Goal: Task Accomplishment & Management: Manage account settings

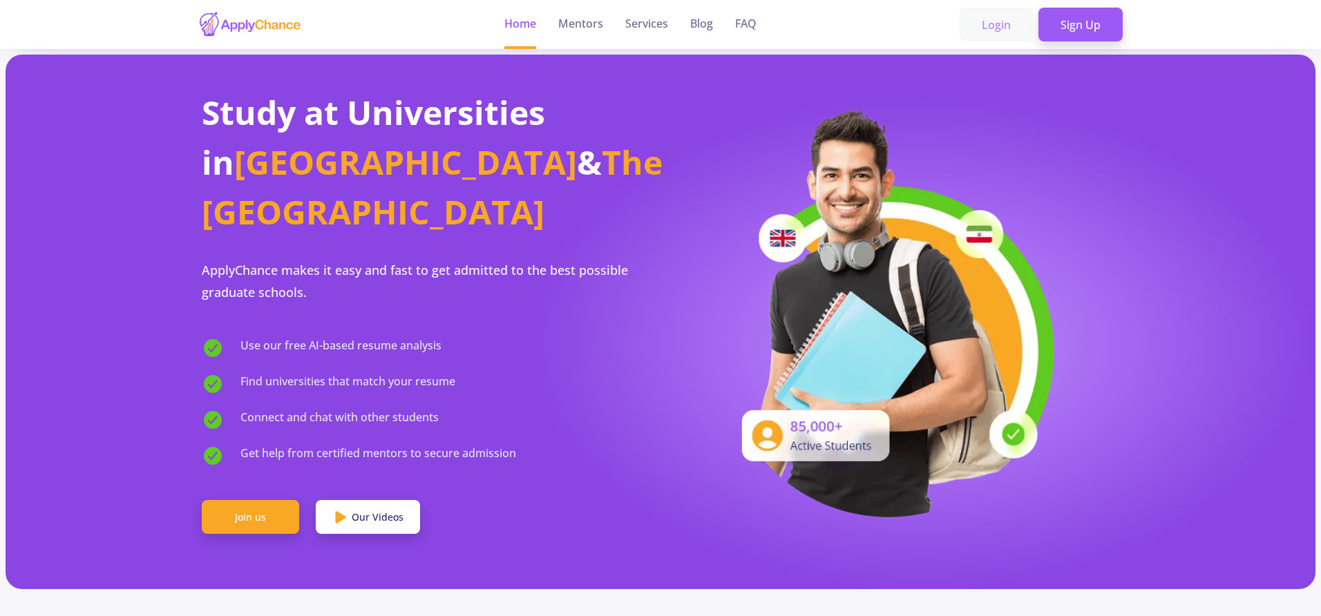
click at [980, 23] on link "Login" at bounding box center [995, 25] width 73 height 35
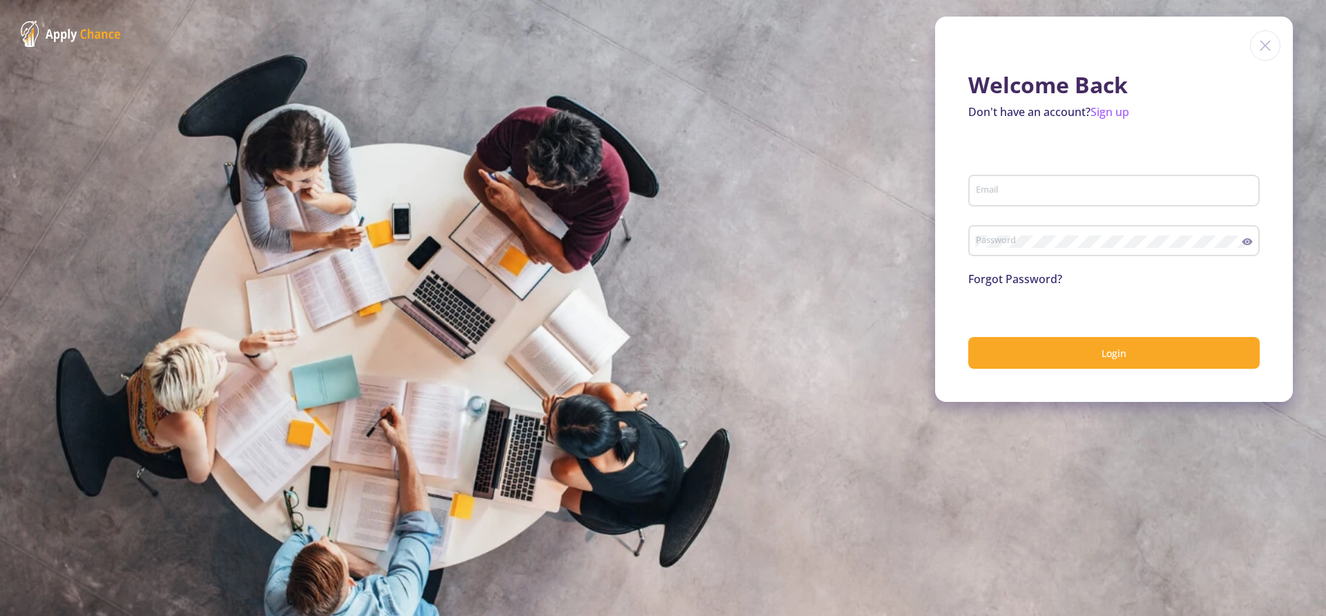
type input "[EMAIL_ADDRESS][DOMAIN_NAME]"
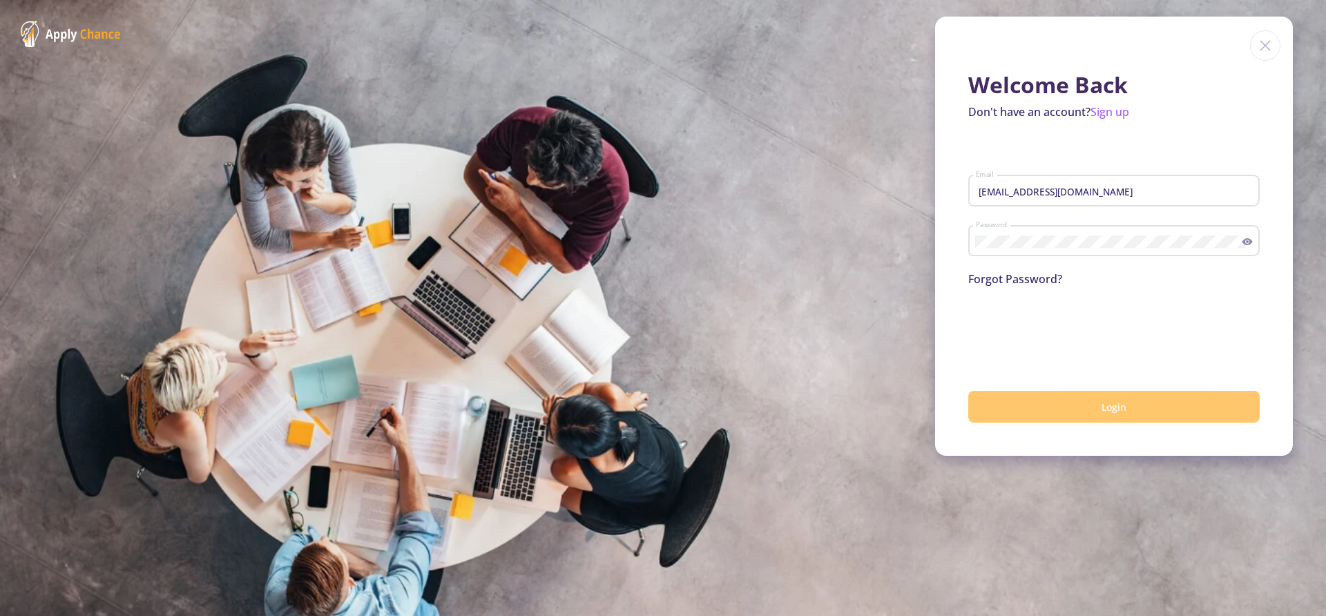
click at [1111, 401] on span "Login" at bounding box center [1114, 407] width 25 height 13
click at [1102, 416] on button "Login" at bounding box center [1113, 407] width 291 height 32
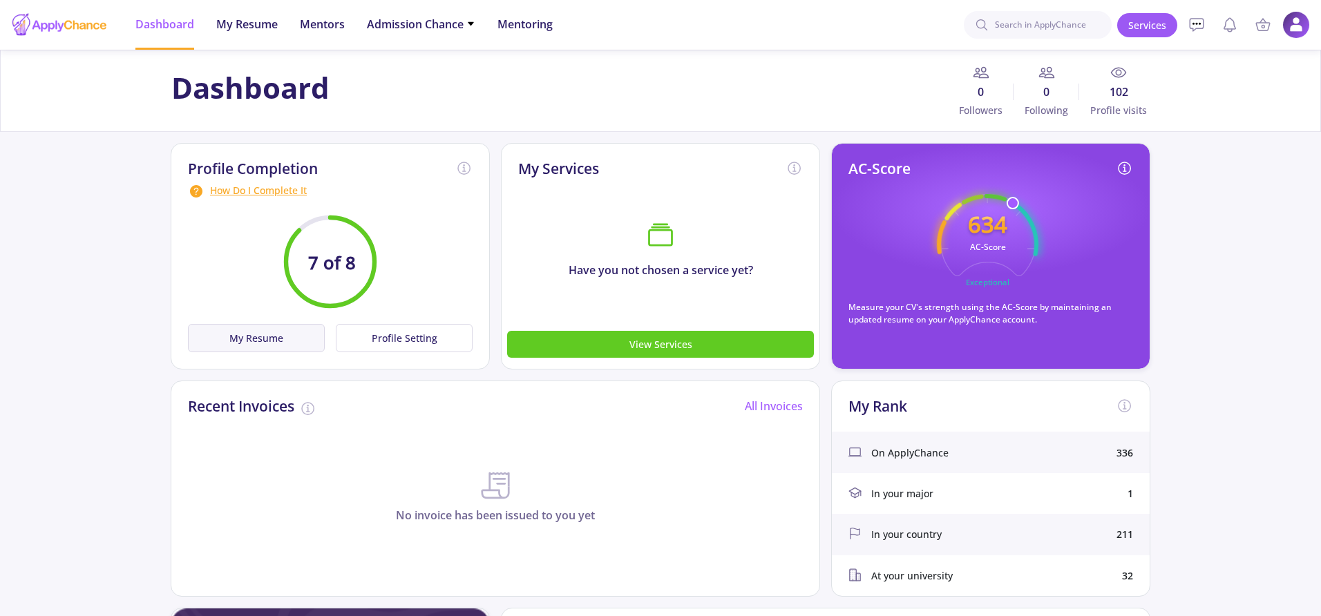
click at [278, 331] on button "My Resume" at bounding box center [256, 338] width 137 height 28
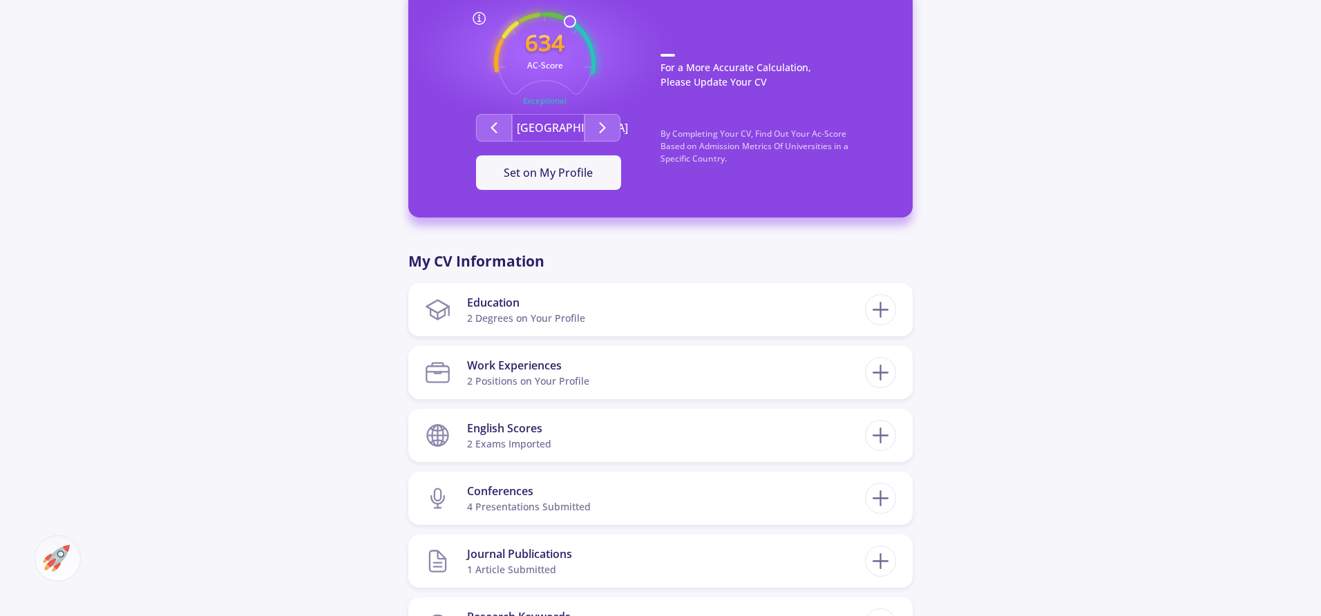
scroll to position [441, 0]
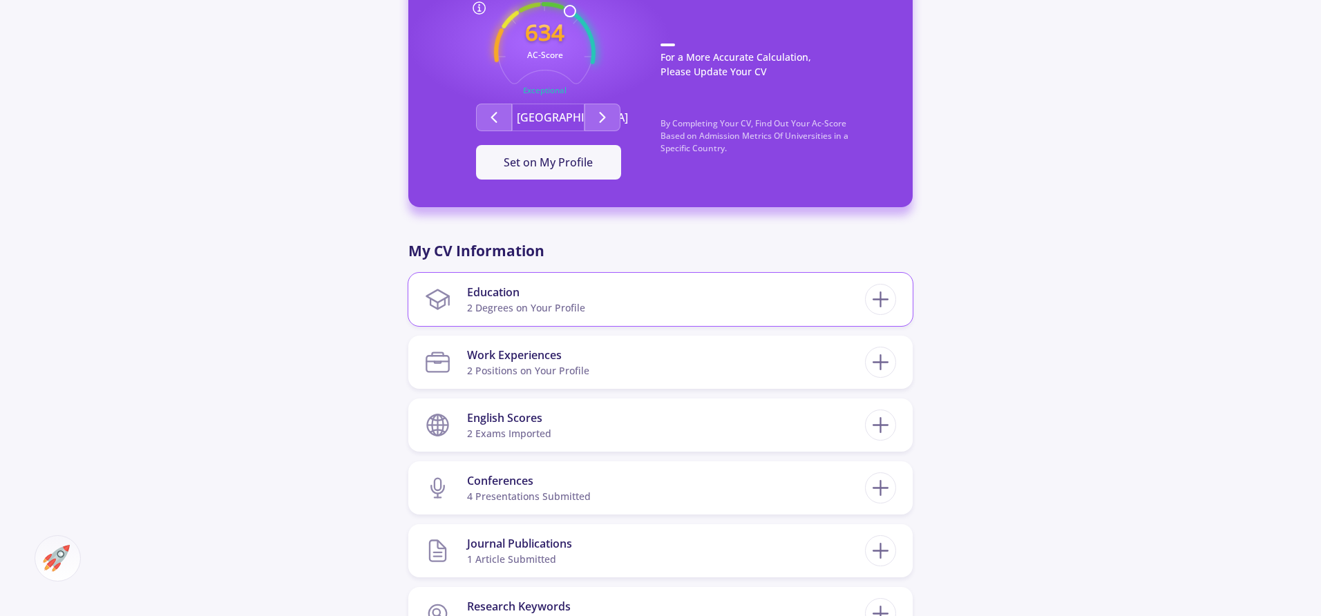
click at [771, 305] on section "Education 2 Degrees on Your Profile" at bounding box center [645, 299] width 440 height 42
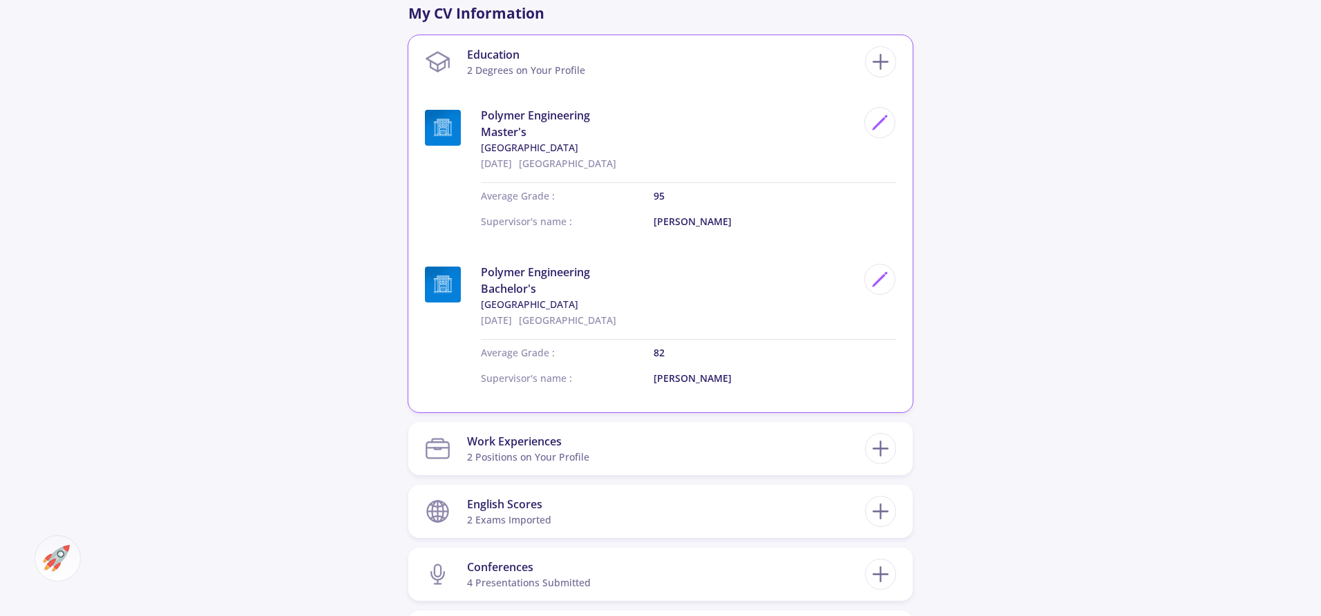
scroll to position [691, 0]
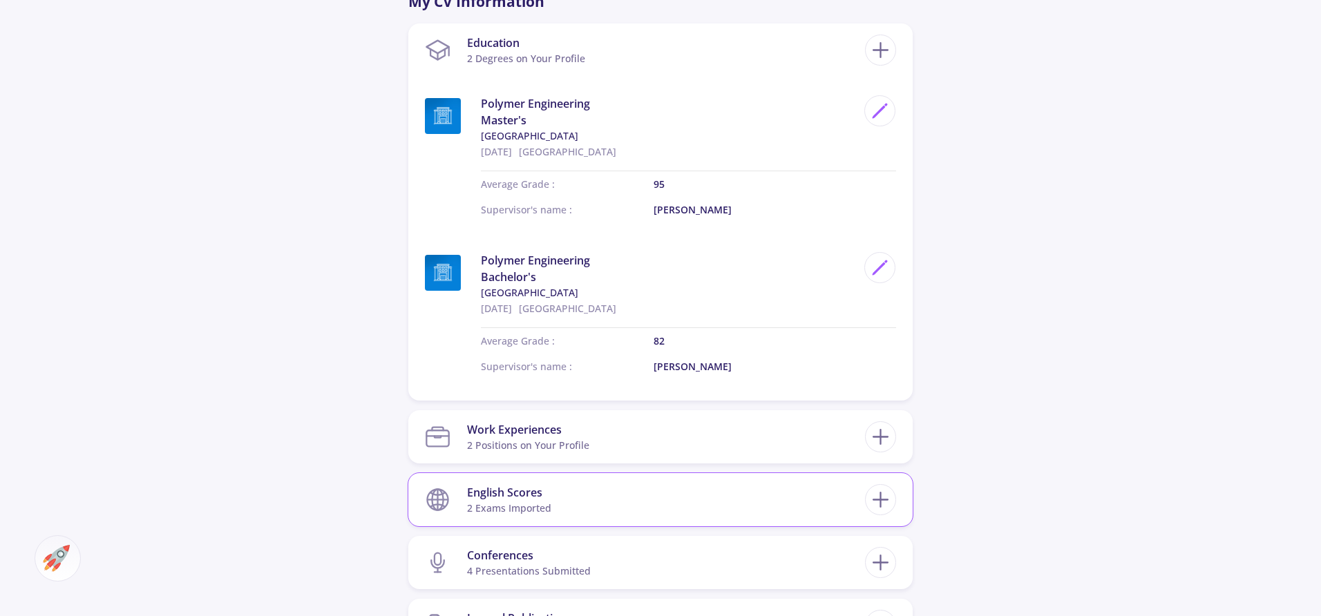
click at [579, 494] on section "English Scores 2 exams imported" at bounding box center [645, 500] width 440 height 42
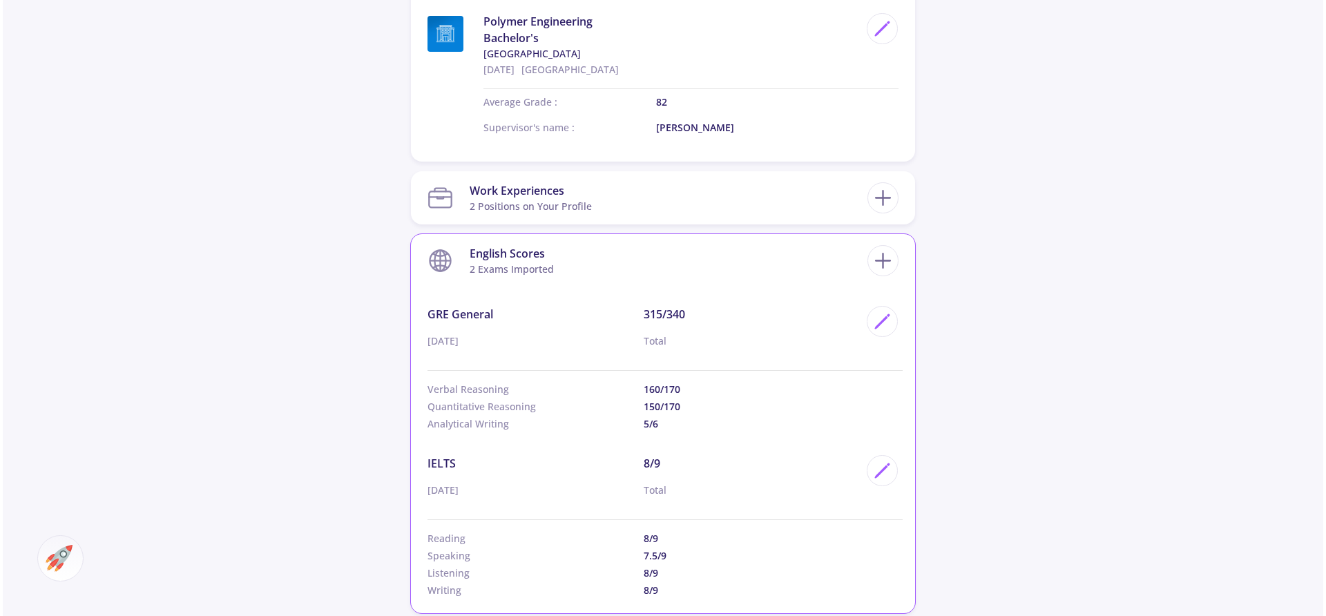
scroll to position [964, 0]
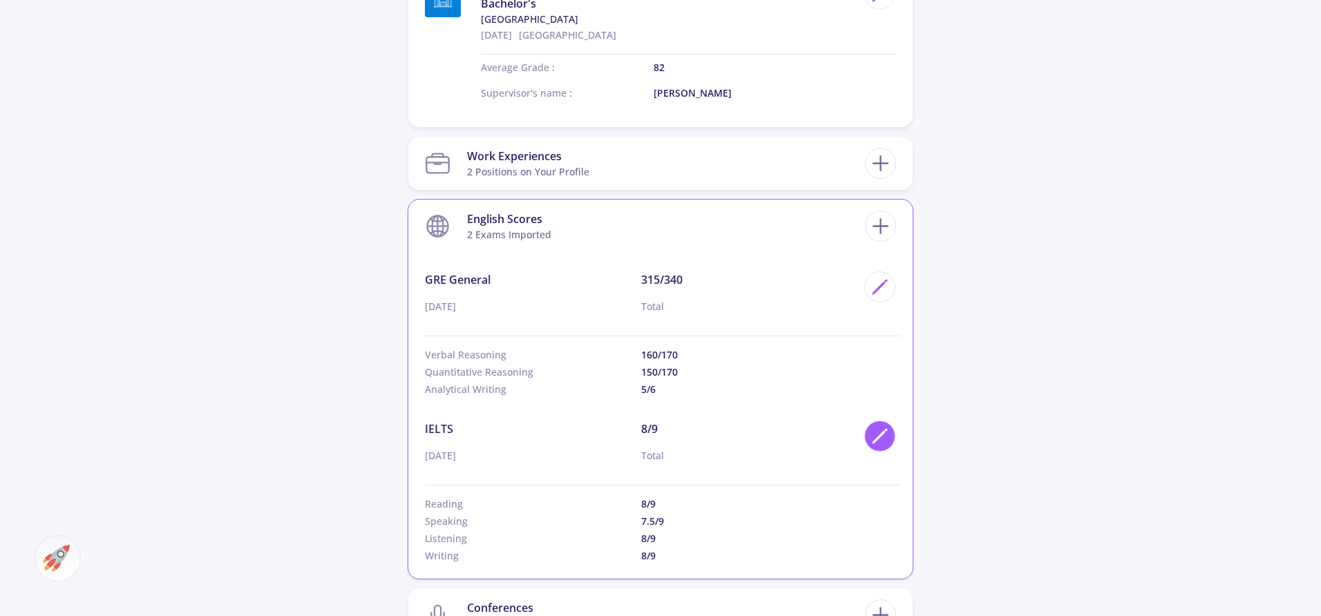
click at [874, 432] on icon at bounding box center [879, 436] width 19 height 19
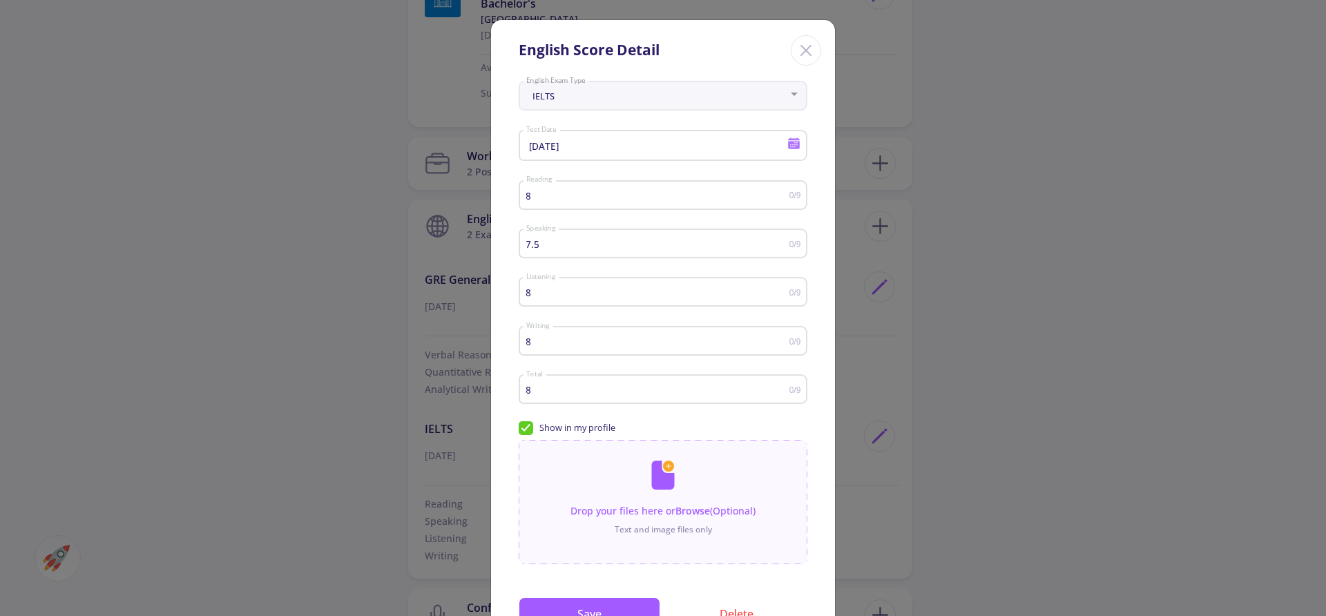
click at [535, 193] on input "8" at bounding box center [658, 196] width 264 height 10
type input "7"
click at [538, 296] on input "8" at bounding box center [658, 292] width 264 height 10
type input "7"
click at [552, 345] on input "8" at bounding box center [658, 341] width 264 height 10
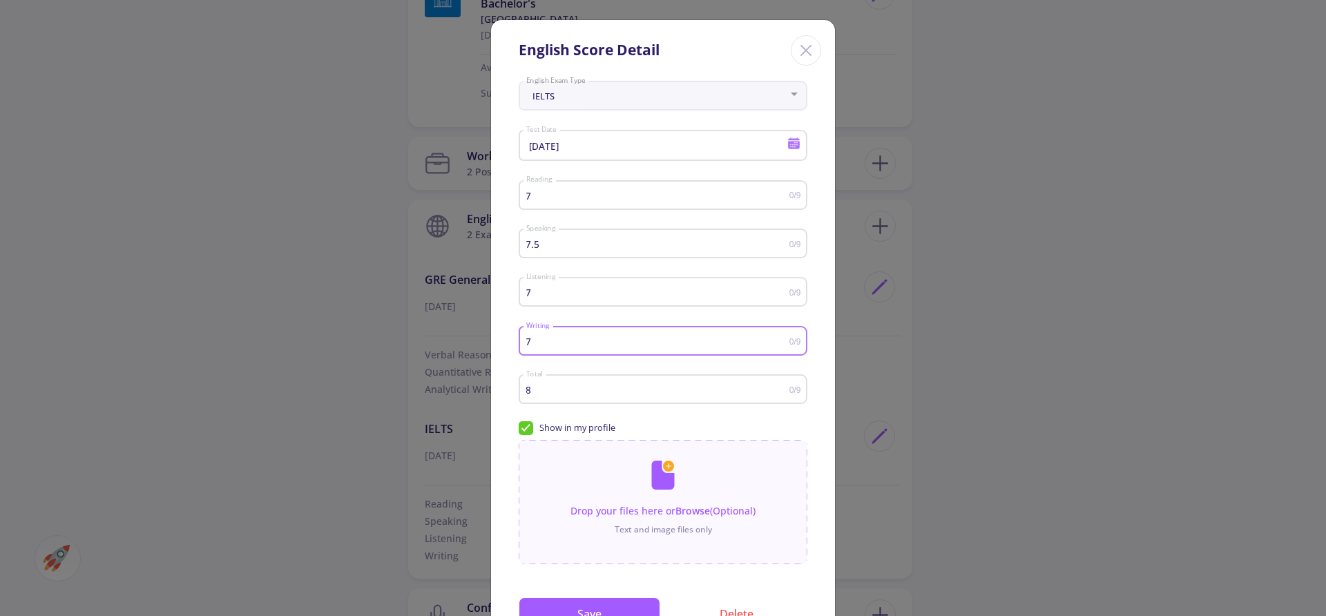
type input "7"
click at [550, 377] on div "8 Total" at bounding box center [658, 387] width 264 height 35
type input "7"
click at [790, 146] on icon at bounding box center [793, 143] width 13 height 13
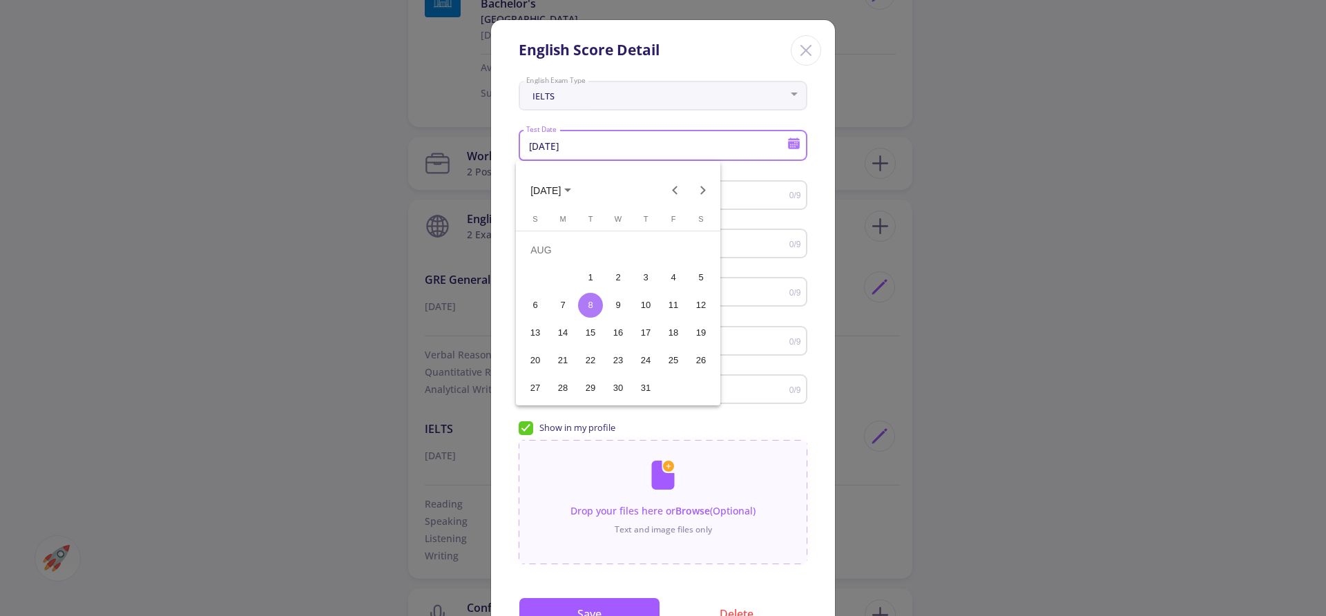
click at [561, 188] on span "[DATE]" at bounding box center [545, 190] width 30 height 11
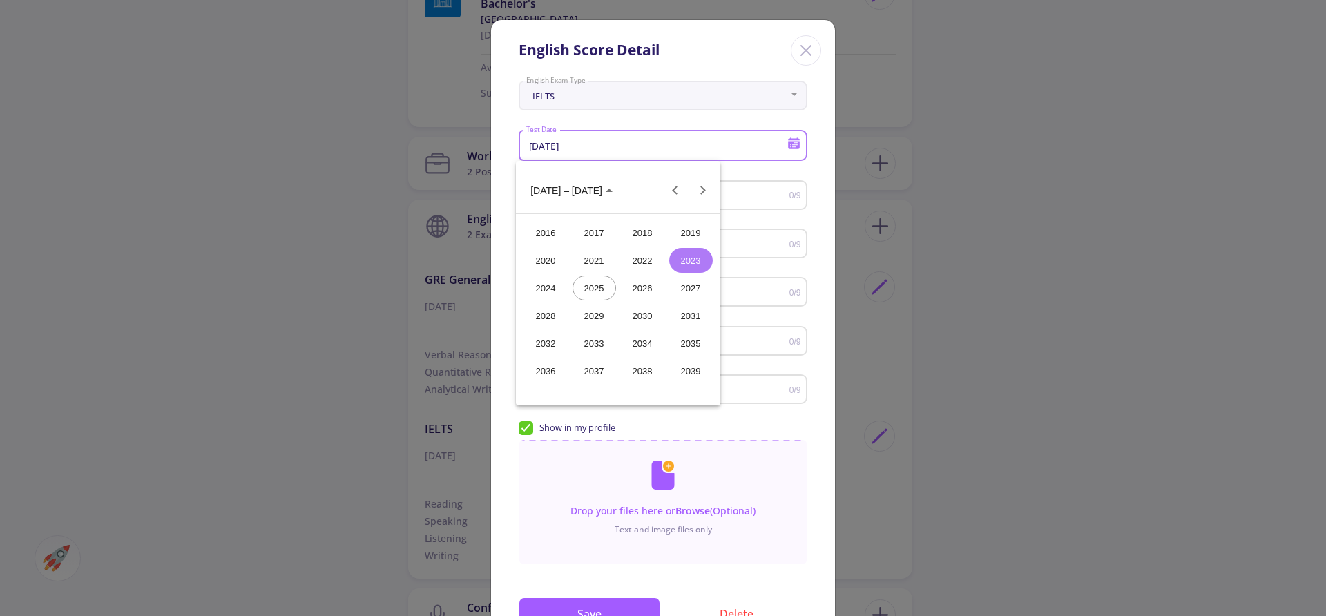
click at [545, 290] on div "2024" at bounding box center [546, 288] width 44 height 25
click at [687, 318] on div "DEC" at bounding box center [691, 315] width 44 height 25
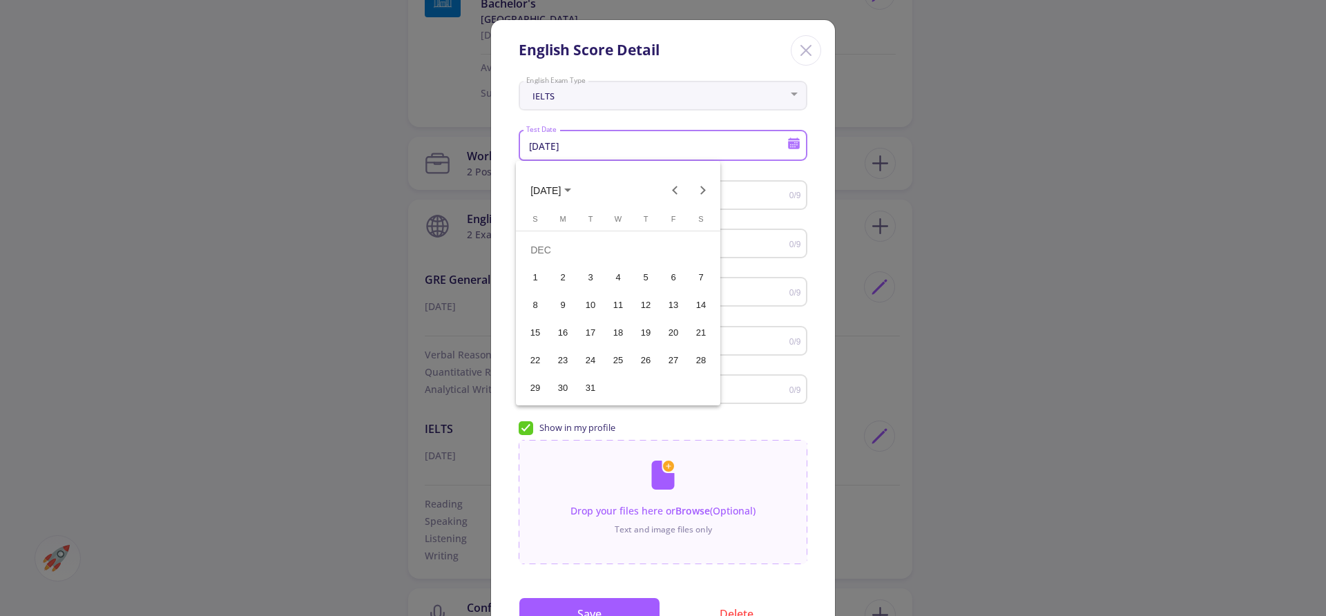
click at [650, 331] on div "19" at bounding box center [645, 332] width 25 height 25
type input "[DATE]"
click at [594, 606] on button "Save" at bounding box center [590, 613] width 142 height 33
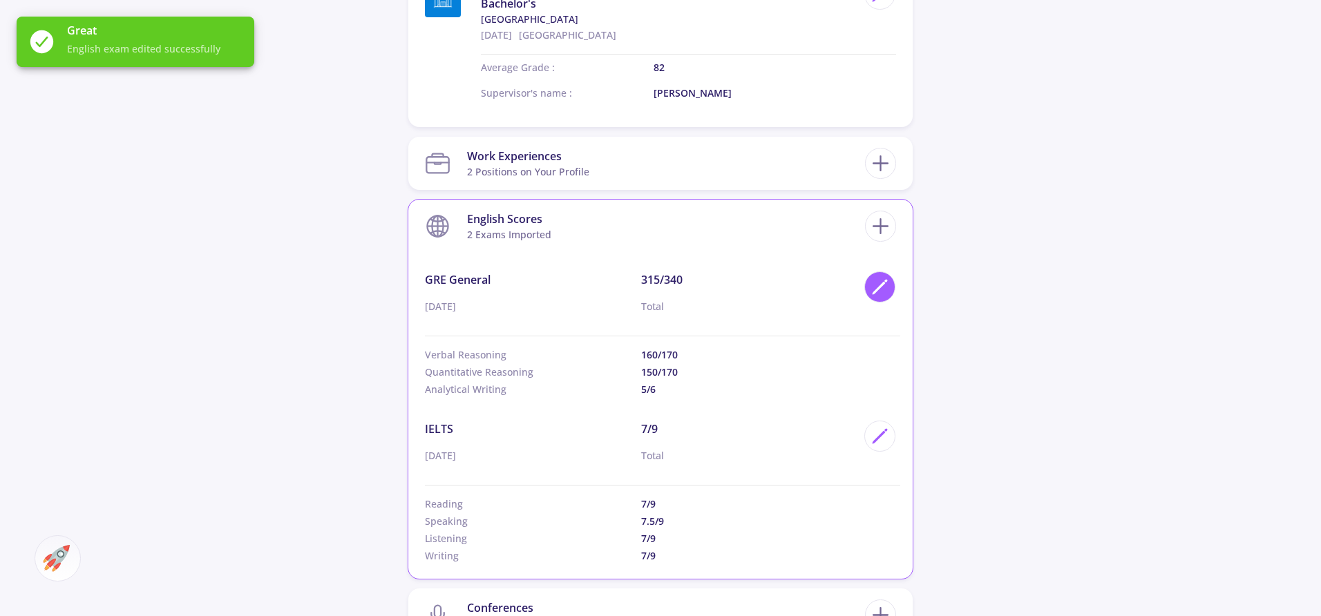
click at [886, 289] on icon at bounding box center [879, 287] width 19 height 19
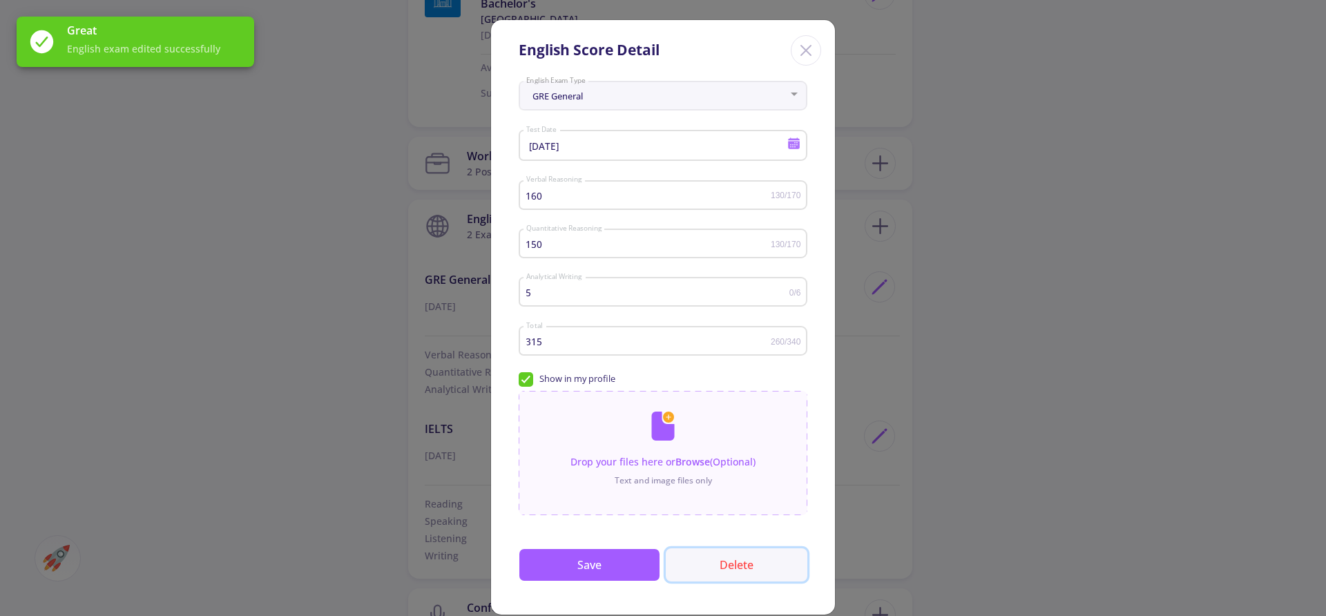
click at [745, 565] on button "Delete" at bounding box center [737, 564] width 142 height 33
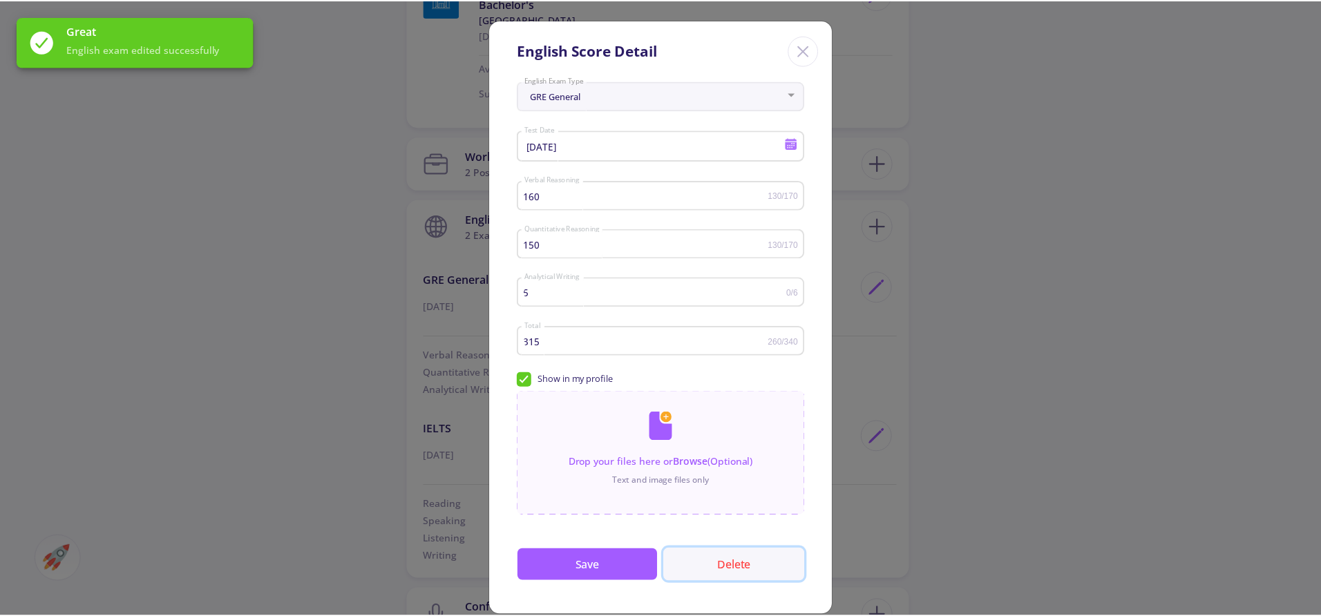
scroll to position [0, 0]
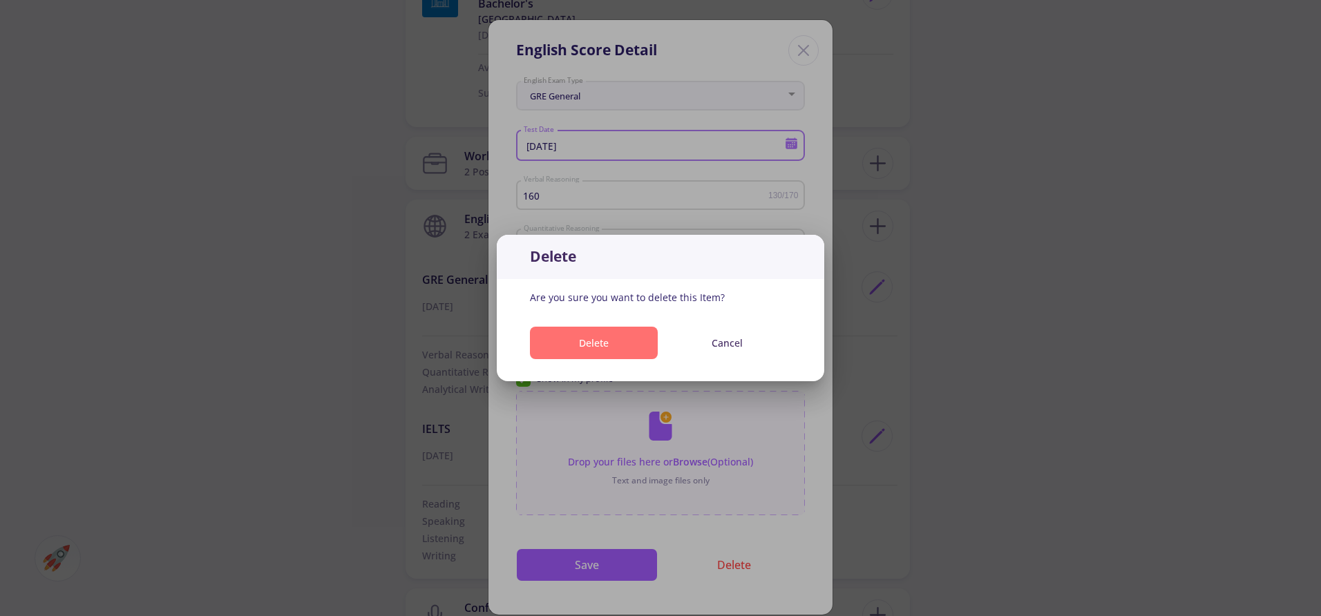
click at [637, 336] on button "Delete" at bounding box center [594, 343] width 128 height 32
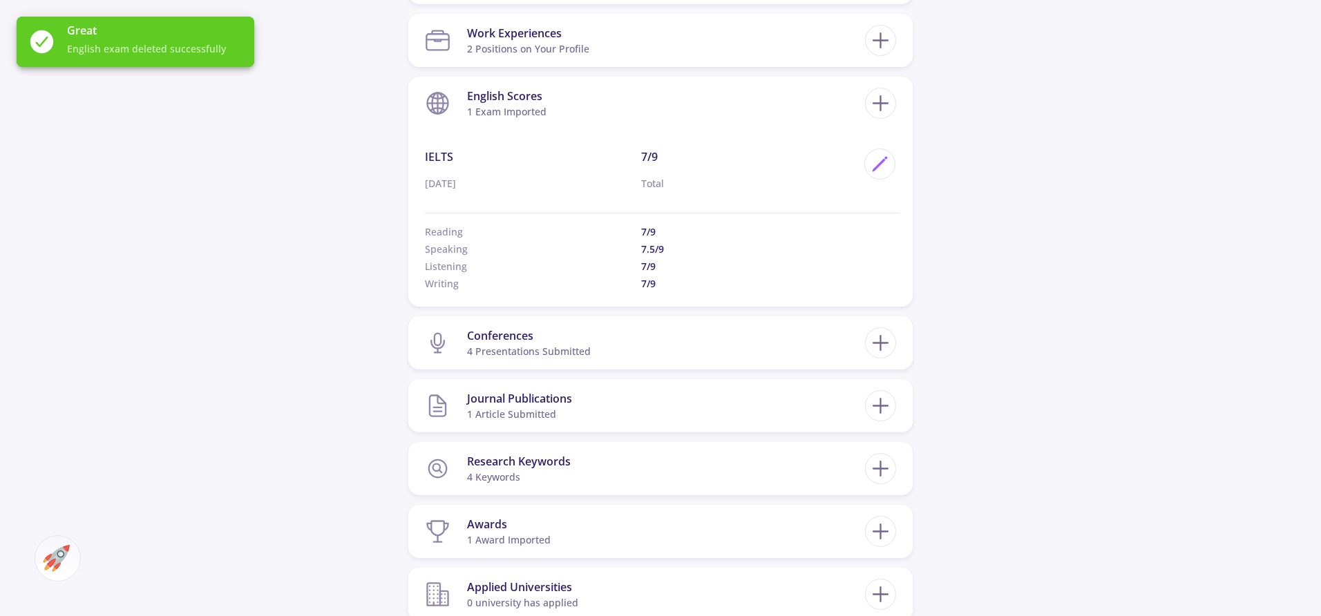
scroll to position [1103, 0]
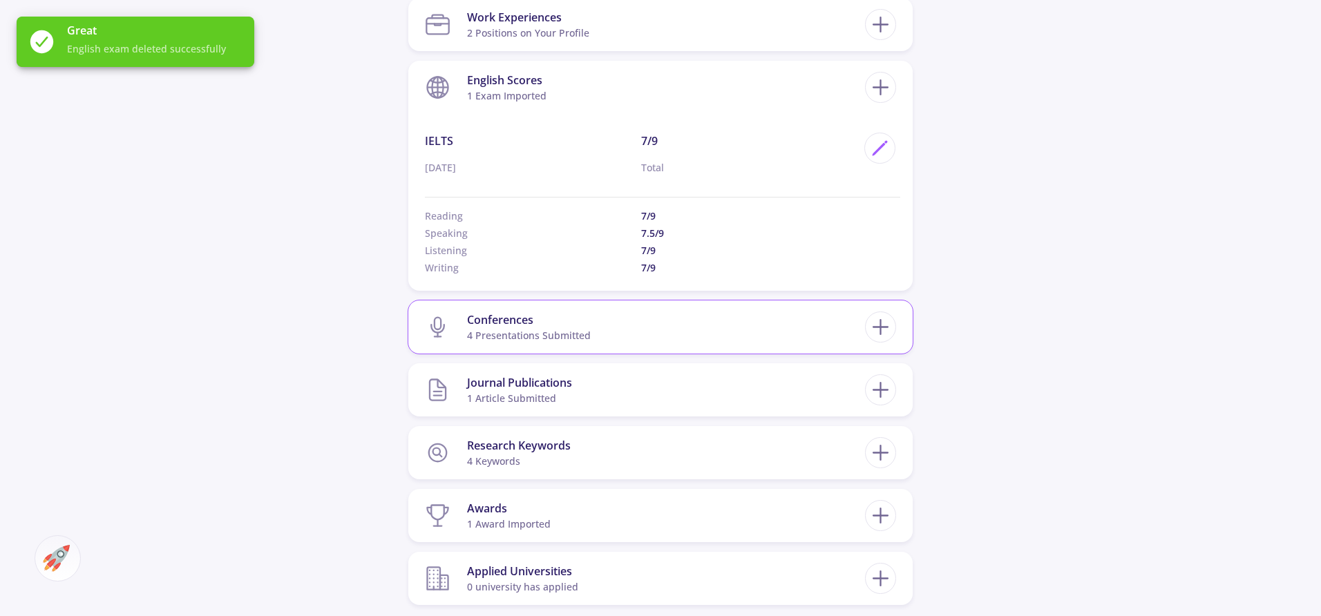
click at [687, 323] on section "Conferences 4 presentations submitted" at bounding box center [645, 327] width 440 height 42
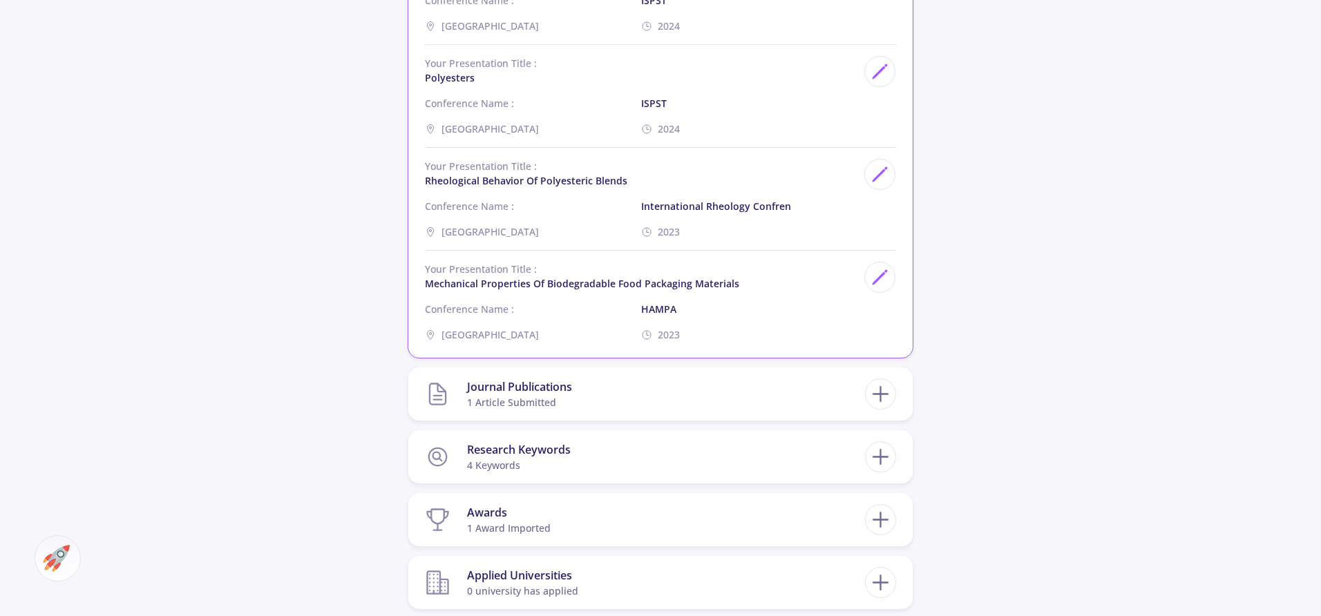
scroll to position [1506, 0]
click at [883, 397] on line at bounding box center [880, 397] width 15 height 0
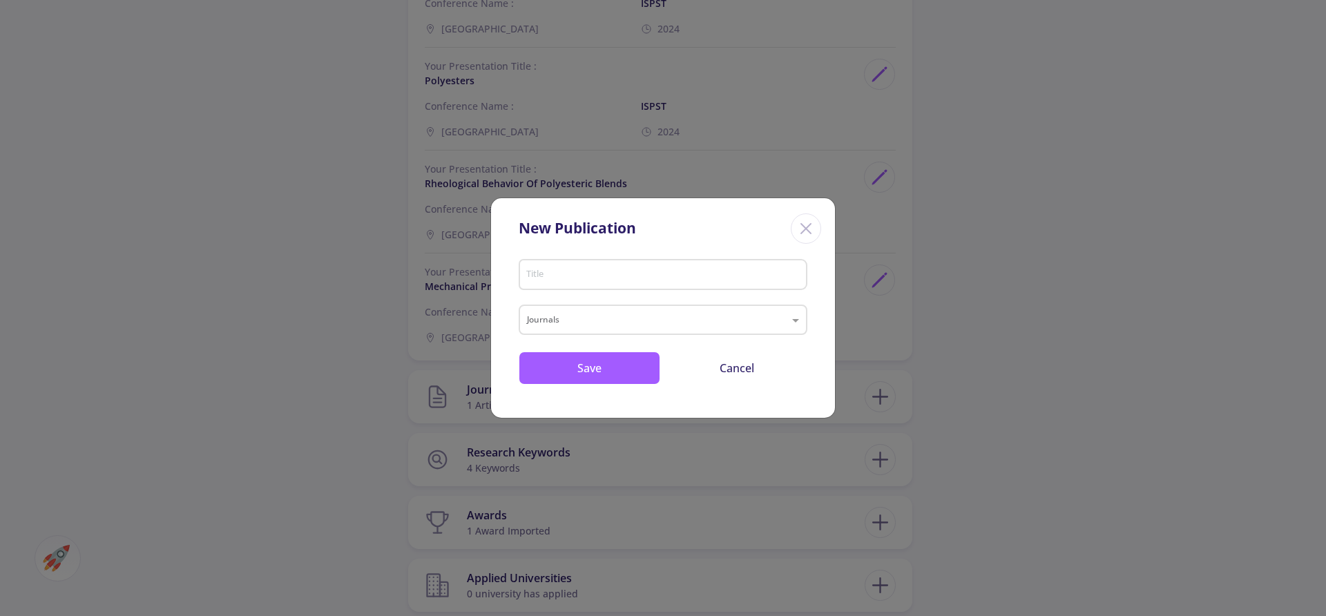
click at [603, 263] on div "Title" at bounding box center [664, 272] width 276 height 36
type input "Characterization"
click at [593, 326] on input "text" at bounding box center [649, 321] width 245 height 17
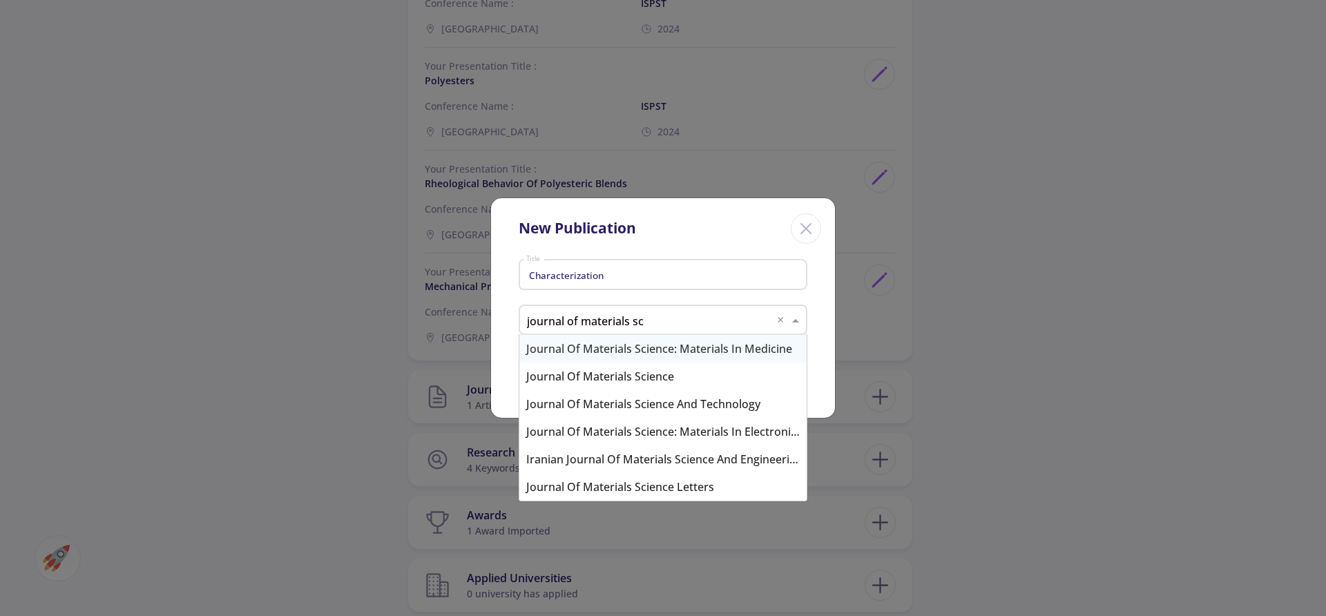
type input "journal of materials sci"
click at [581, 372] on div "Journal of Materials Science" at bounding box center [662, 377] width 287 height 28
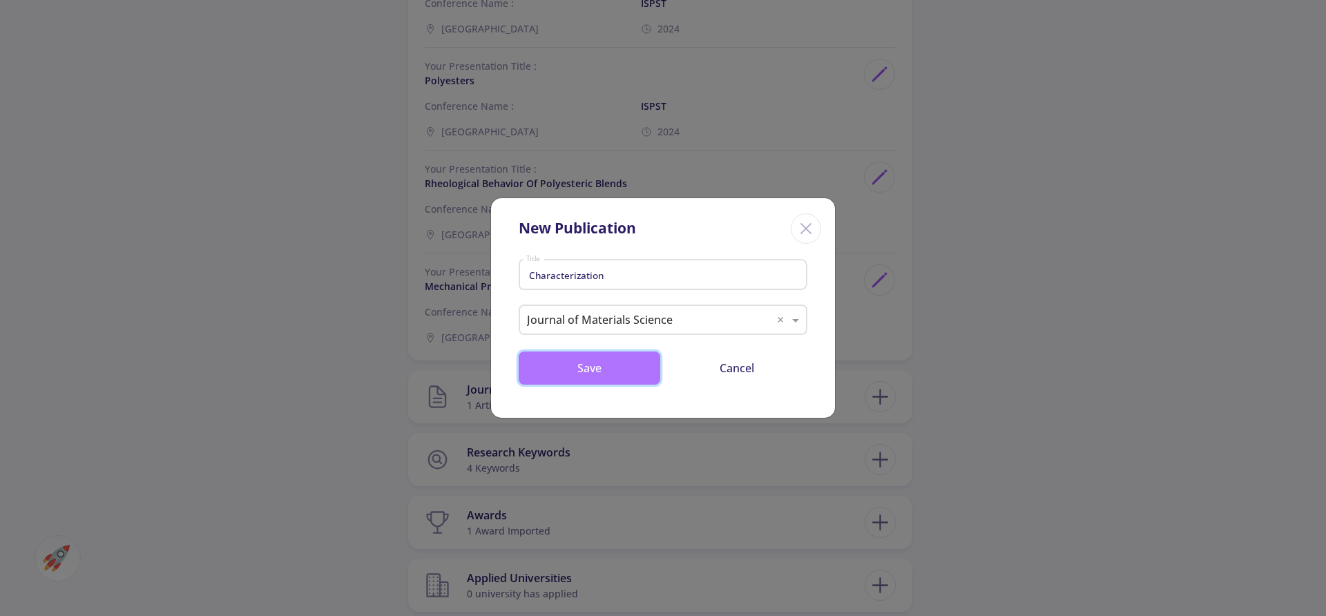
click at [581, 372] on button "Save" at bounding box center [590, 368] width 142 height 33
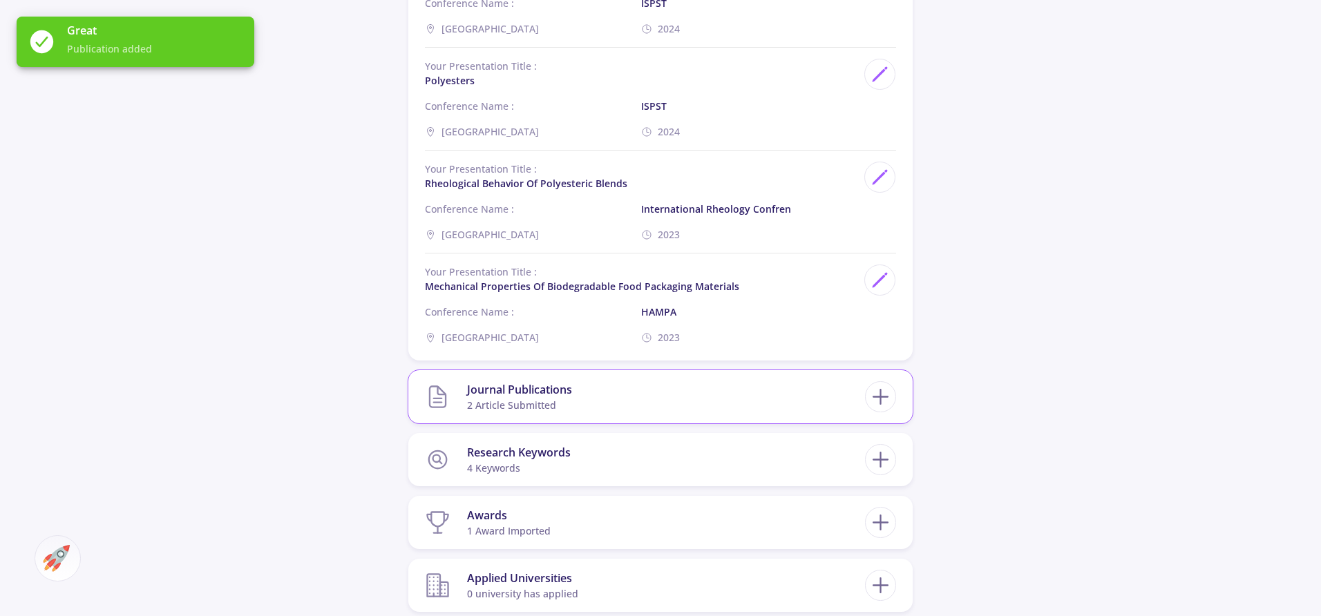
click at [814, 401] on section "Journal Publications 2 article submitted" at bounding box center [645, 397] width 440 height 42
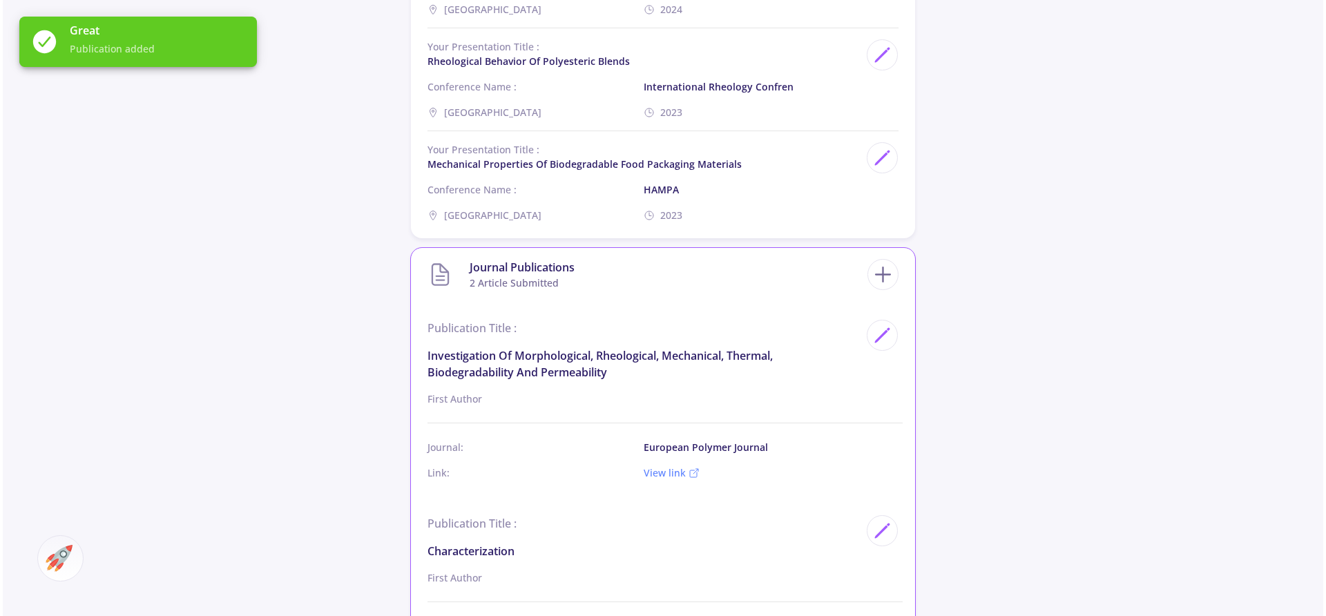
scroll to position [1660, 0]
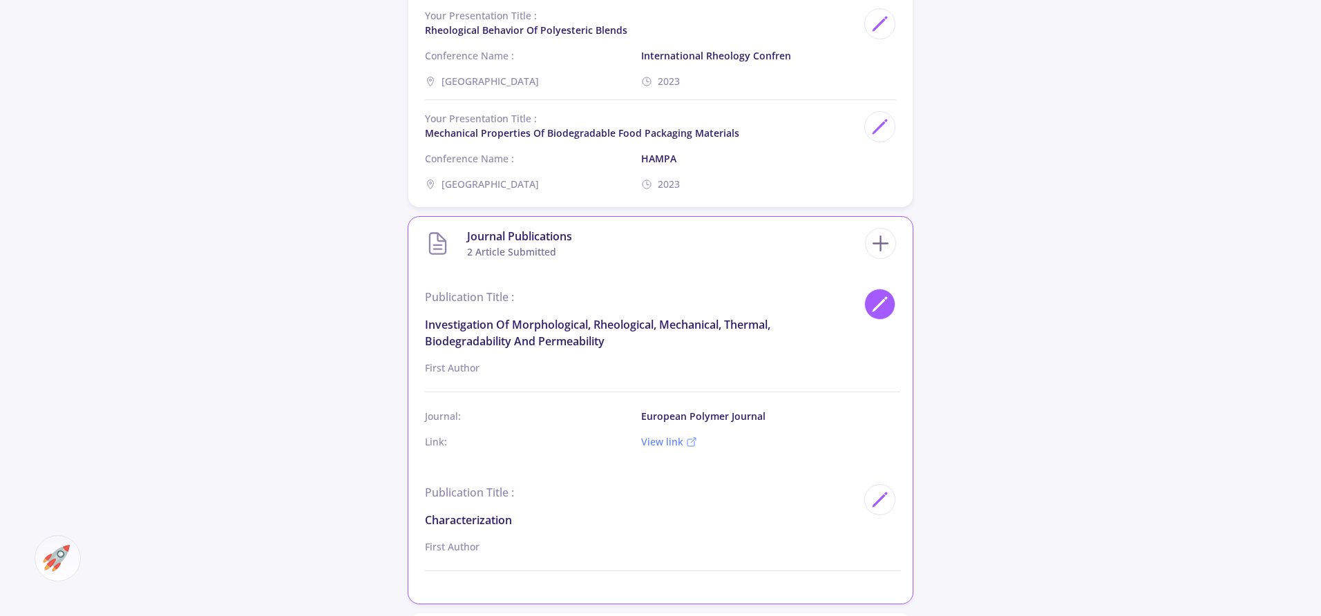
click at [876, 304] on icon at bounding box center [879, 304] width 19 height 19
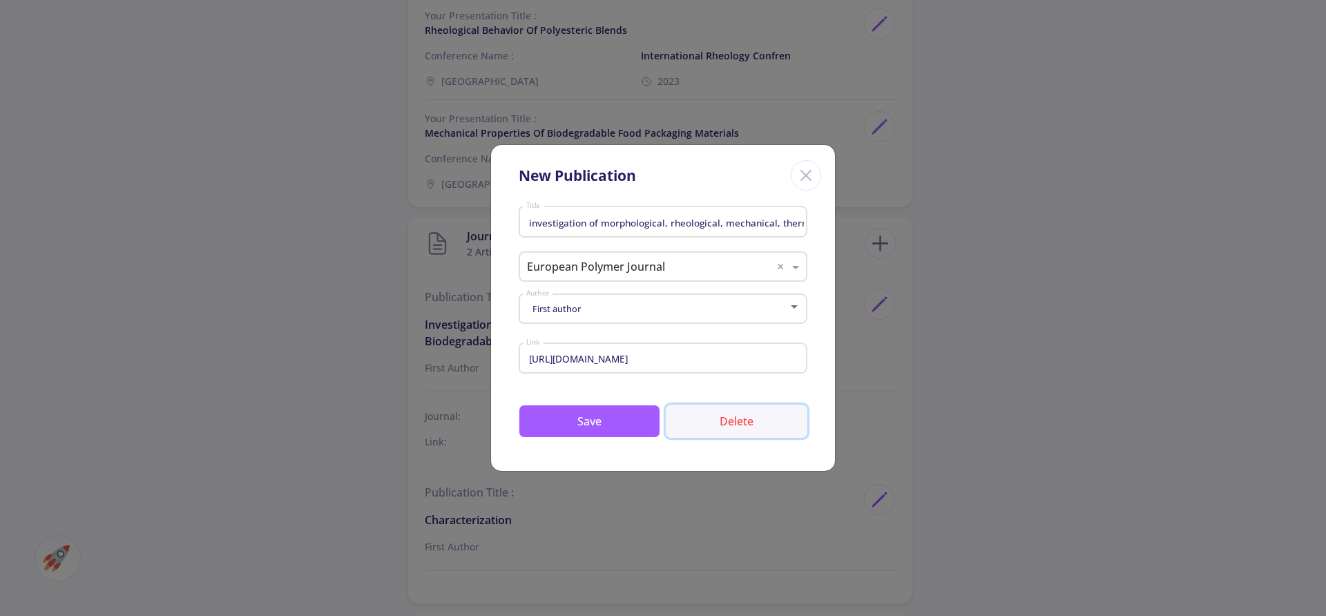
click at [731, 416] on button "Delete" at bounding box center [737, 421] width 142 height 33
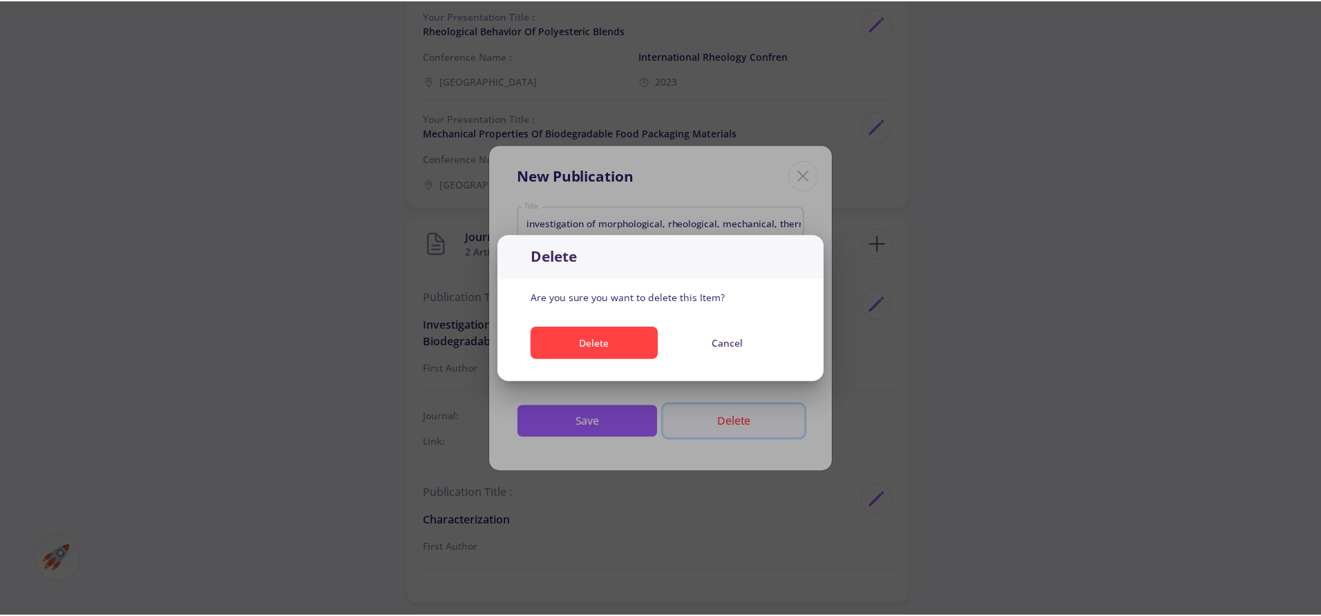
scroll to position [0, 0]
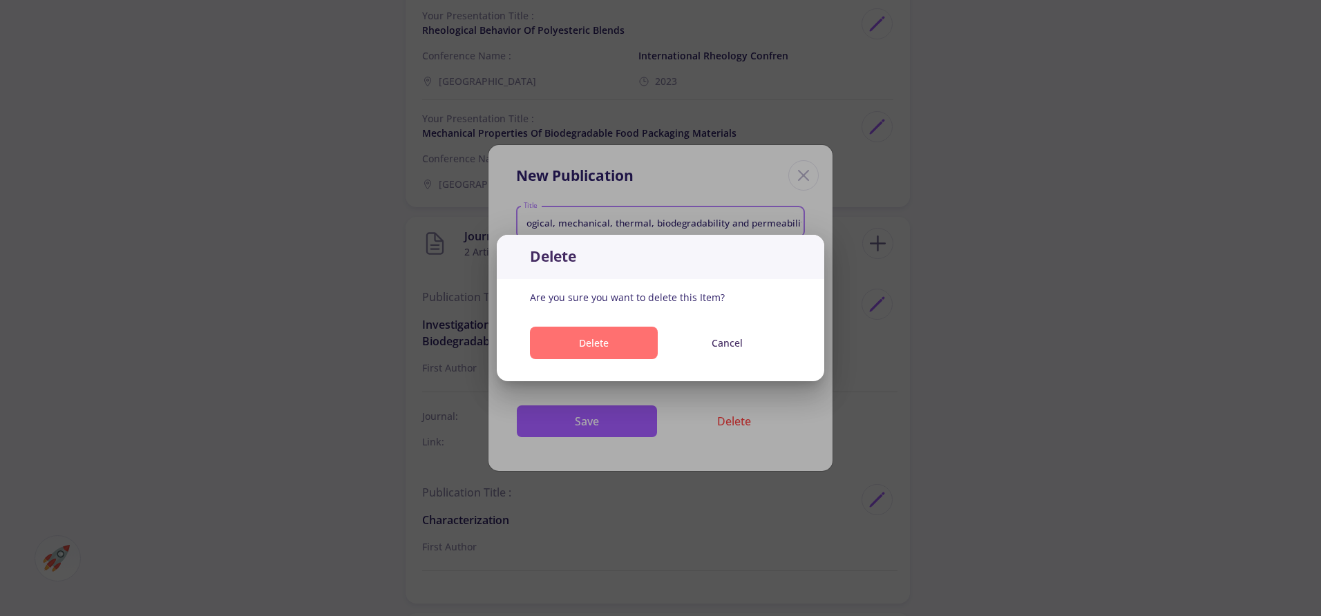
click at [623, 350] on button "Delete" at bounding box center [594, 343] width 128 height 32
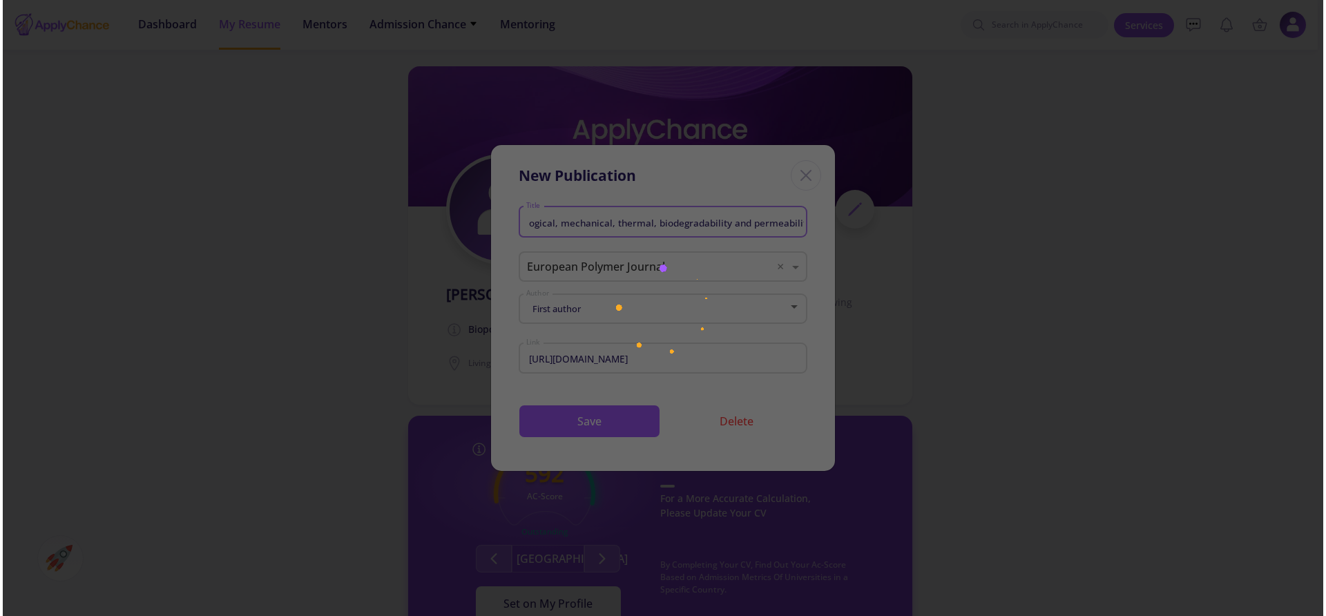
scroll to position [1660, 0]
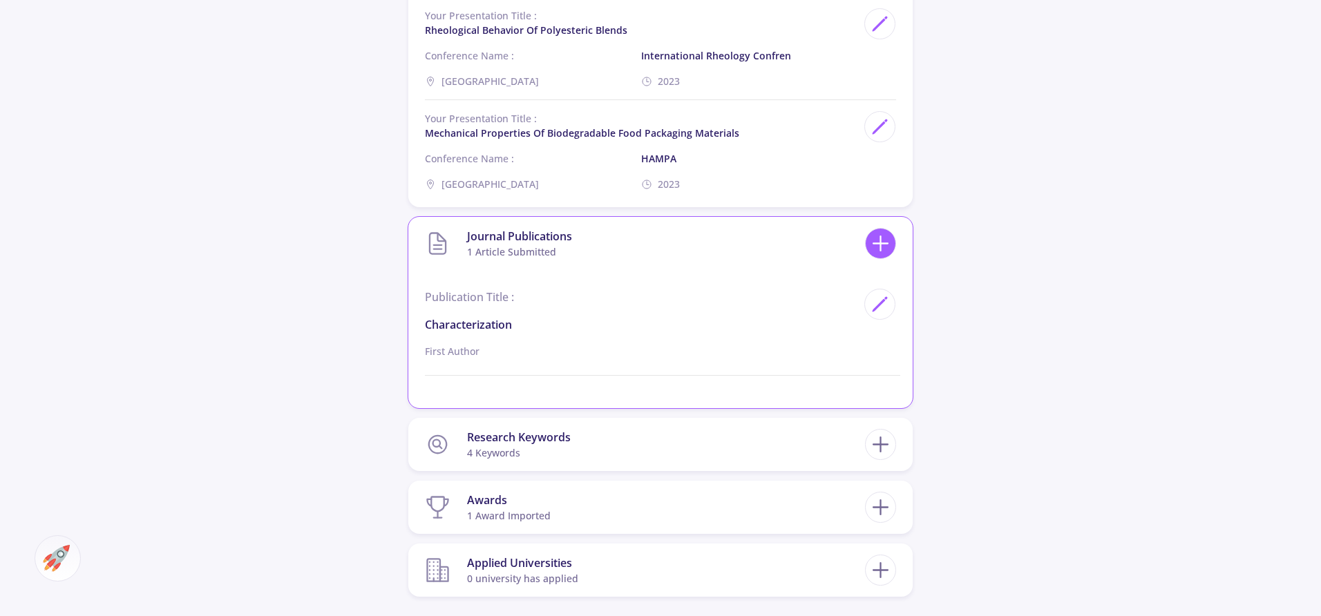
click at [881, 240] on line at bounding box center [881, 243] width 0 height 15
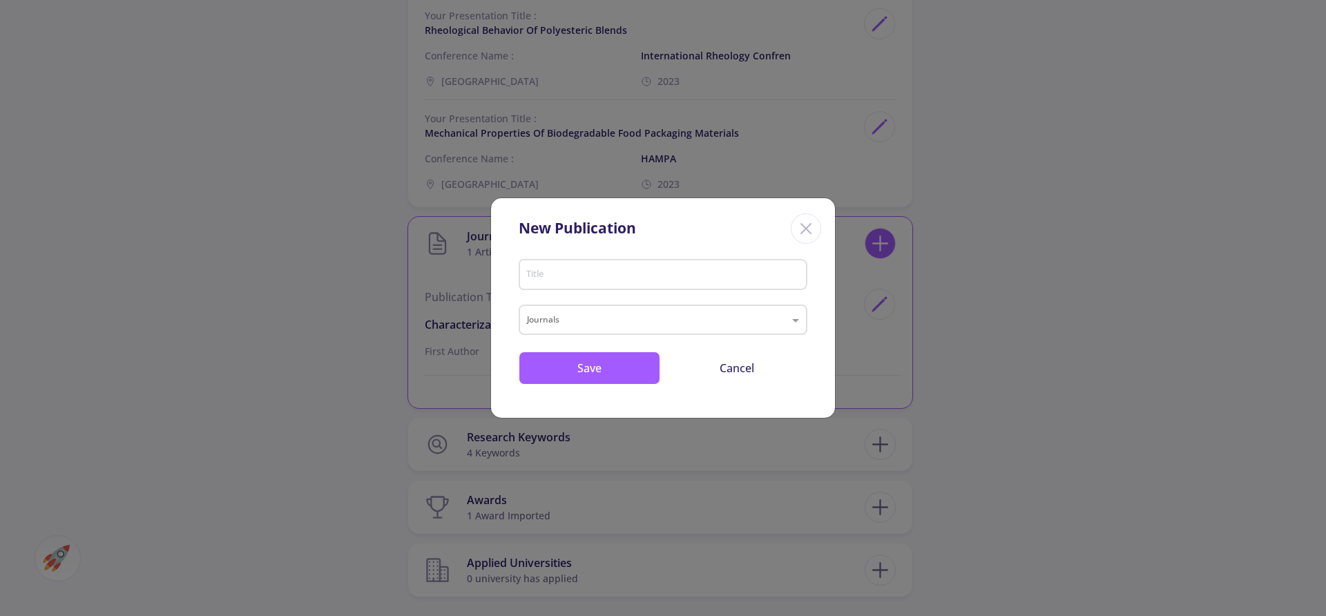
scroll to position [0, 0]
click at [553, 277] on input "Title" at bounding box center [665, 275] width 279 height 12
type input "Review on PSA"
click at [615, 321] on input "text" at bounding box center [649, 321] width 245 height 17
type input "polymer review"
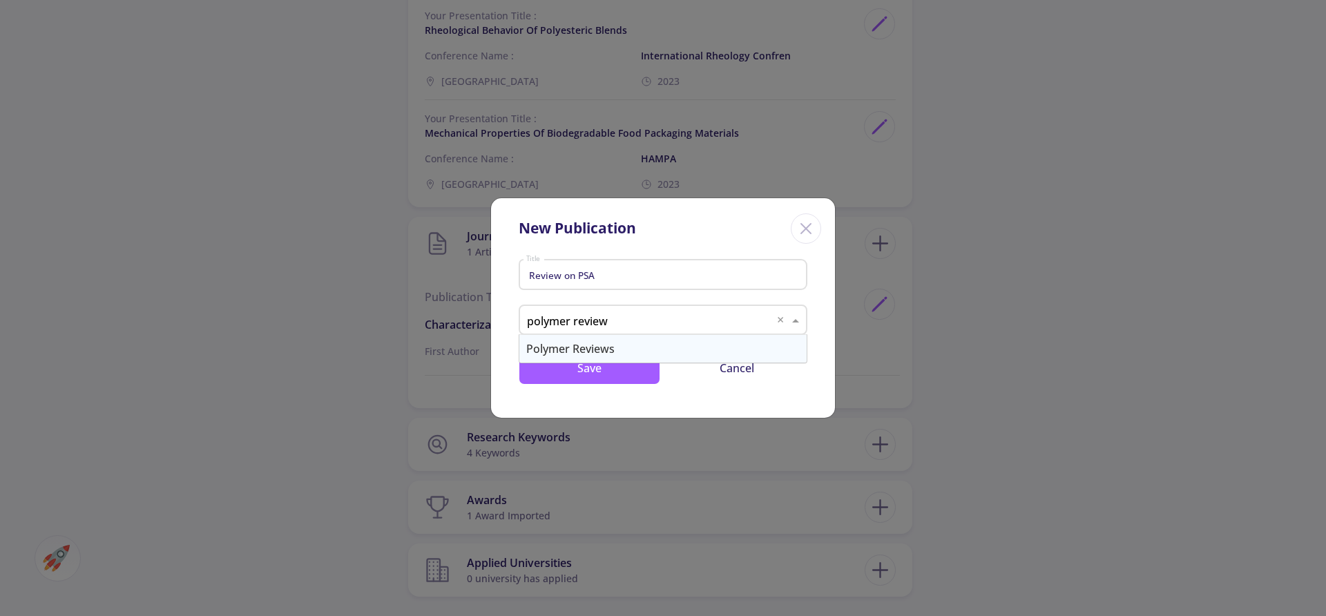
click at [582, 349] on div "Polymer Reviews" at bounding box center [662, 349] width 287 height 28
click at [578, 365] on button "Save" at bounding box center [590, 368] width 142 height 33
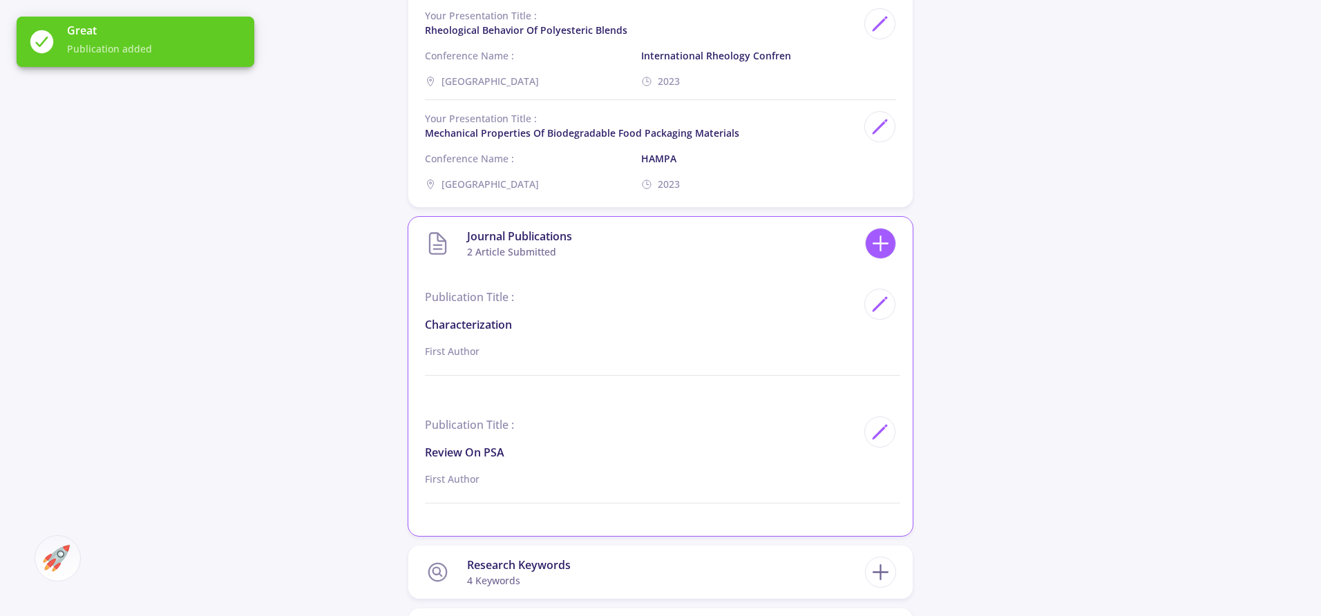
click at [879, 247] on icon at bounding box center [880, 244] width 26 height 26
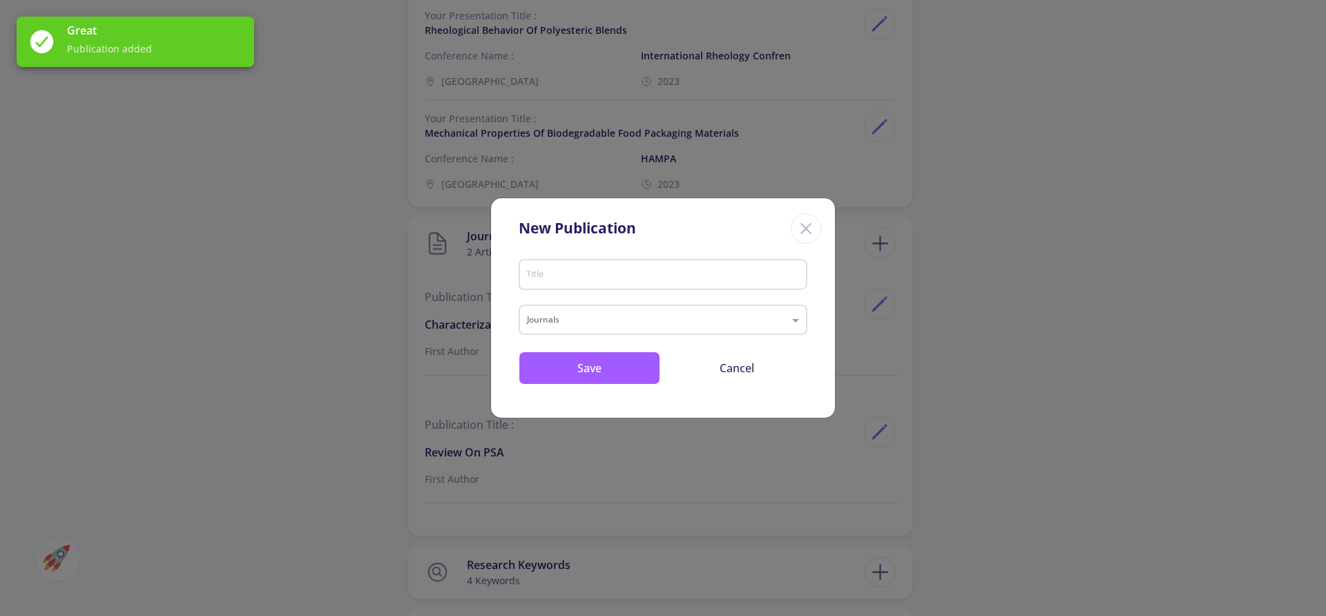
click at [532, 281] on div "Title" at bounding box center [664, 272] width 276 height 36
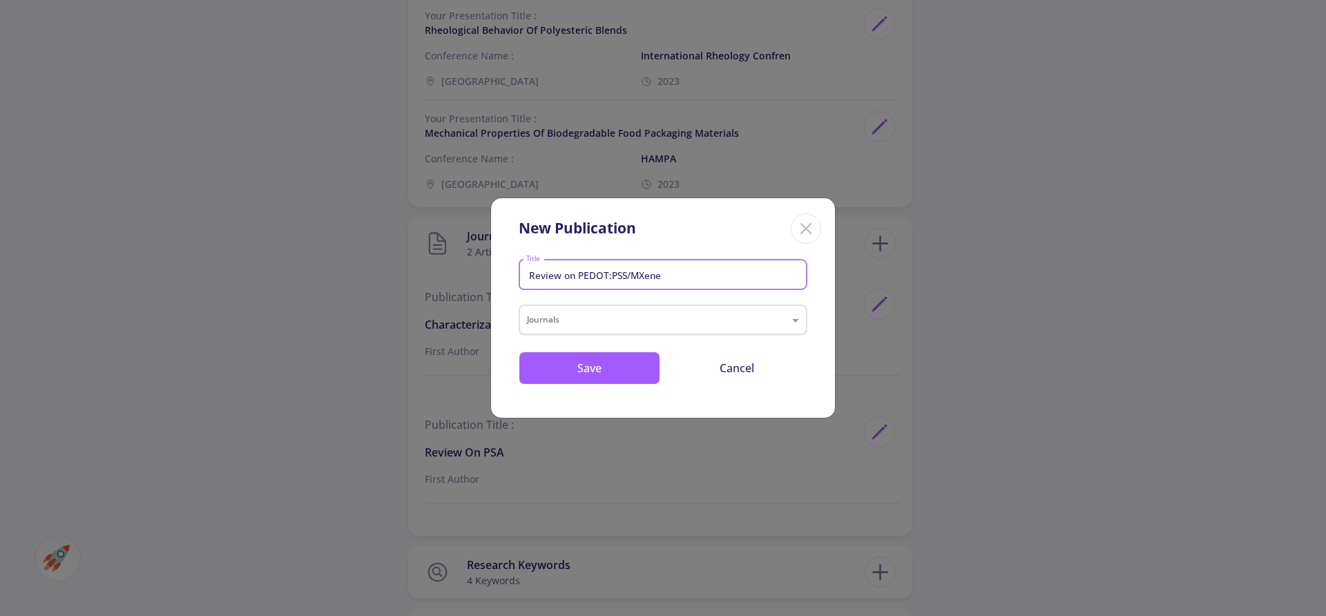
type input "Review on PEDOT:PSS/MXene"
click at [556, 327] on input "text" at bounding box center [649, 321] width 245 height 17
type input "polymer review"
click at [564, 349] on div "Polymer Reviews" at bounding box center [662, 349] width 287 height 28
click at [569, 366] on button "Save" at bounding box center [590, 368] width 142 height 33
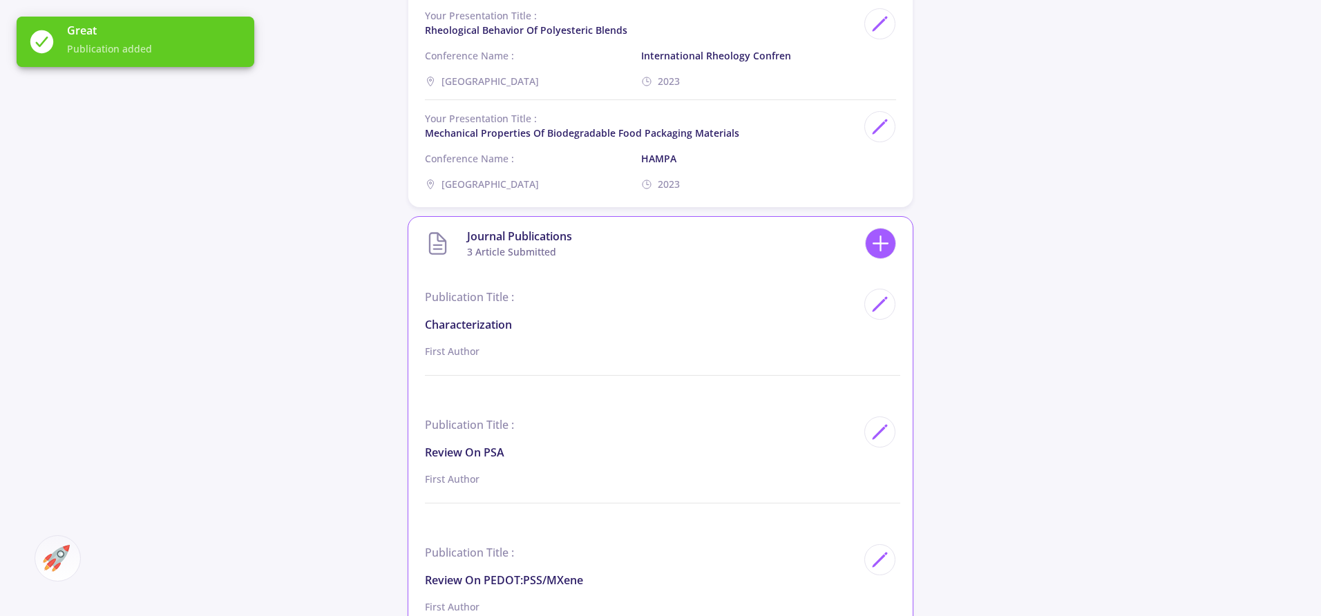
click at [873, 245] on icon at bounding box center [880, 244] width 26 height 26
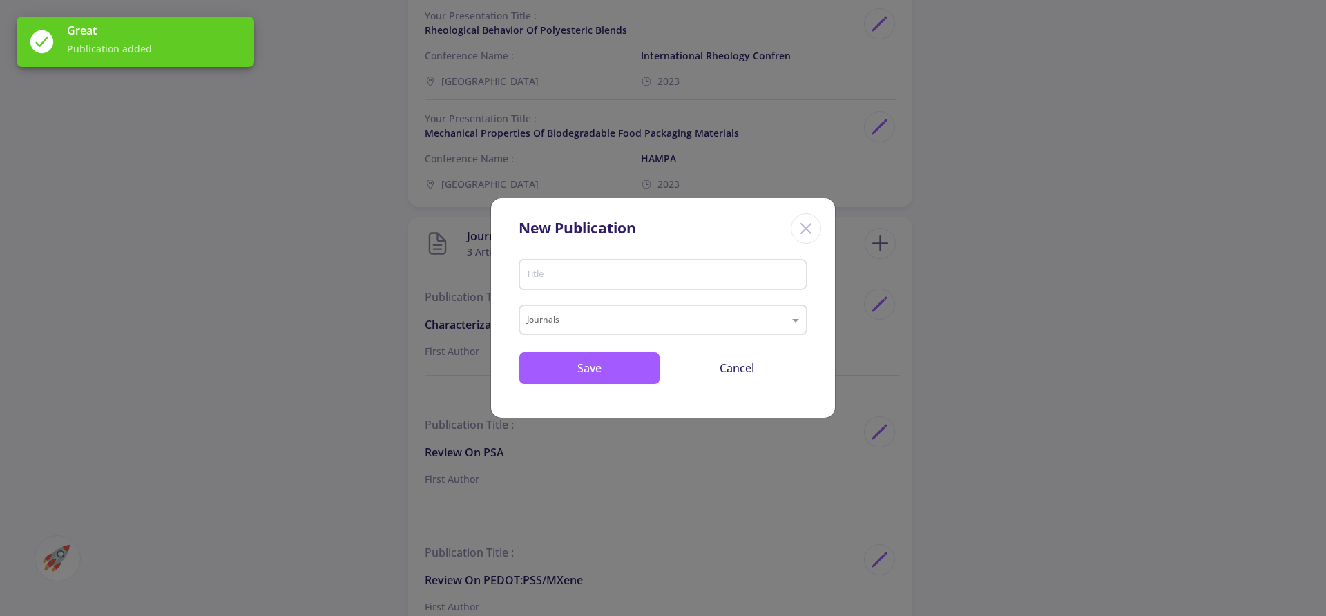
click at [570, 276] on input "Title" at bounding box center [665, 275] width 279 height 12
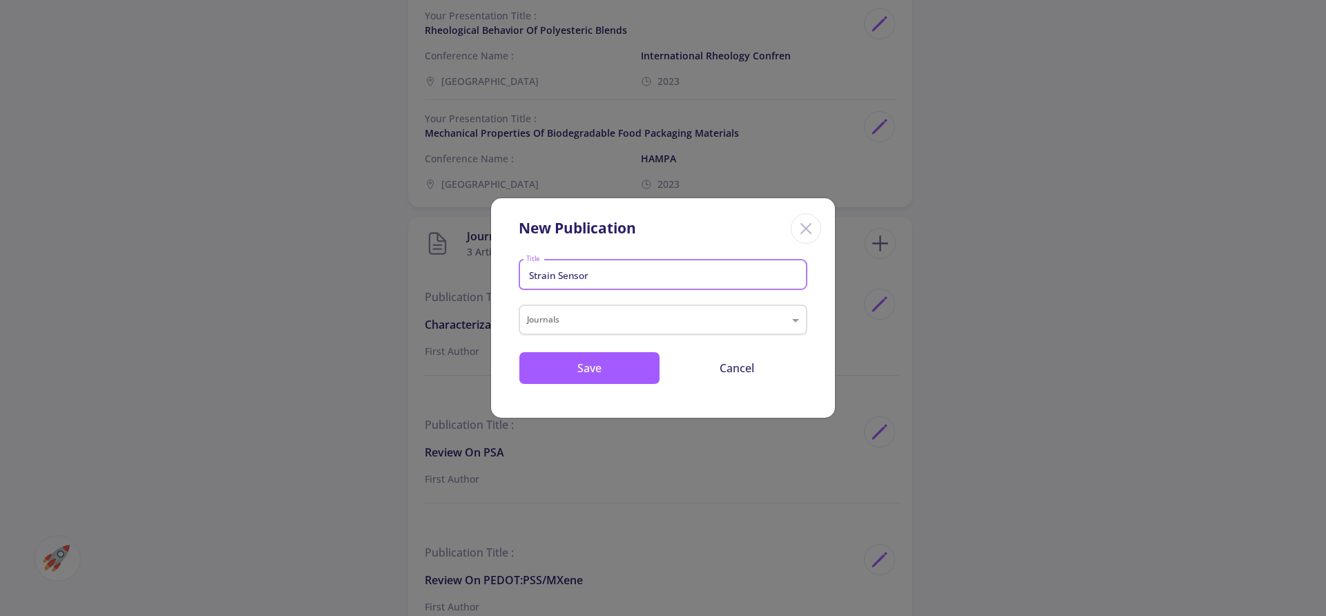
type input "Strain Sensor"
click at [559, 323] on input "text" at bounding box center [649, 321] width 245 height 17
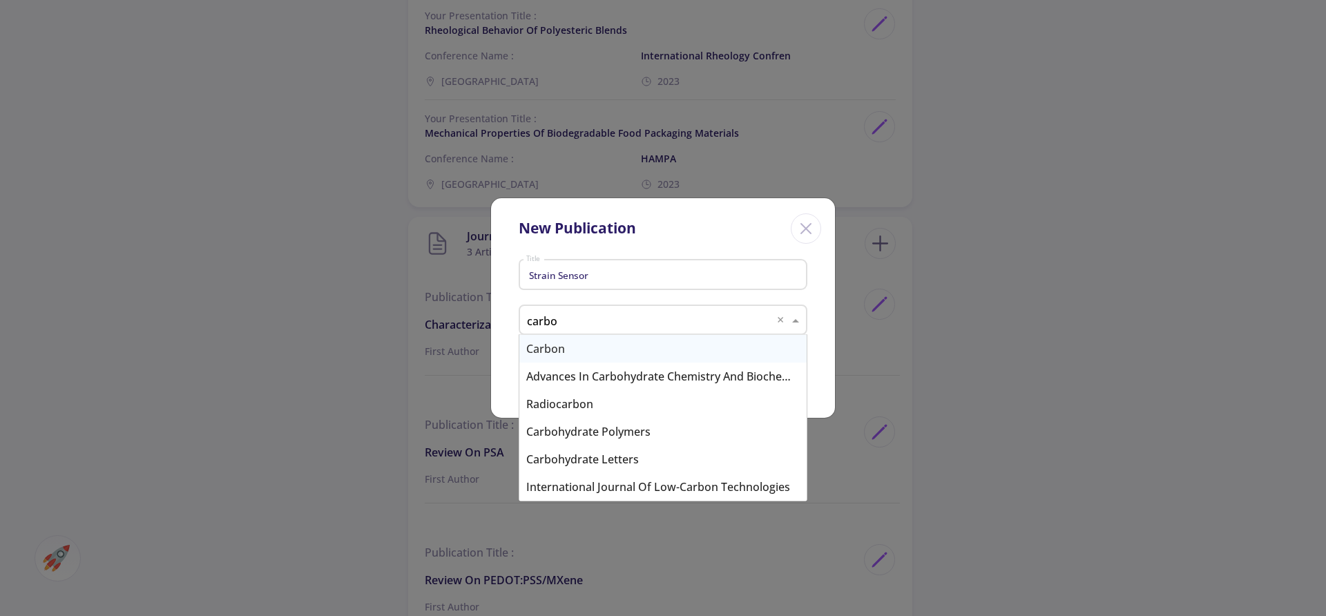
type input "carbon"
click at [540, 351] on div "Carbon" at bounding box center [662, 349] width 287 height 28
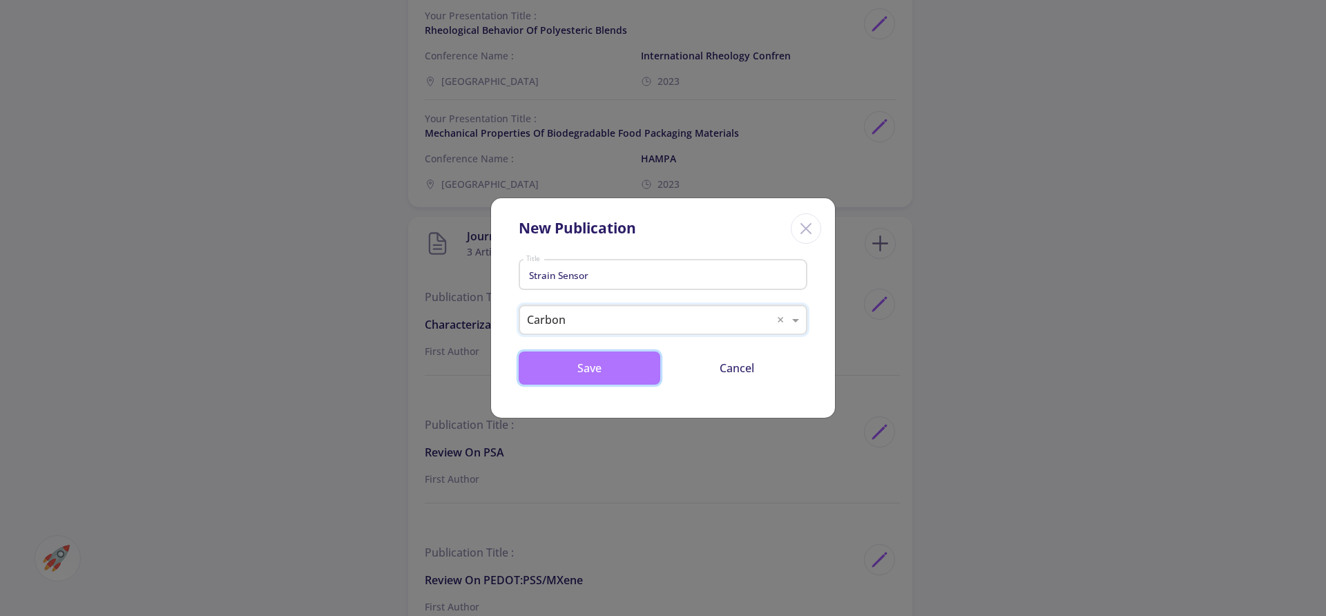
click at [566, 365] on button "Save" at bounding box center [590, 368] width 142 height 33
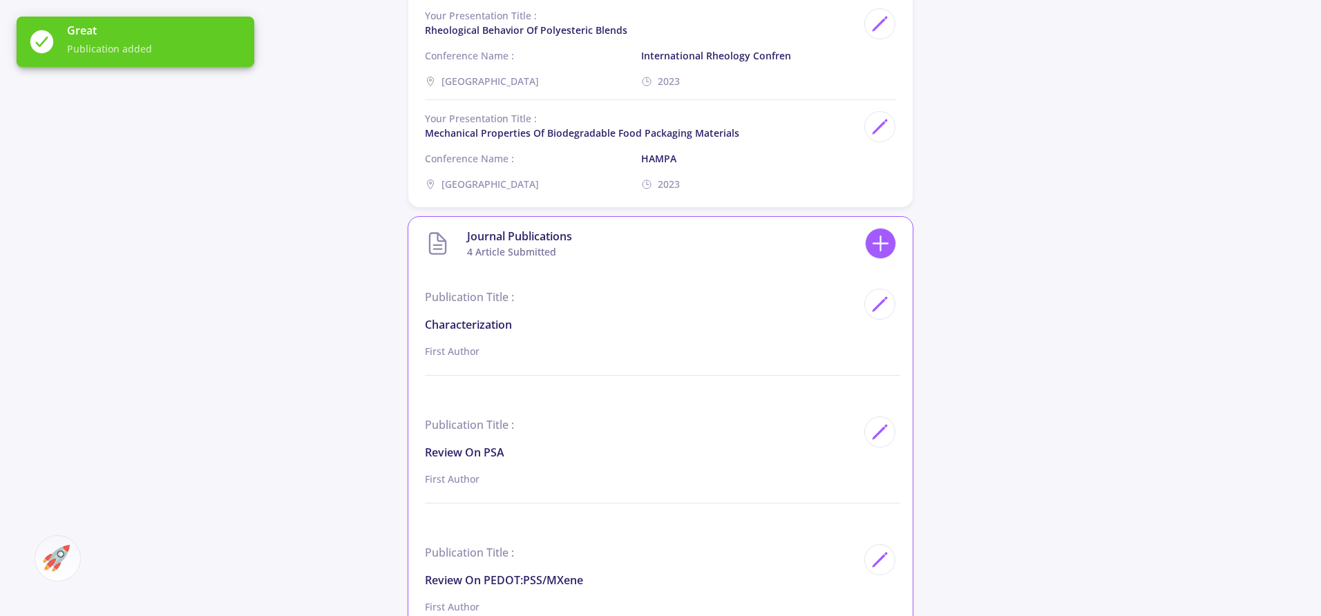
click at [876, 244] on line at bounding box center [880, 244] width 15 height 0
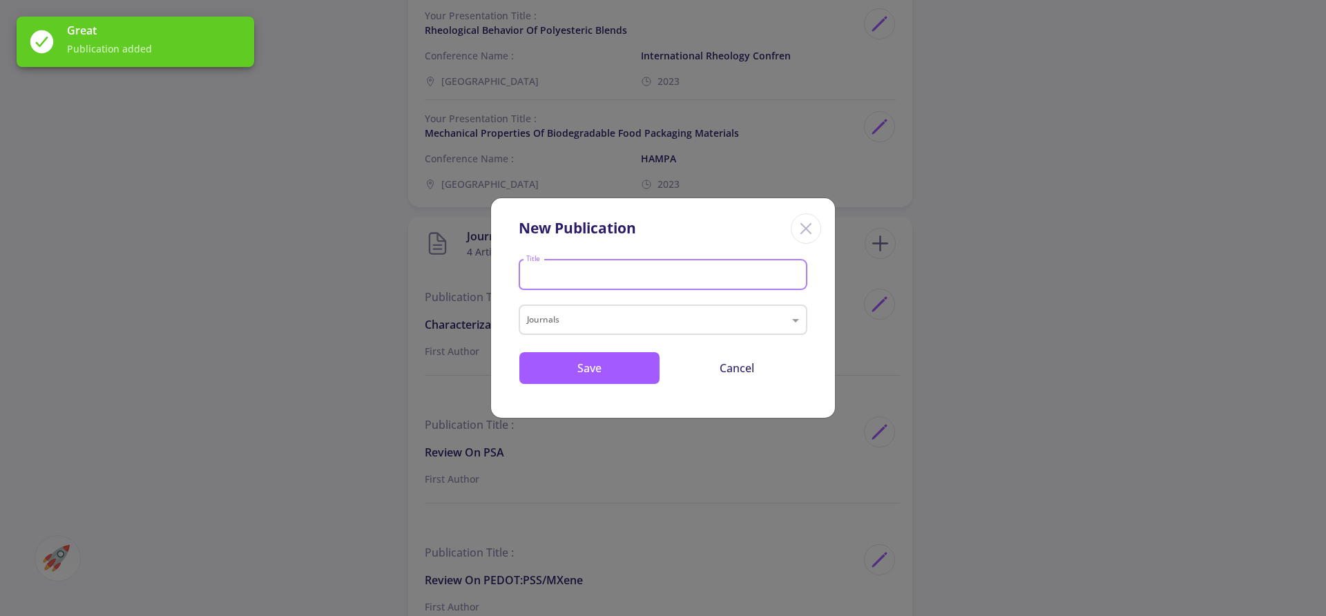
click at [588, 276] on input "Title" at bounding box center [665, 275] width 279 height 12
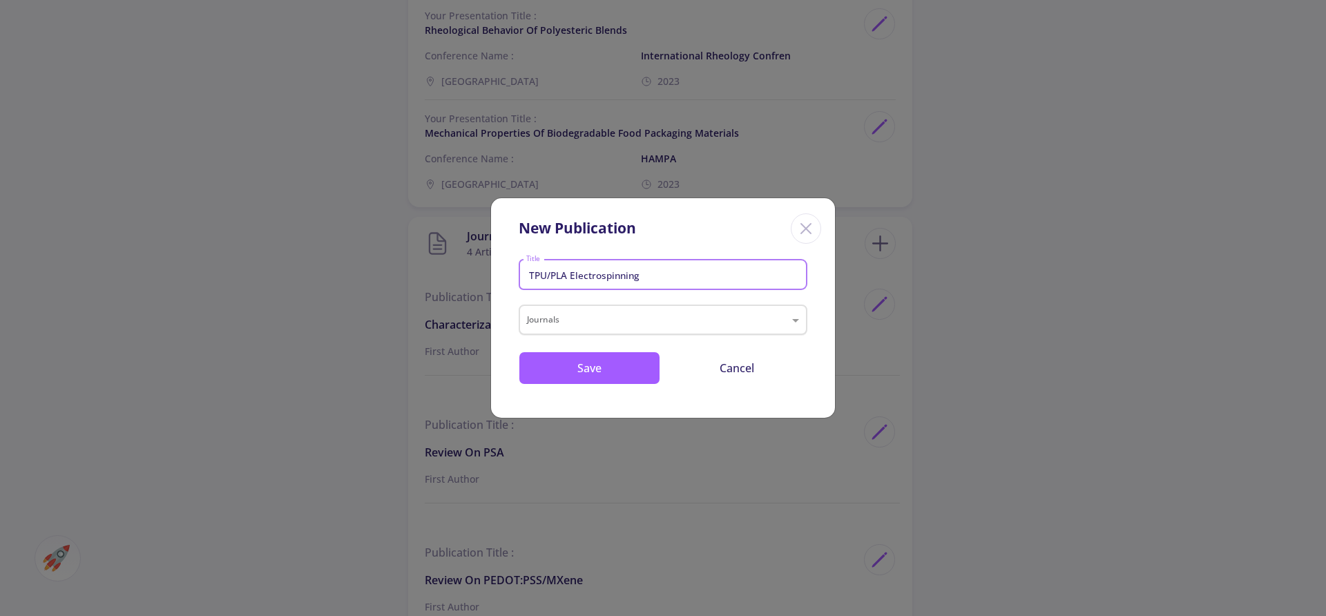
type input "TPU/PLA Electrospinning"
click at [559, 319] on input "text" at bounding box center [649, 321] width 245 height 17
click at [604, 321] on input "Advanced Fiber Materials" at bounding box center [649, 321] width 245 height 17
click at [566, 319] on input "Advanced" at bounding box center [649, 321] width 245 height 17
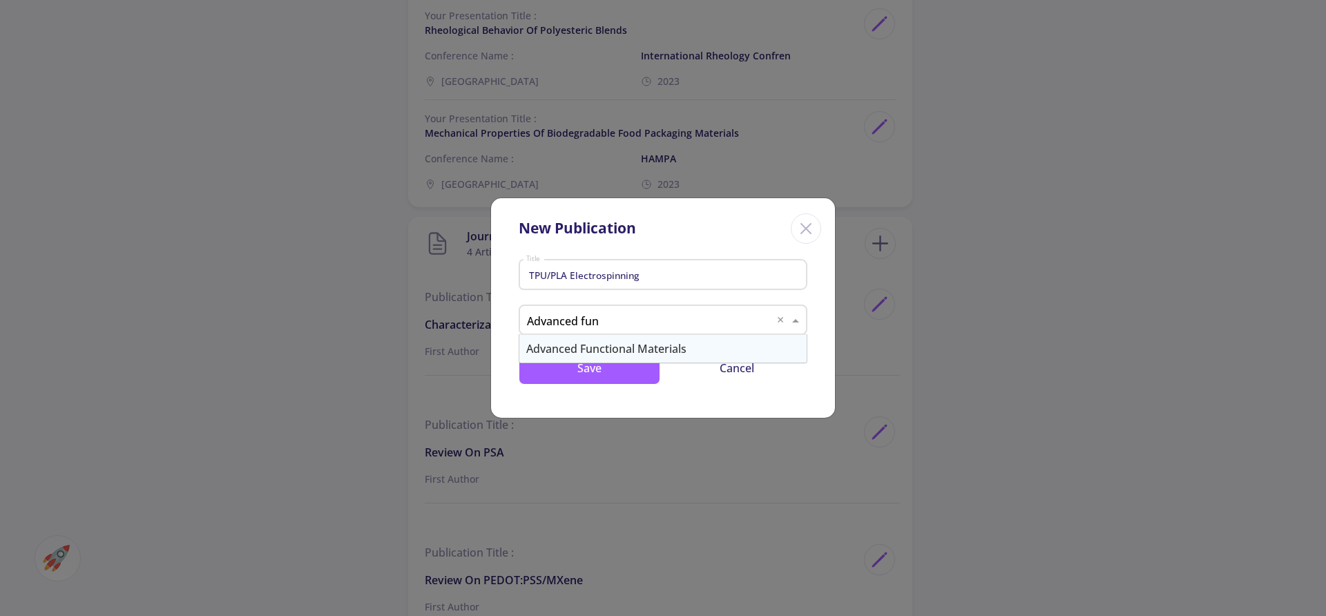
type input "Advanced func"
click at [604, 345] on div "Advanced Functional Materials" at bounding box center [662, 349] width 287 height 28
click at [578, 365] on button "Save" at bounding box center [590, 368] width 142 height 33
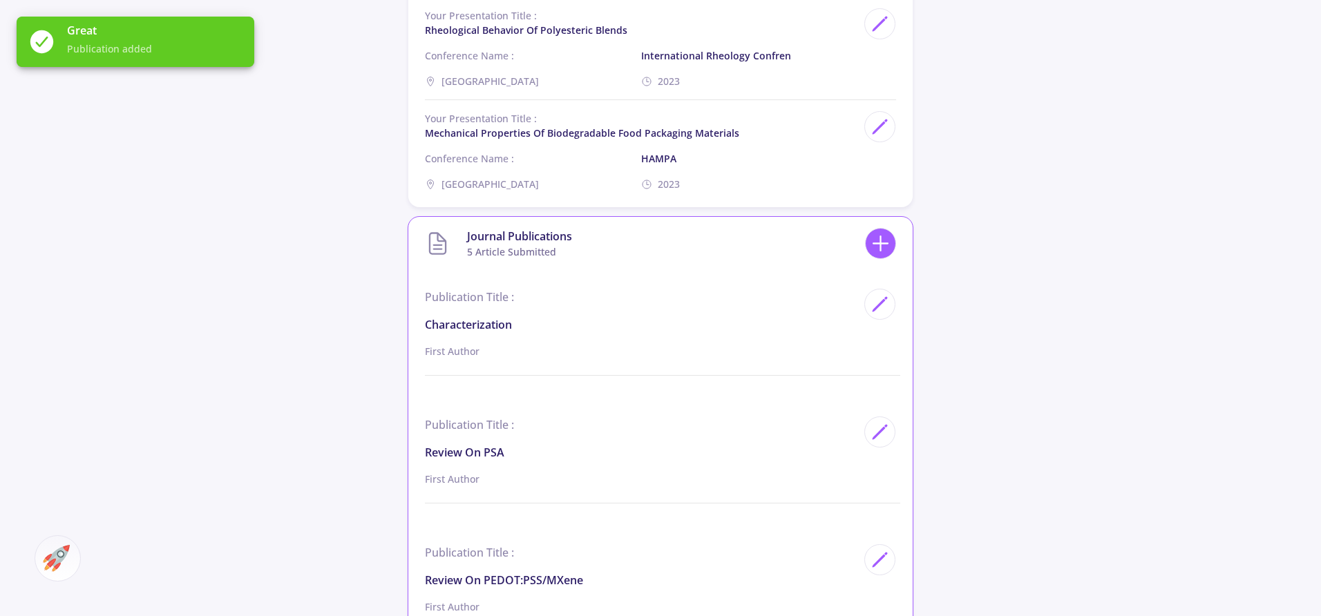
click at [879, 245] on icon at bounding box center [880, 244] width 26 height 26
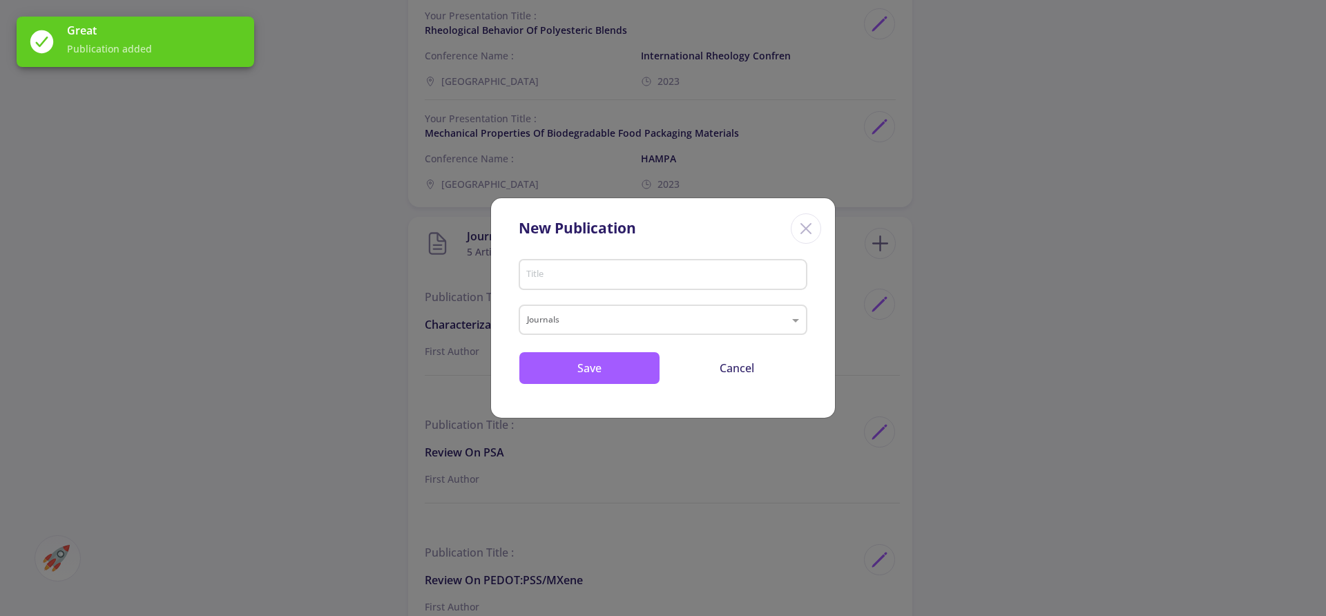
click at [533, 280] on input "Title" at bounding box center [665, 275] width 279 height 12
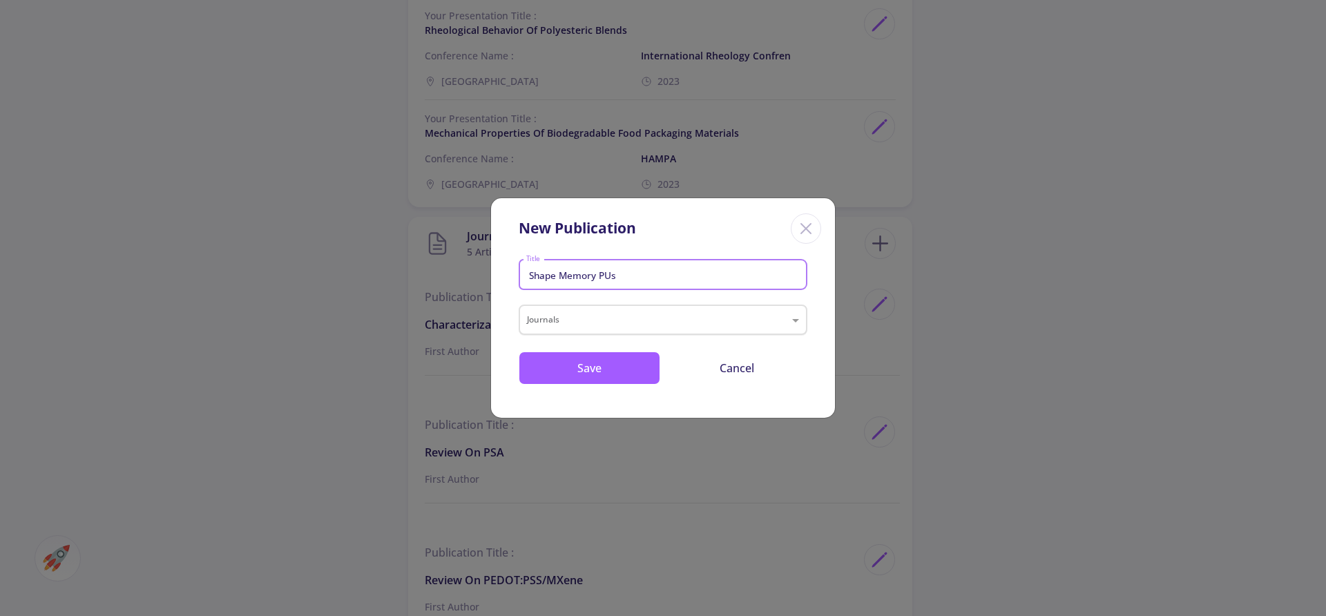
type input "Shape Memory PUs"
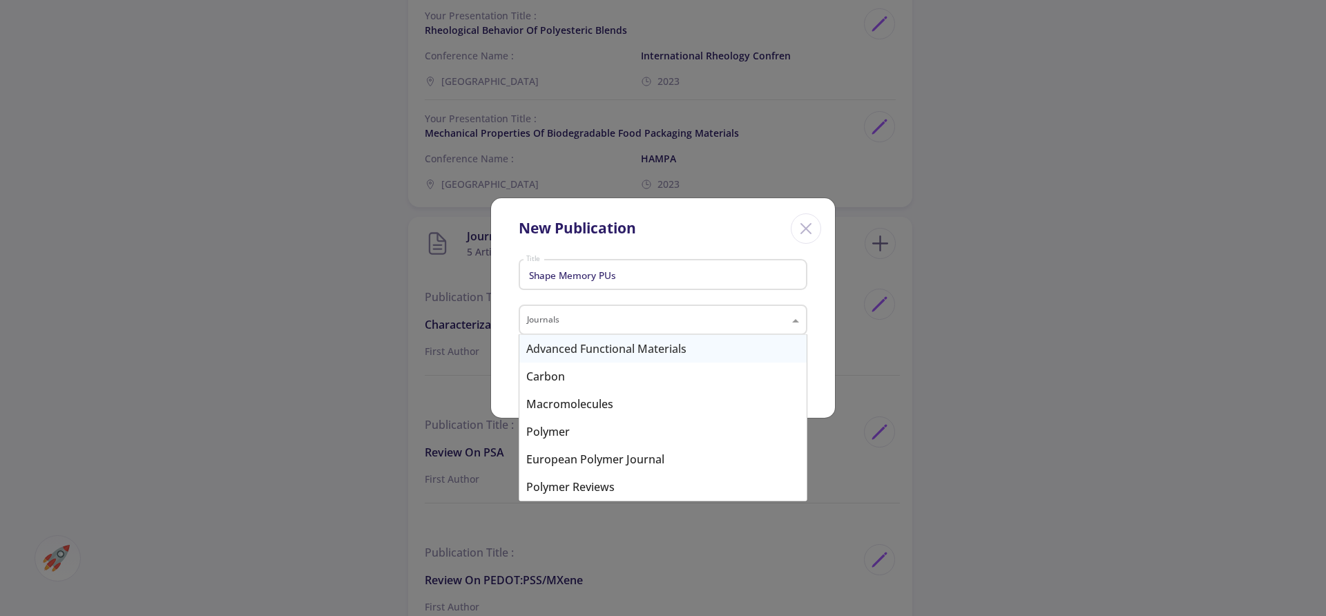
click at [587, 319] on input "text" at bounding box center [649, 321] width 245 height 17
type input "acta b"
click at [582, 352] on div "Acta Biomaterialia" at bounding box center [662, 349] width 287 height 28
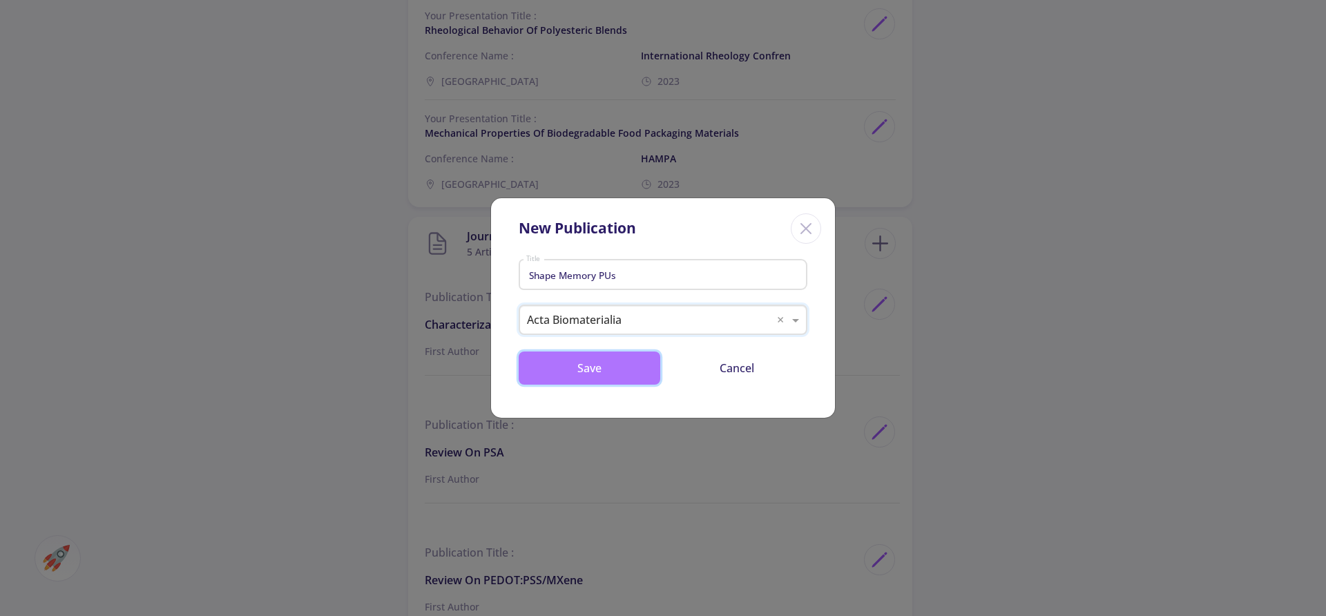
click at [584, 365] on button "Save" at bounding box center [590, 368] width 142 height 33
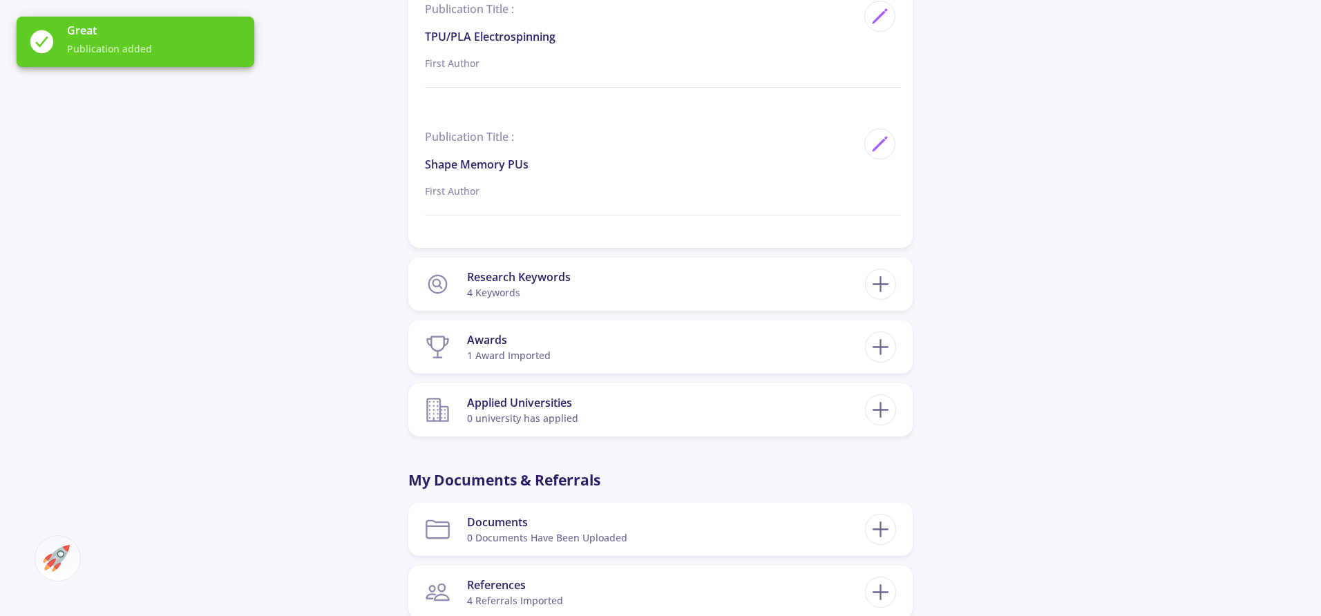
scroll to position [2466, 0]
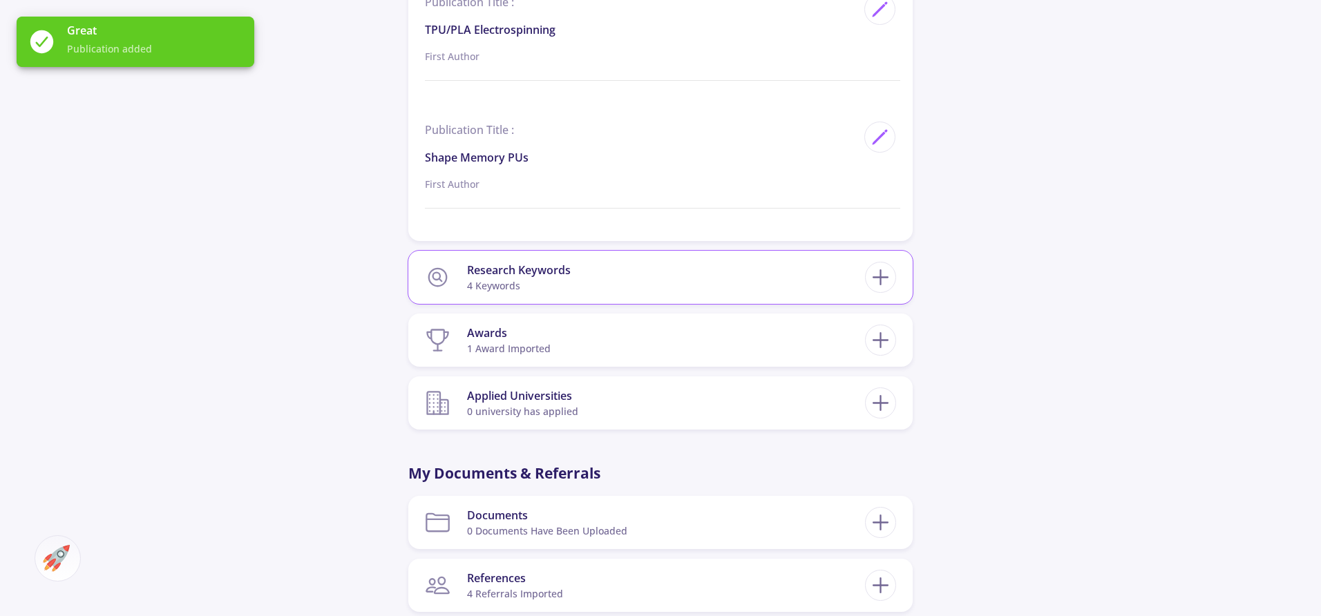
click at [603, 280] on section "Research Keywords 4 keywords" at bounding box center [645, 277] width 440 height 42
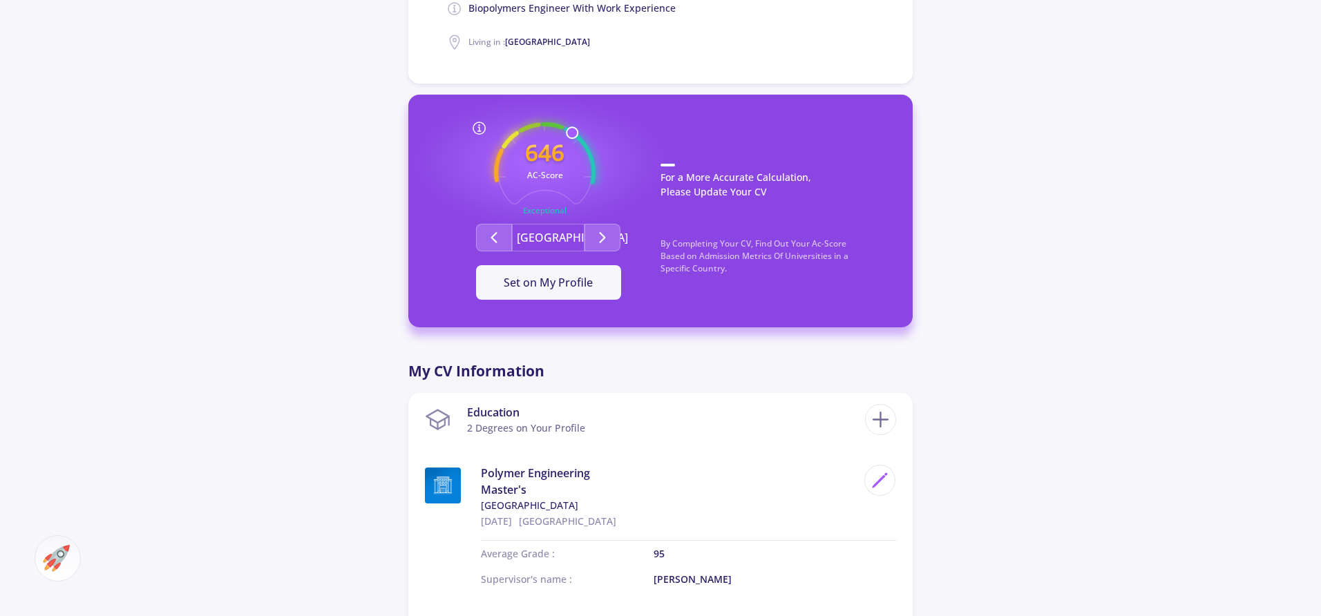
scroll to position [360, 0]
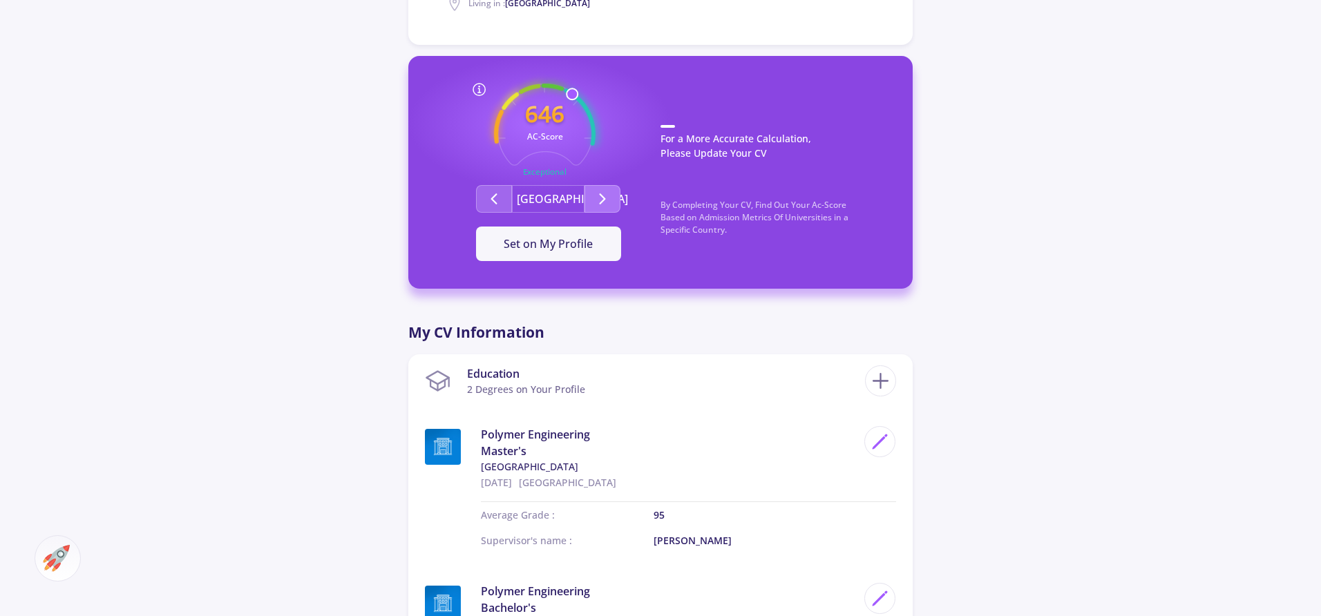
click at [602, 189] on button "Second group" at bounding box center [602, 199] width 36 height 28
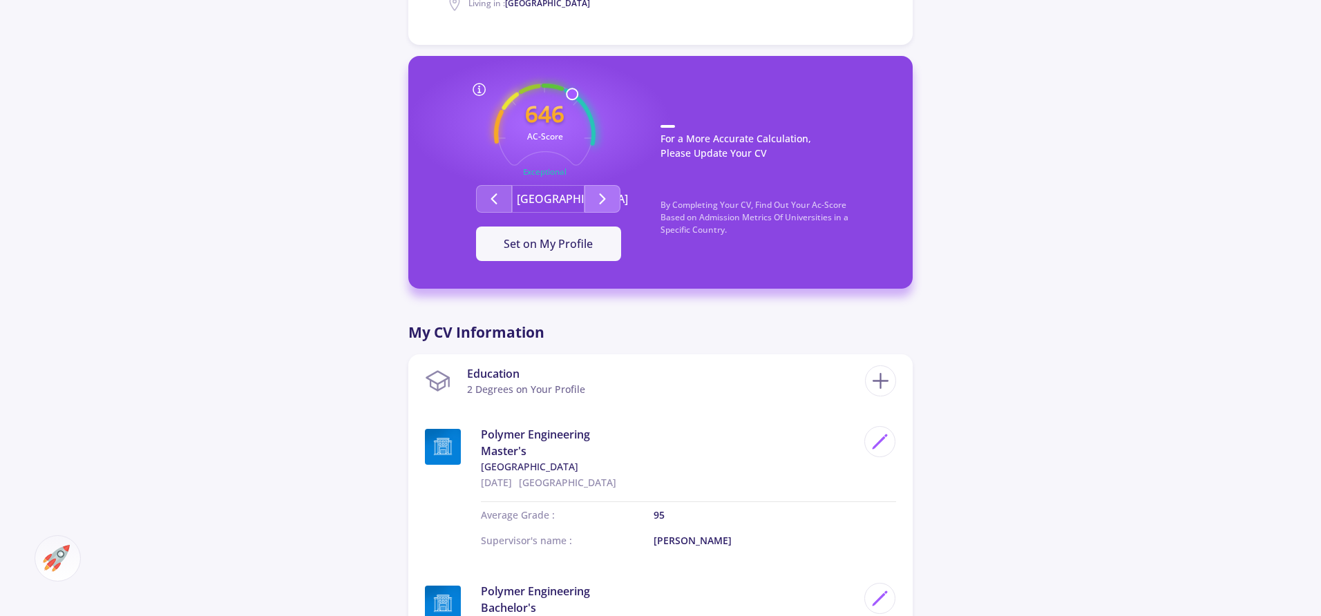
click at [602, 189] on button "Second group" at bounding box center [602, 199] width 36 height 28
click at [602, 192] on icon "Second group" at bounding box center [602, 199] width 17 height 17
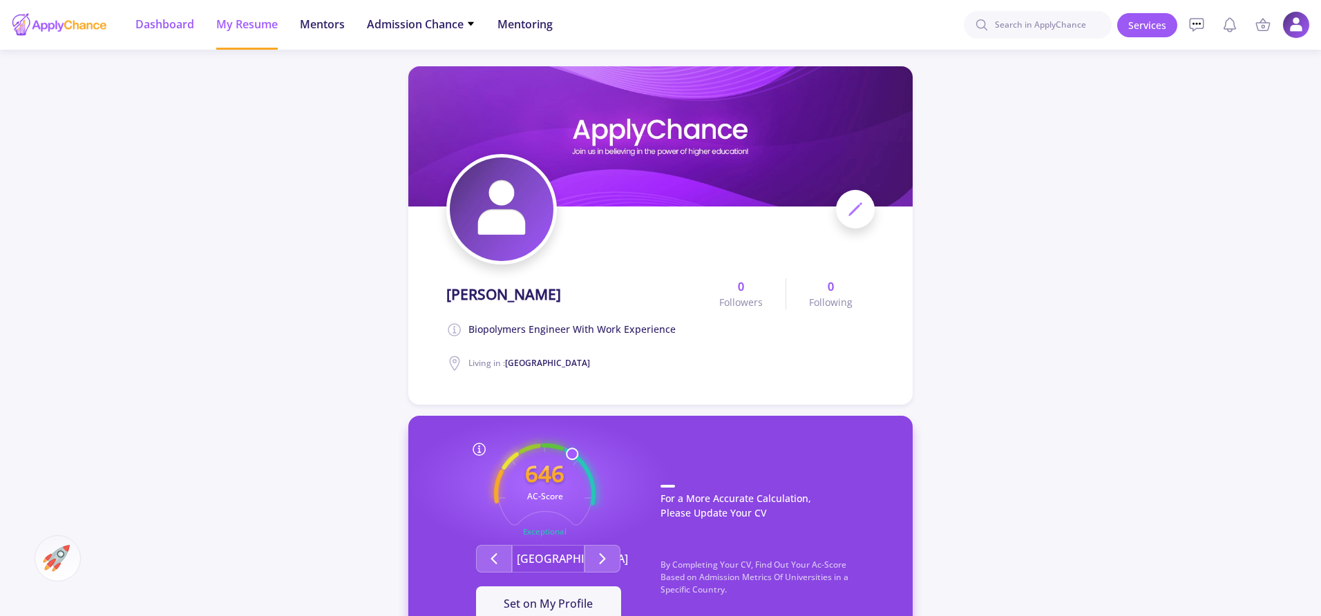
click at [150, 33] on li "Dashboard" at bounding box center [164, 25] width 59 height 50
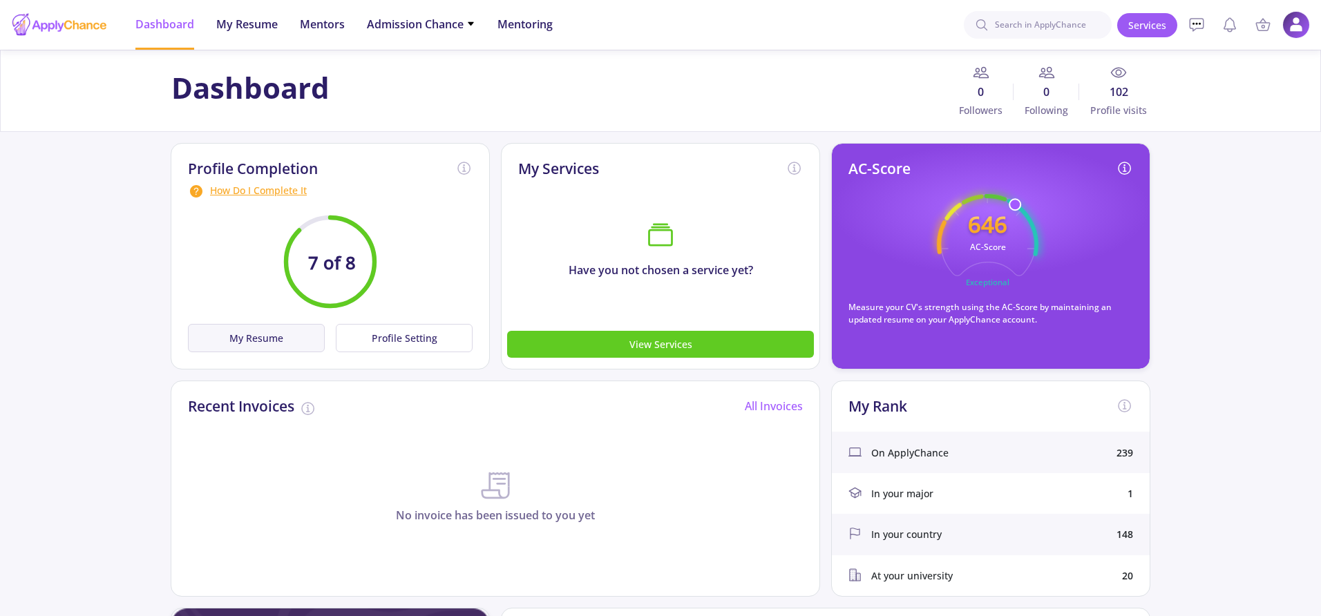
click at [271, 336] on button "My Resume" at bounding box center [256, 338] width 137 height 28
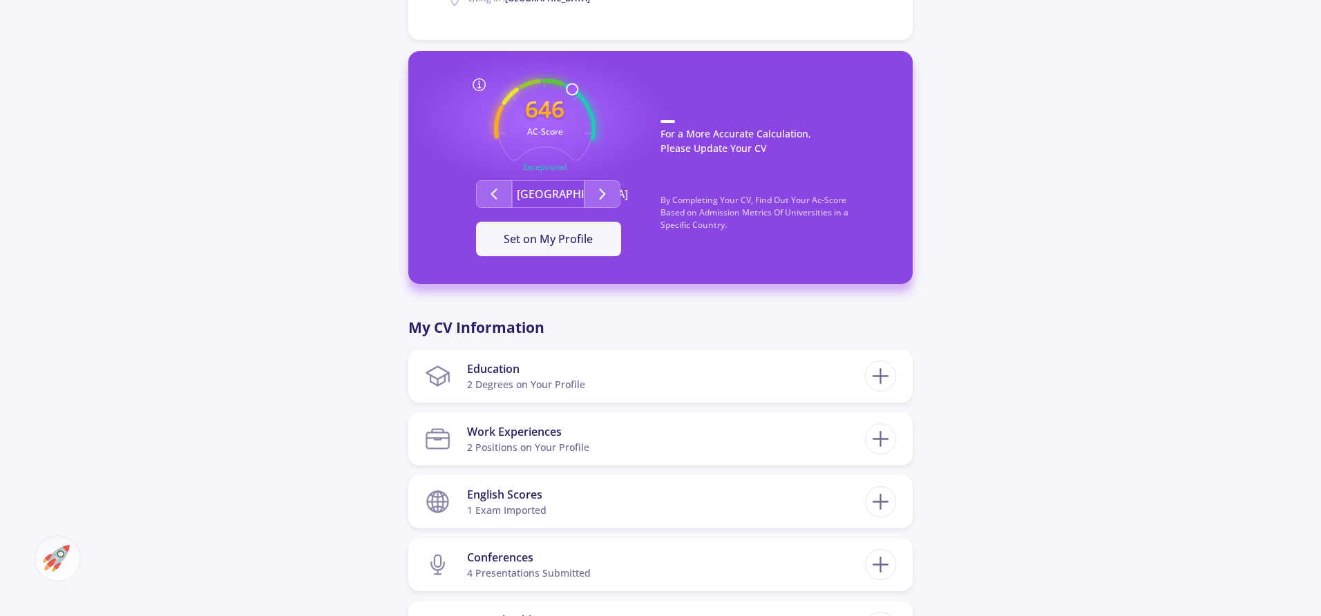
scroll to position [370, 0]
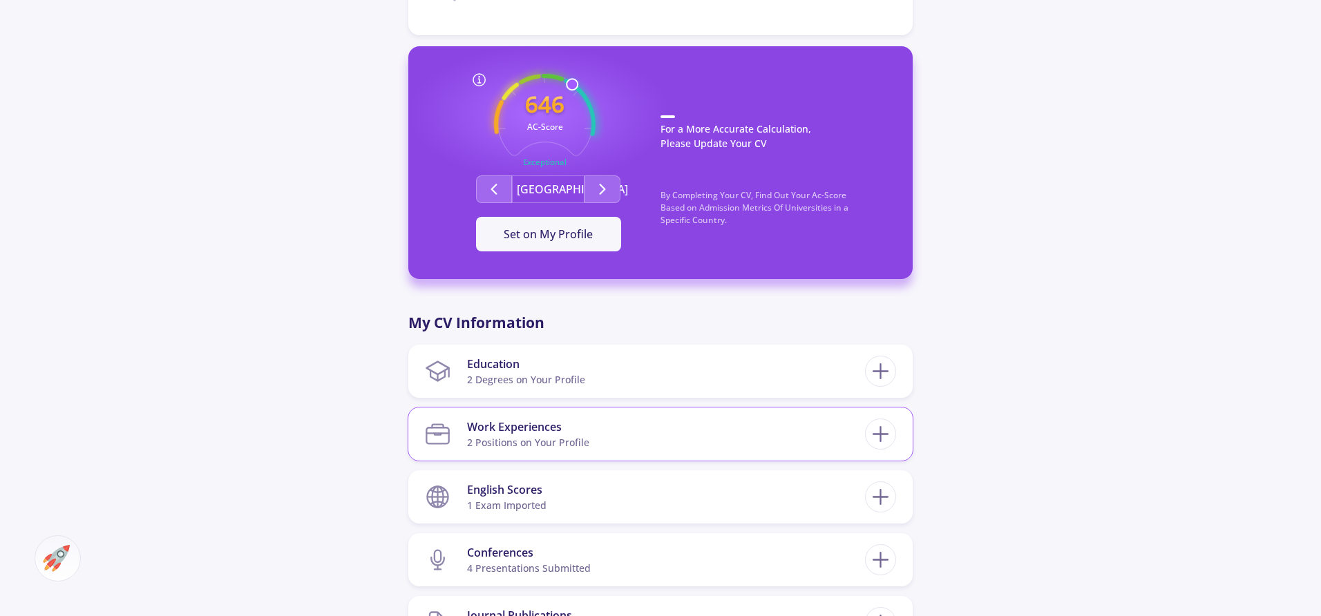
click at [595, 437] on section "Work Experiences 2 Positions on Your Profile" at bounding box center [645, 434] width 440 height 42
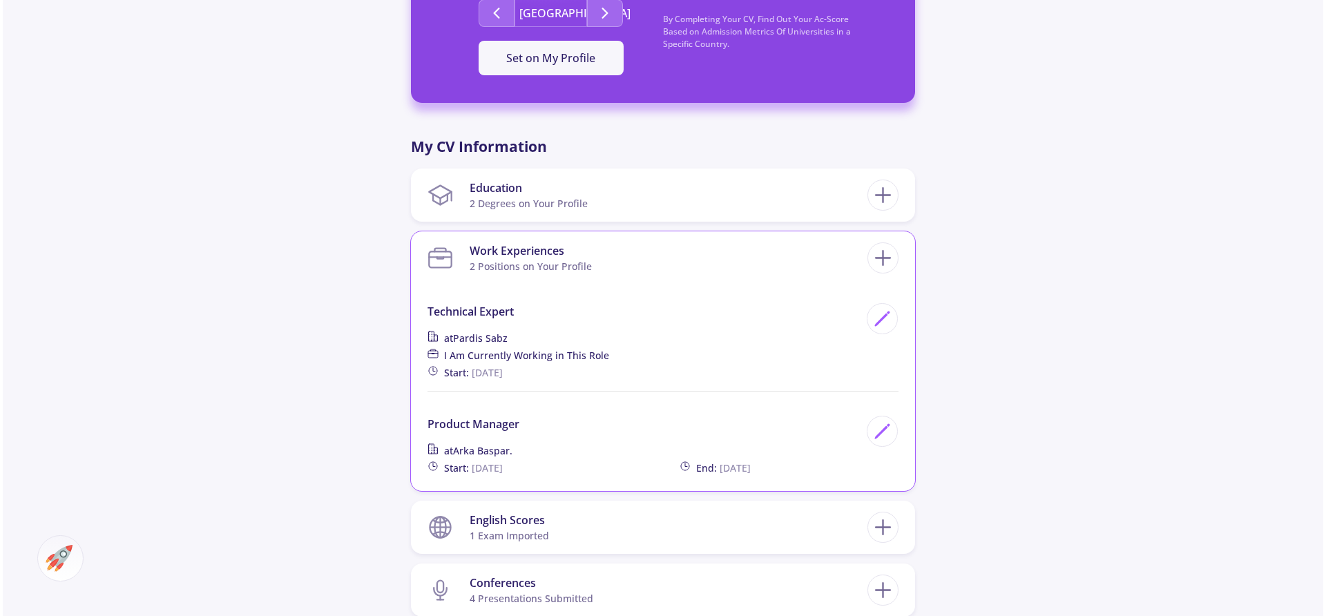
scroll to position [547, 0]
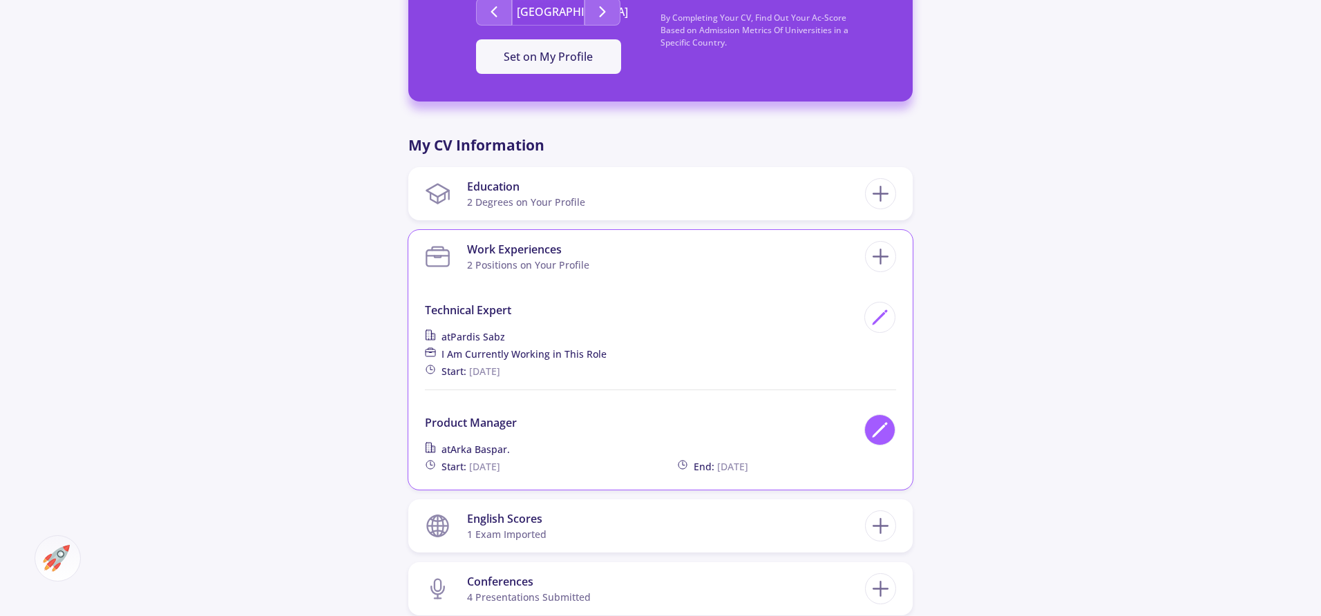
click at [882, 428] on polygon at bounding box center [879, 431] width 12 height 12
type input "Product Manager"
type input "Arka Baspar."
type input "[DATE]"
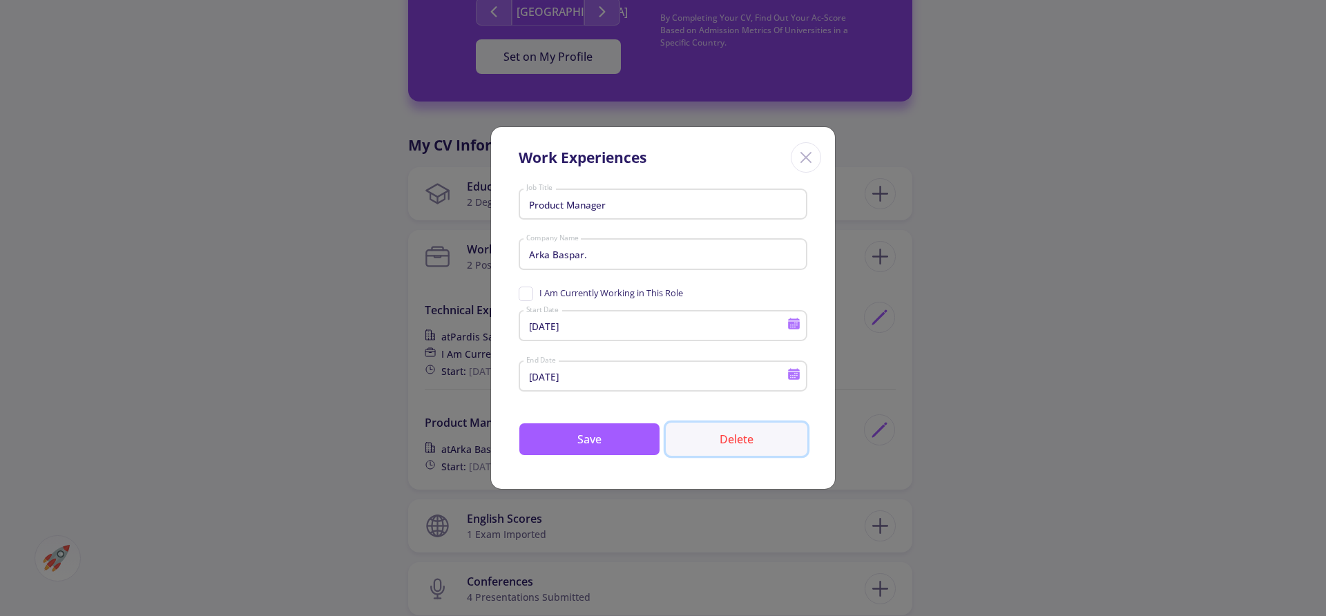
click at [729, 439] on button "Delete" at bounding box center [737, 439] width 142 height 33
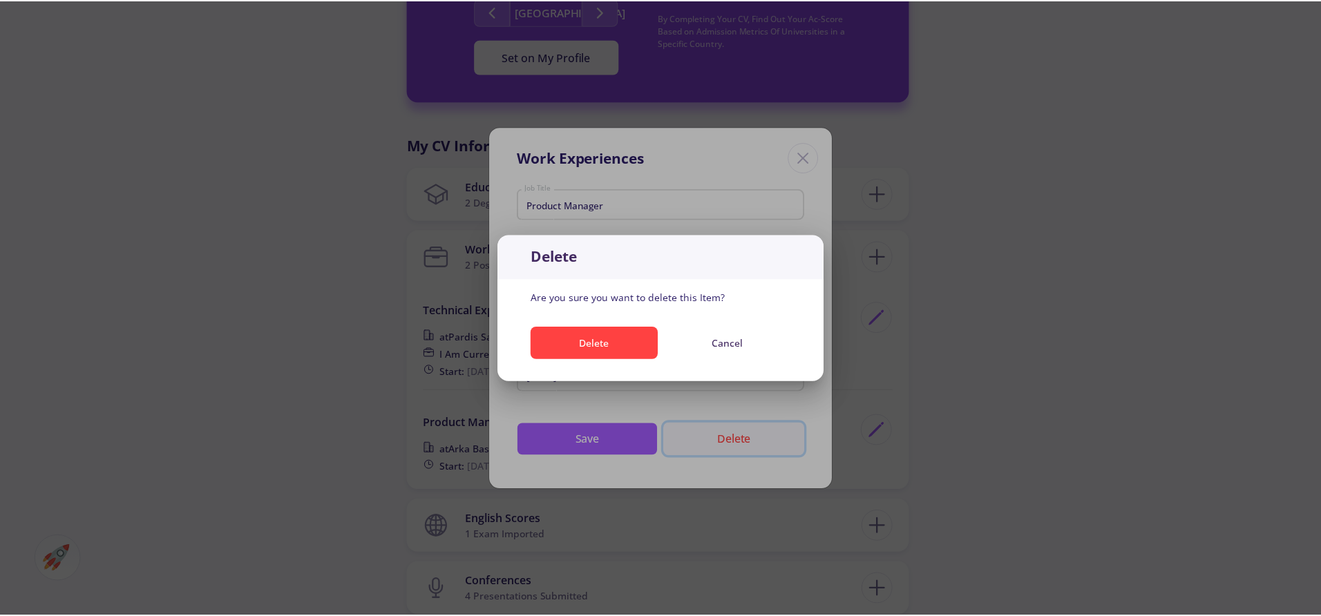
scroll to position [0, 0]
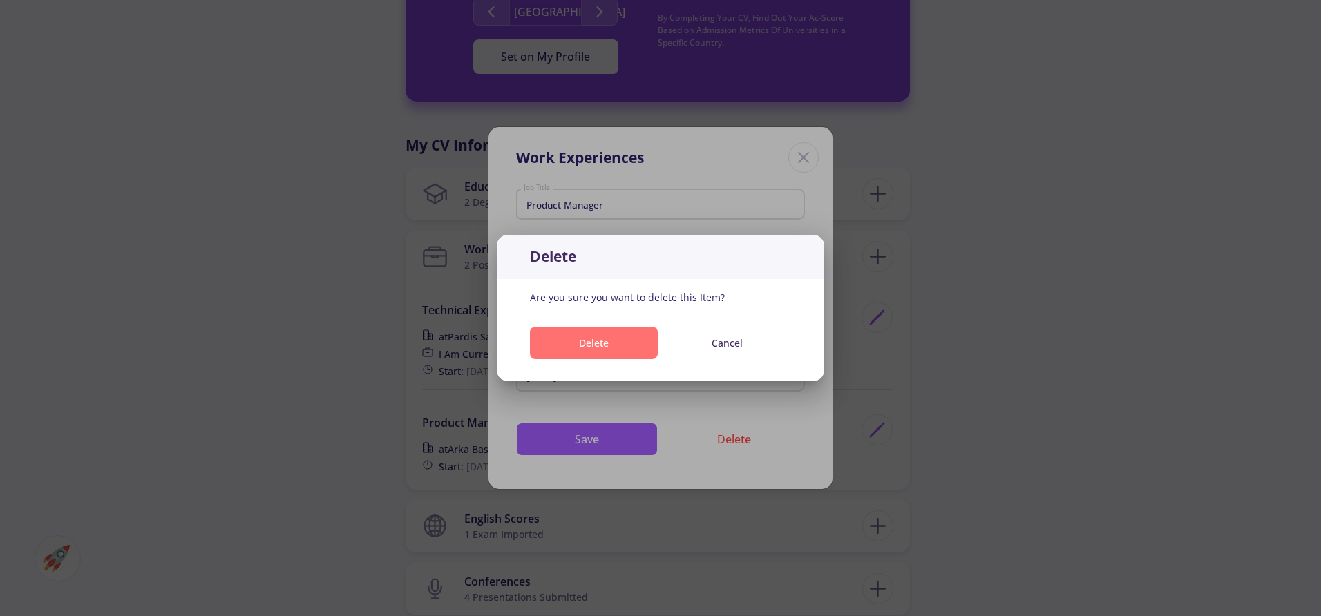
click at [588, 330] on button "Delete" at bounding box center [594, 343] width 128 height 32
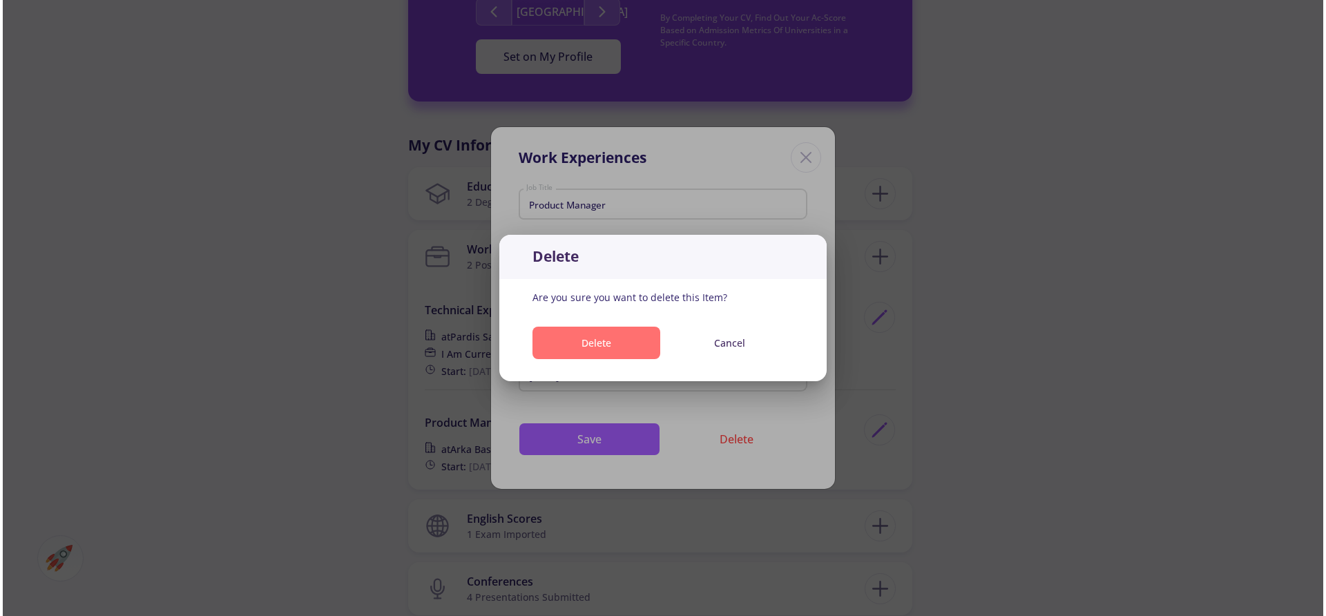
scroll to position [547, 0]
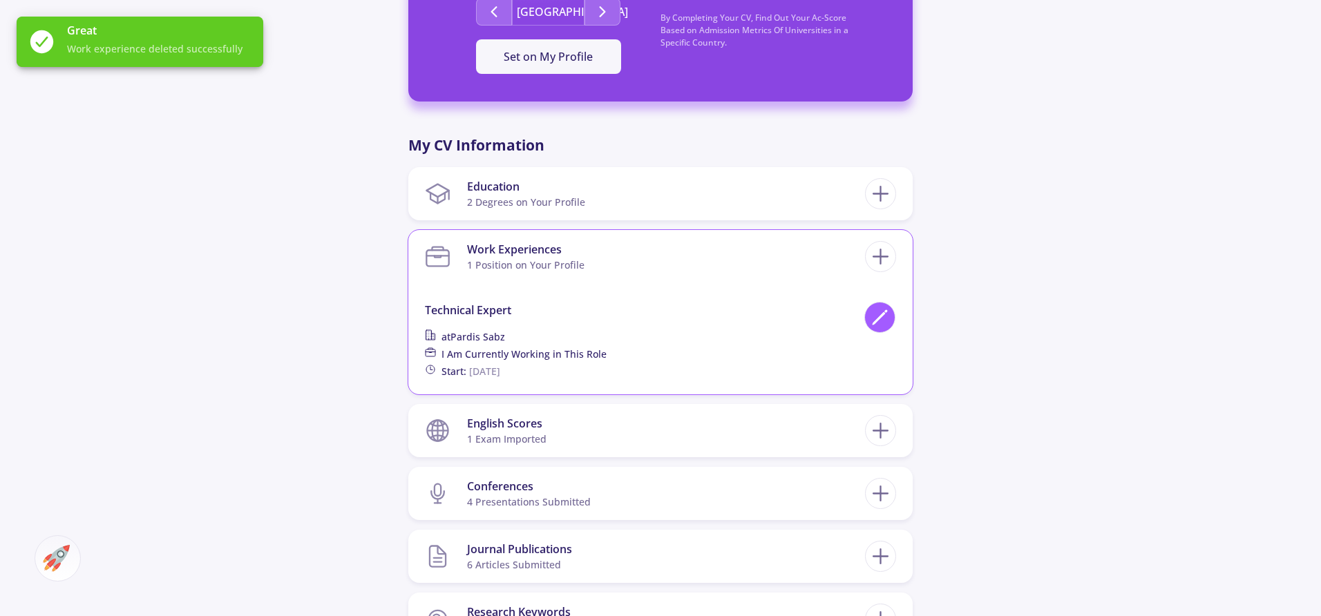
click at [875, 307] on div at bounding box center [879, 317] width 31 height 31
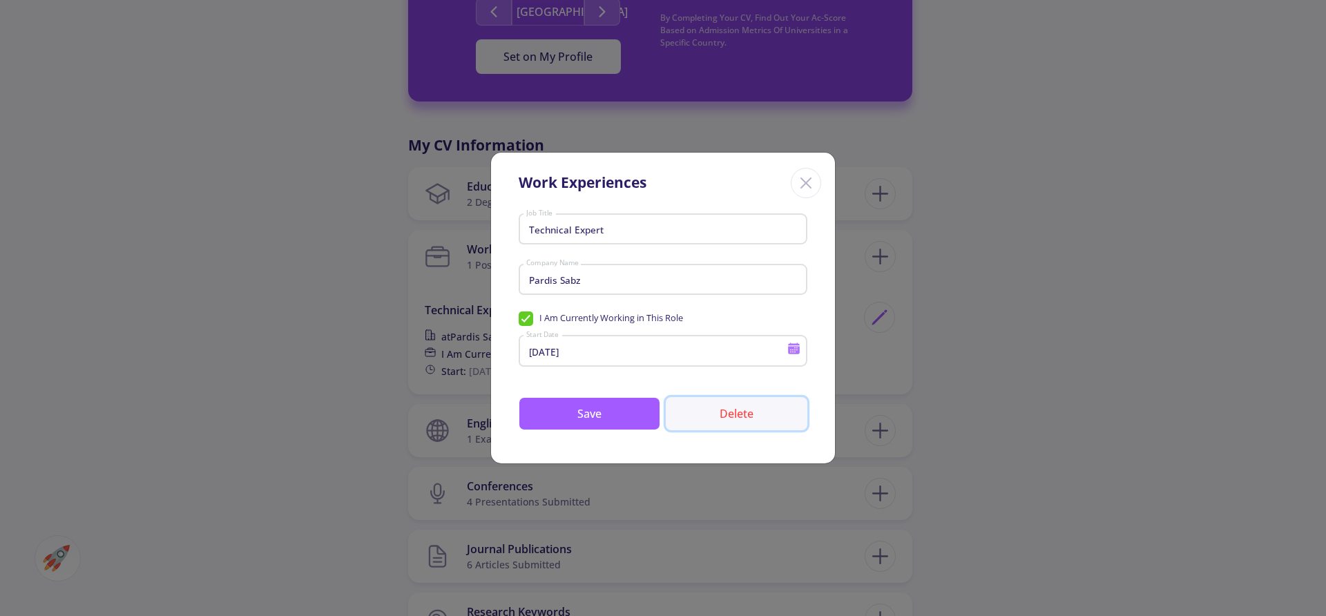
click at [738, 421] on button "Delete" at bounding box center [737, 413] width 142 height 33
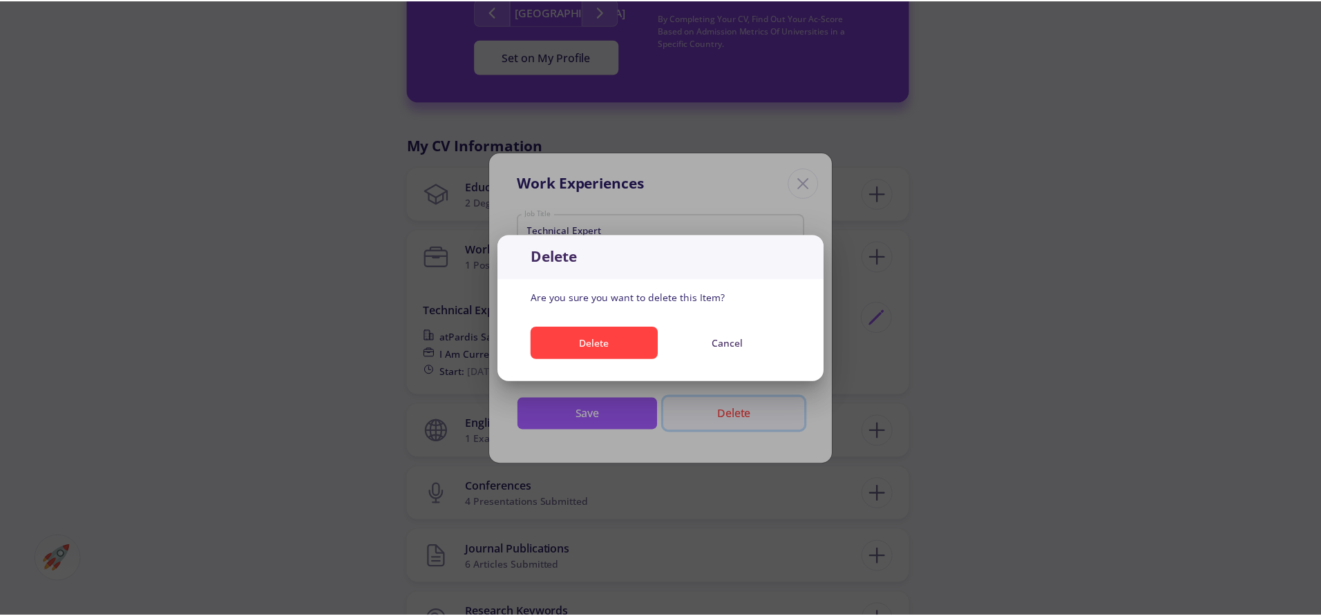
scroll to position [0, 0]
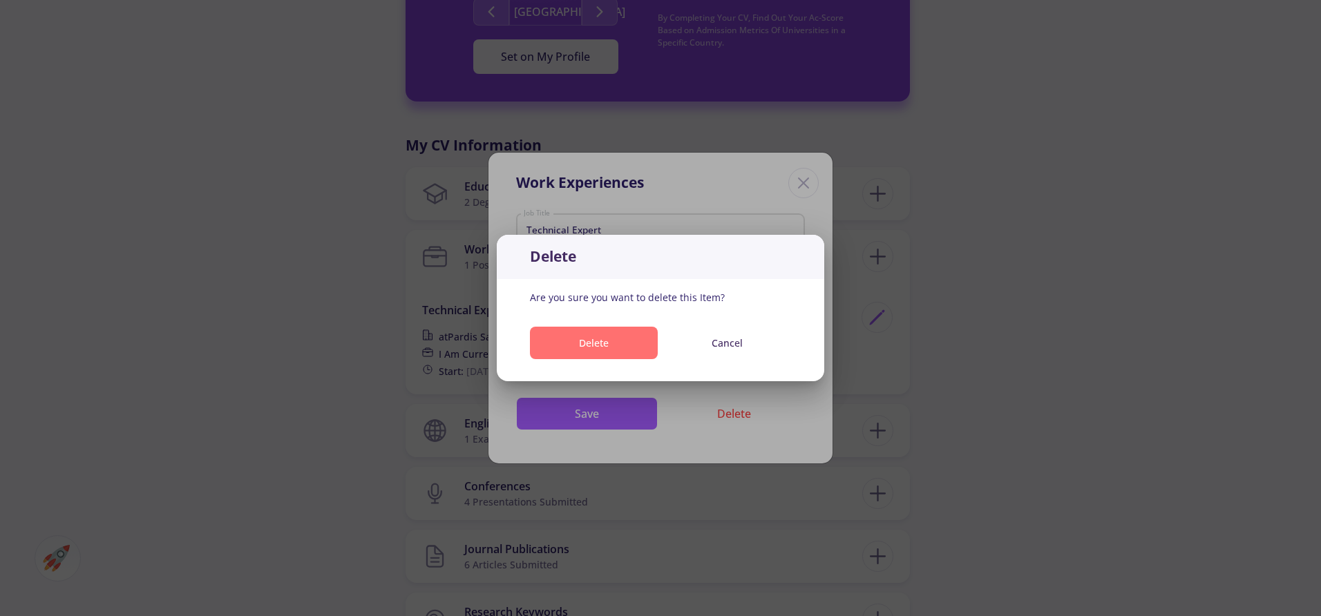
click at [620, 348] on button "Delete" at bounding box center [594, 343] width 128 height 32
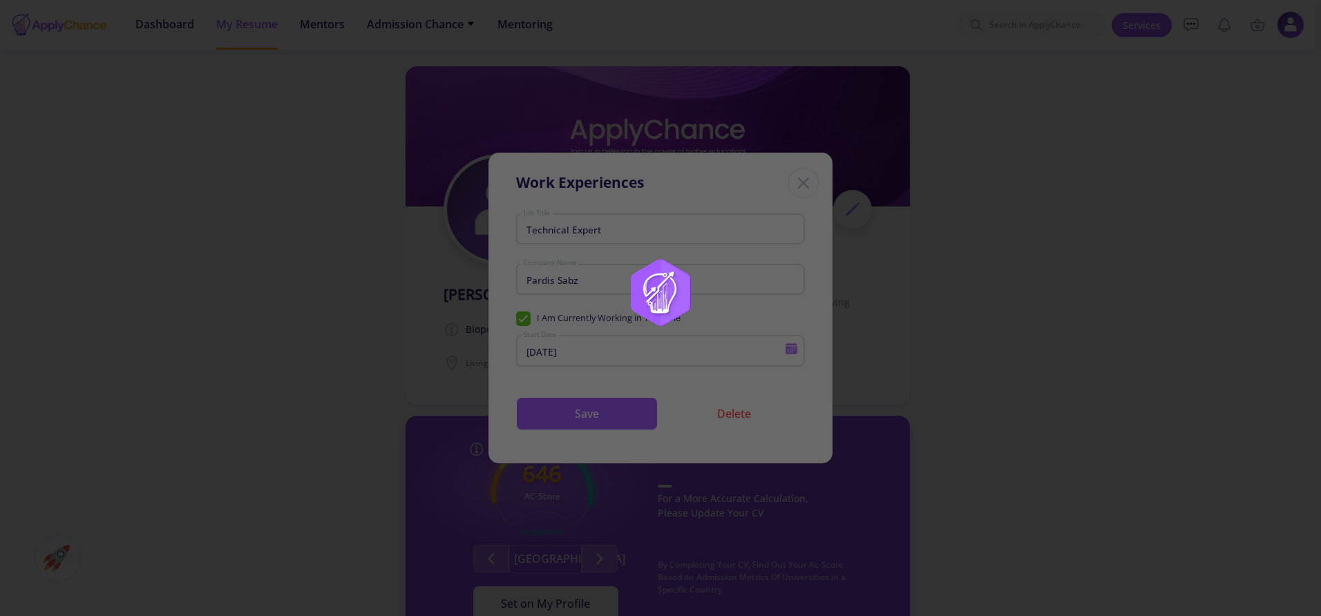
scroll to position [547, 0]
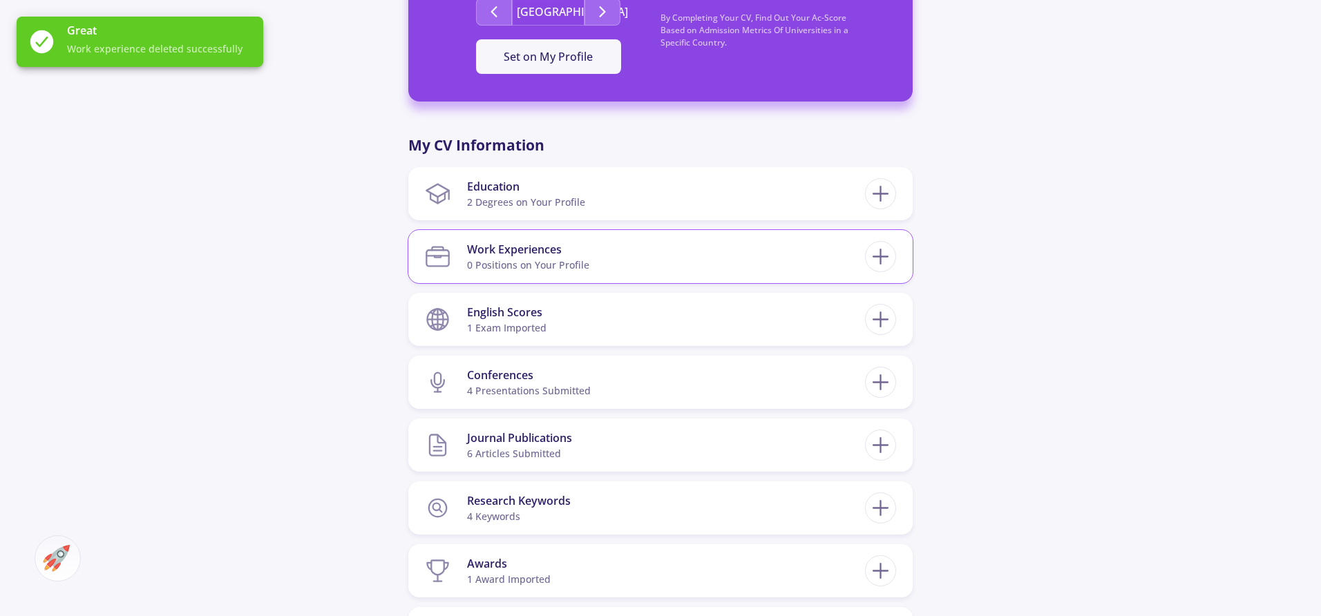
click at [796, 239] on section "Work Experiences 0 Positions on Your Profile" at bounding box center [645, 257] width 440 height 42
click at [873, 253] on icon at bounding box center [880, 257] width 26 height 26
checkbox input "false"
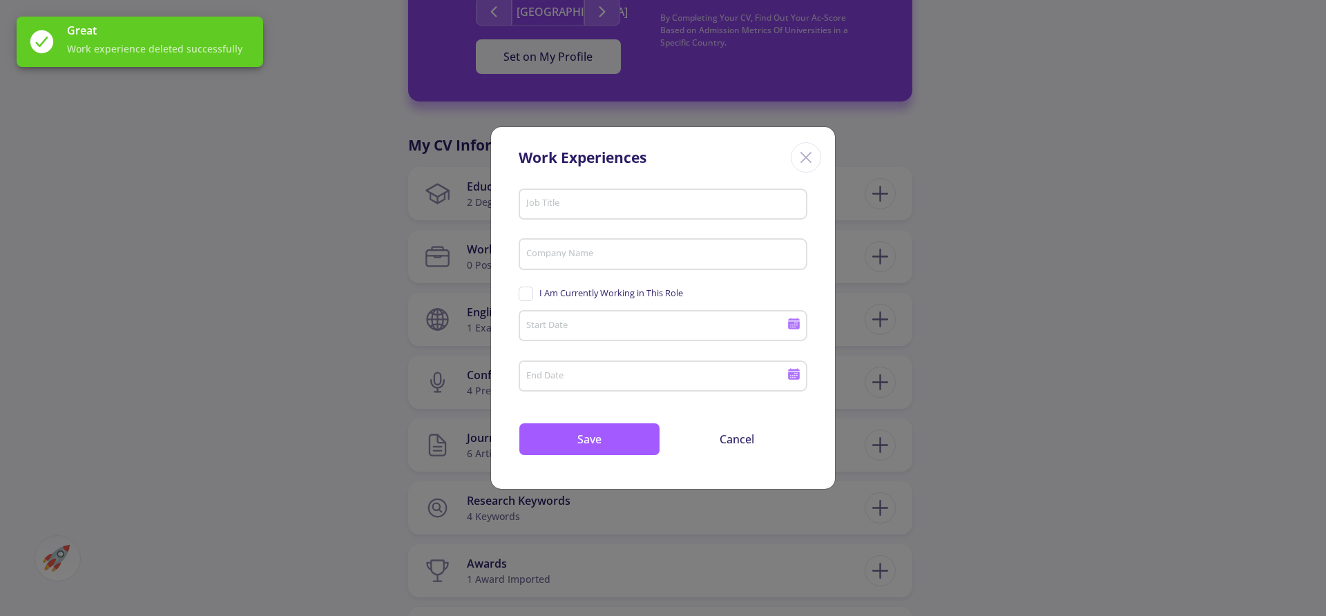
click at [582, 200] on input "Job Title" at bounding box center [665, 204] width 279 height 12
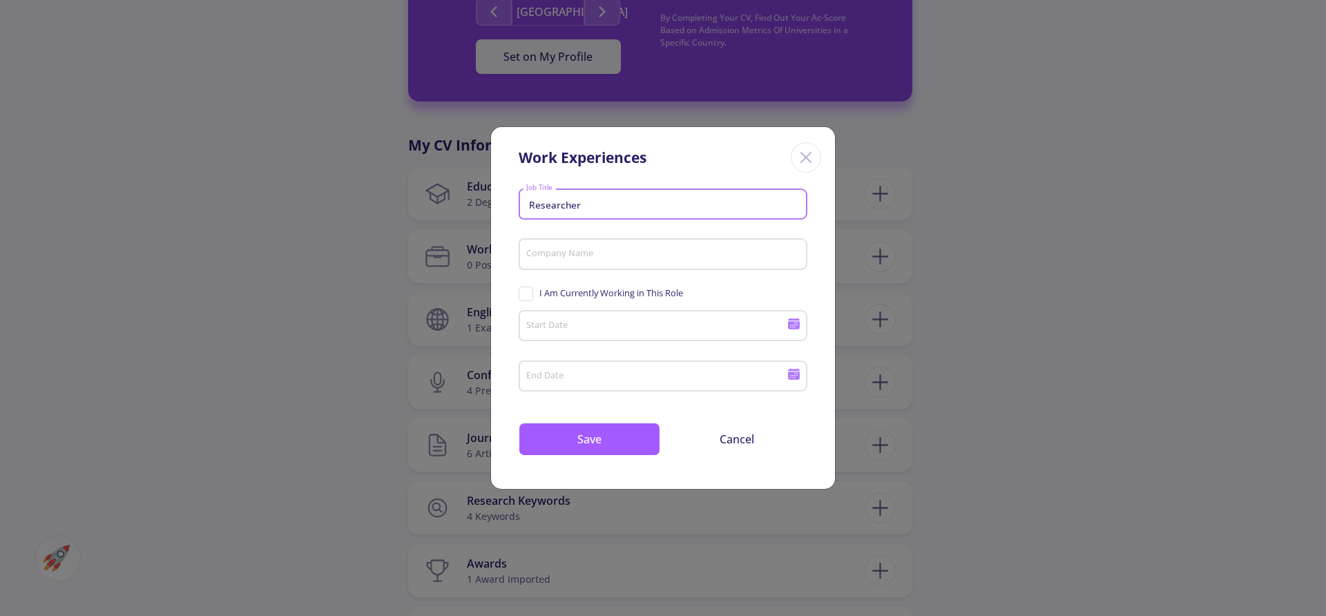
type input "Researcher"
click at [557, 250] on input "Company Name" at bounding box center [665, 255] width 279 height 12
type input "[GEOGRAPHIC_DATA]"
click at [579, 323] on input "Start Date" at bounding box center [659, 326] width 266 height 12
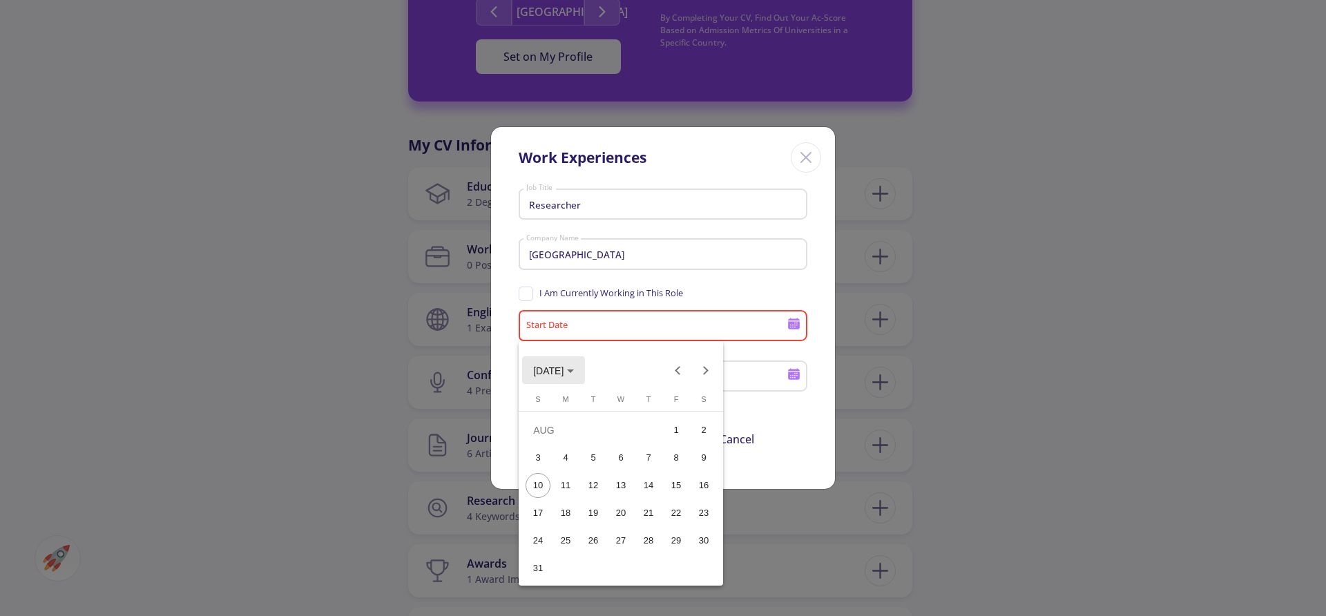
click at [574, 369] on span "[DATE]" at bounding box center [553, 370] width 41 height 11
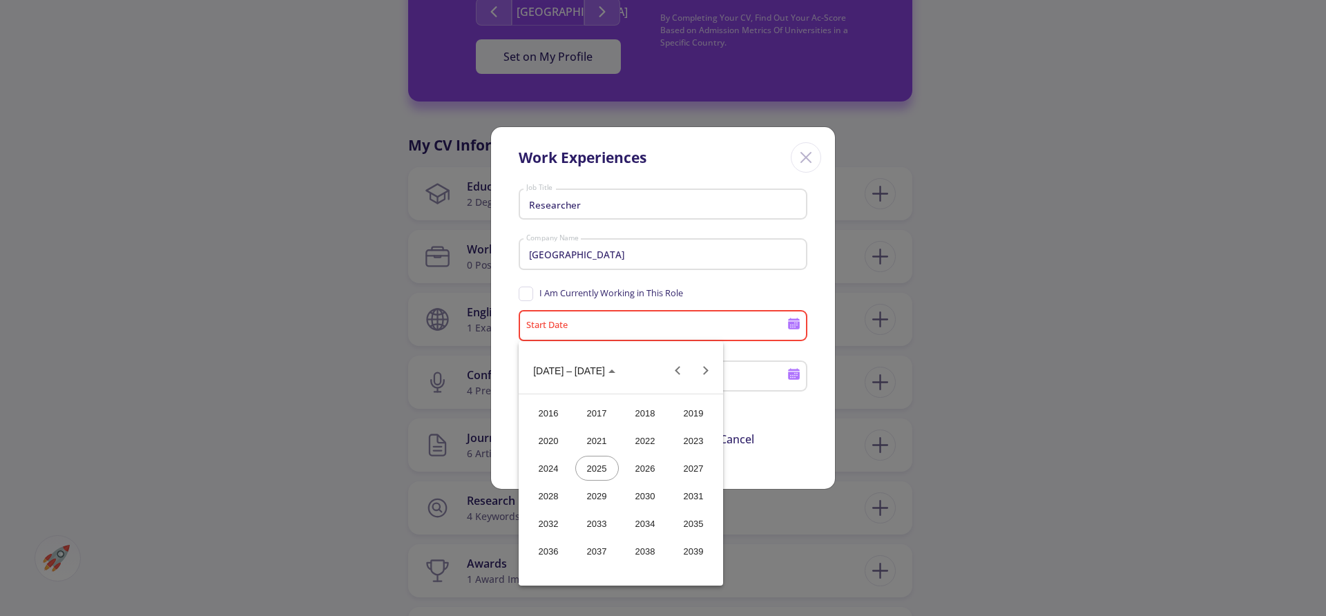
click at [553, 445] on div "2020" at bounding box center [549, 440] width 44 height 25
click at [557, 490] on div "SEP" at bounding box center [549, 495] width 44 height 25
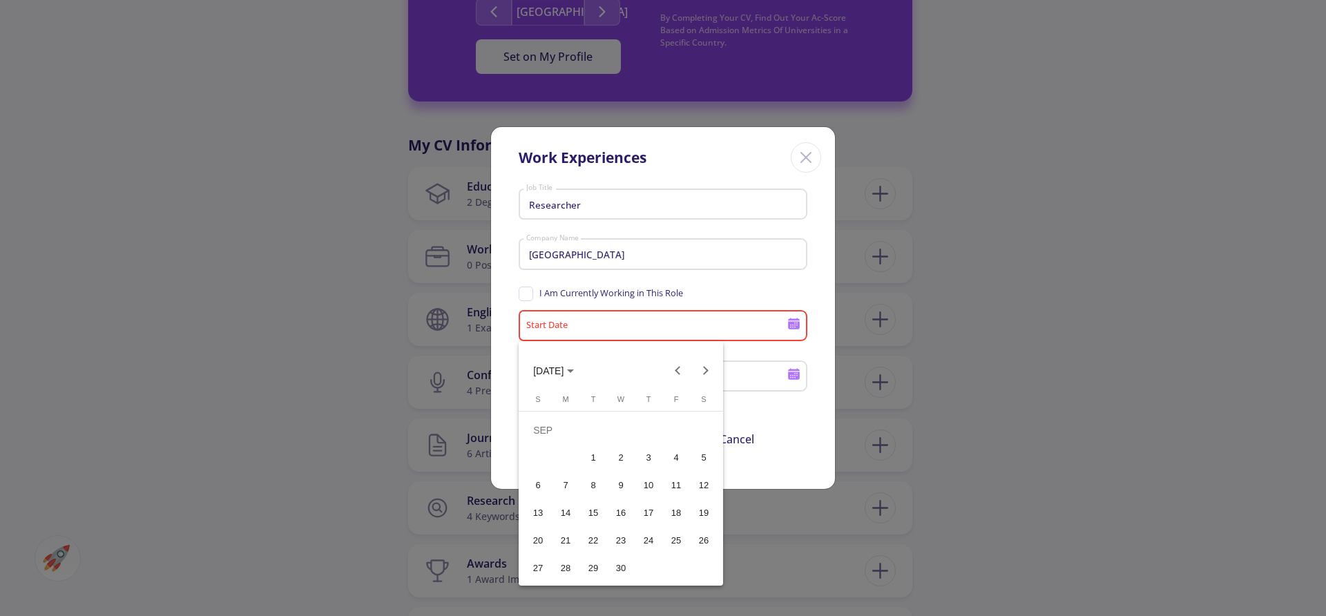
click at [593, 540] on div "22" at bounding box center [593, 540] width 25 height 25
type input "[DATE]"
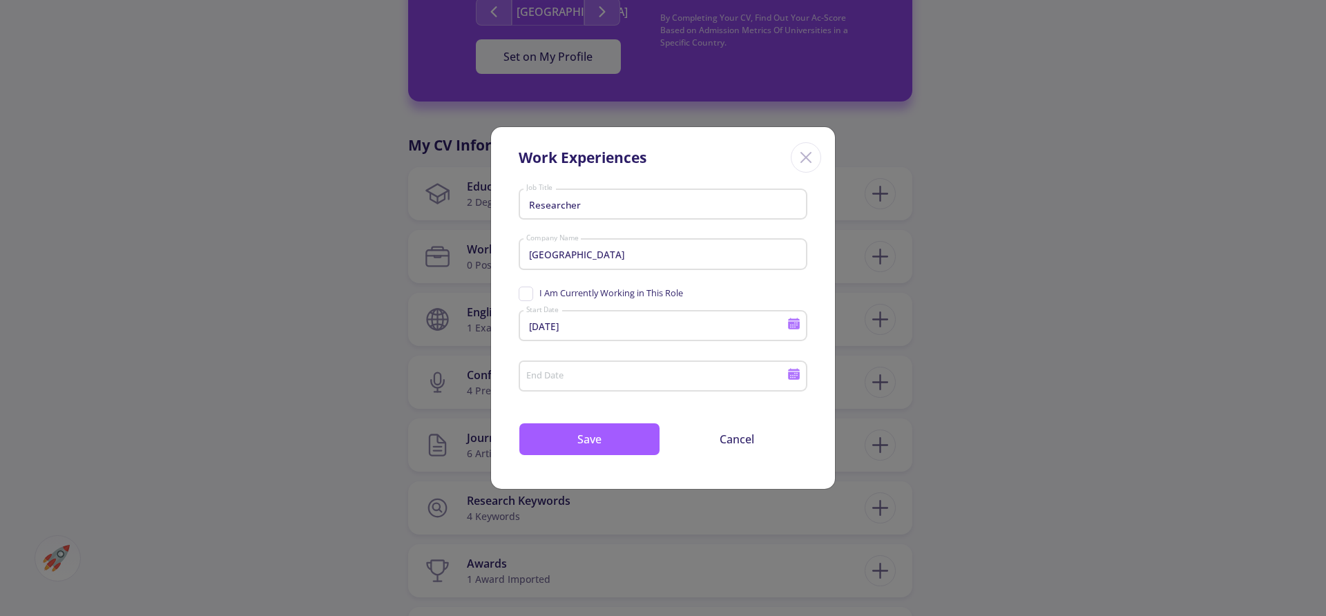
click at [533, 289] on span "I Am Currently Working in This Role" at bounding box center [601, 293] width 164 height 13
click at [528, 289] on input "I Am Currently Working in This Role" at bounding box center [523, 291] width 9 height 9
checkbox input "true"
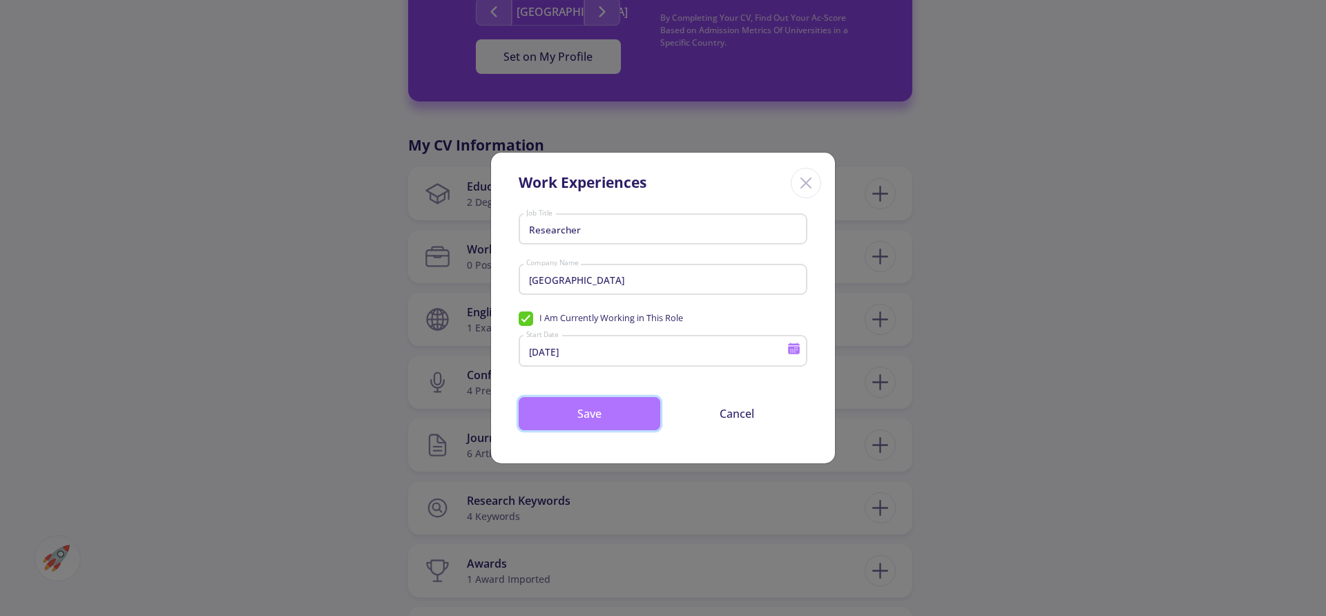
click at [573, 401] on button "Save" at bounding box center [590, 413] width 142 height 33
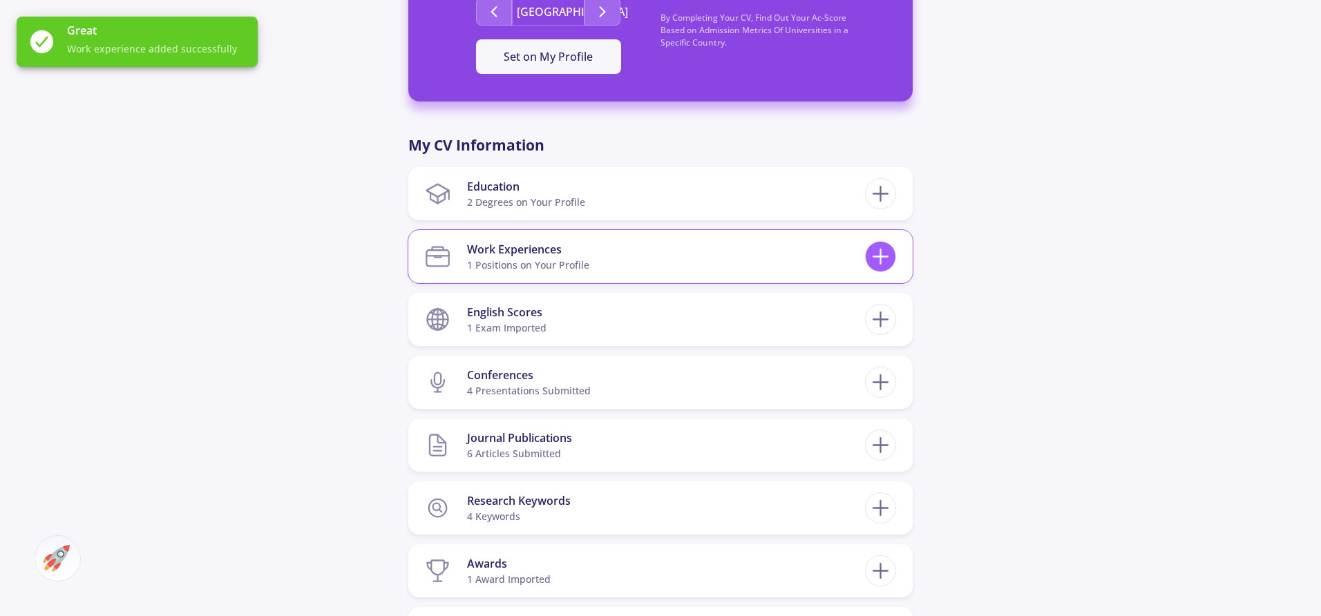
click at [881, 250] on line at bounding box center [881, 256] width 0 height 15
checkbox input "false"
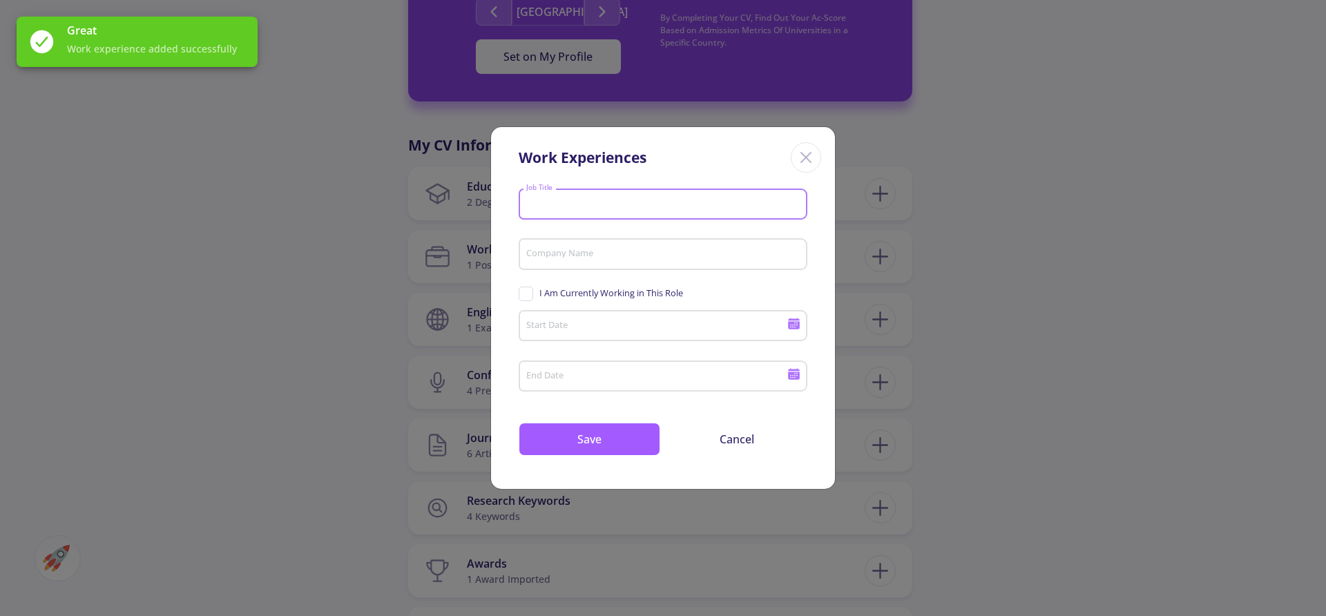
click at [555, 201] on input "Job Title" at bounding box center [665, 204] width 279 height 12
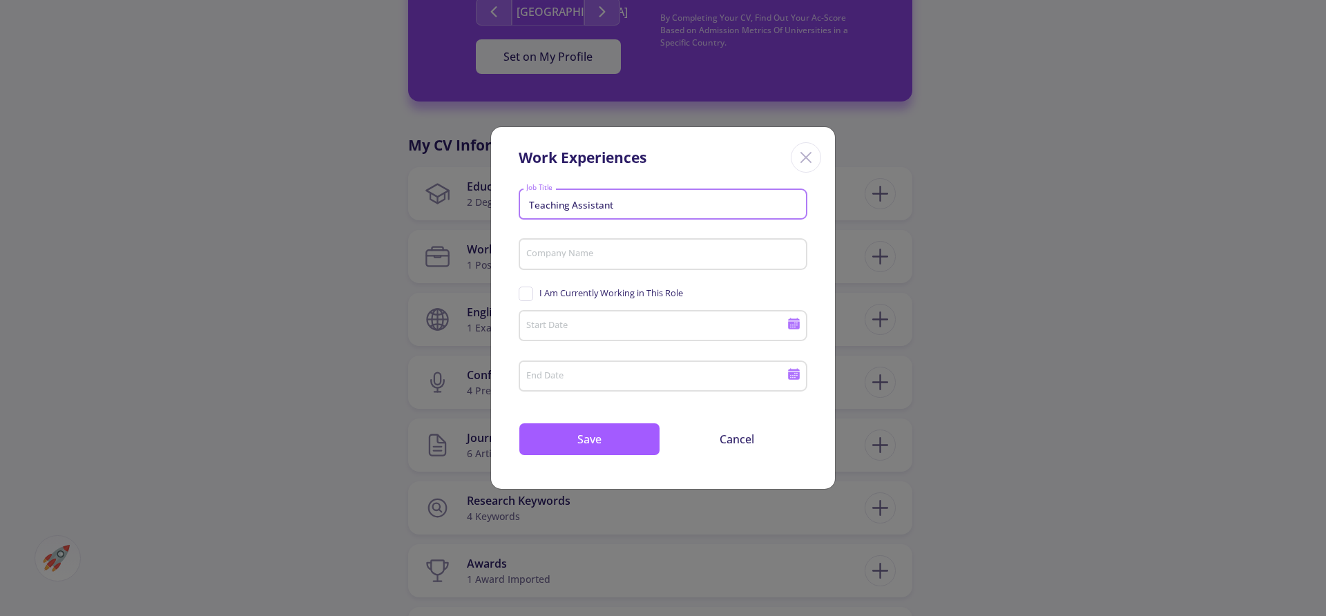
type input "Teaching Assistant"
click at [559, 253] on input "Company Name" at bounding box center [665, 255] width 279 height 12
type input "[GEOGRAPHIC_DATA]"
click at [530, 294] on span "I Am Currently Working in This Role" at bounding box center [601, 293] width 164 height 13
click at [528, 294] on input "I Am Currently Working in This Role" at bounding box center [523, 291] width 9 height 9
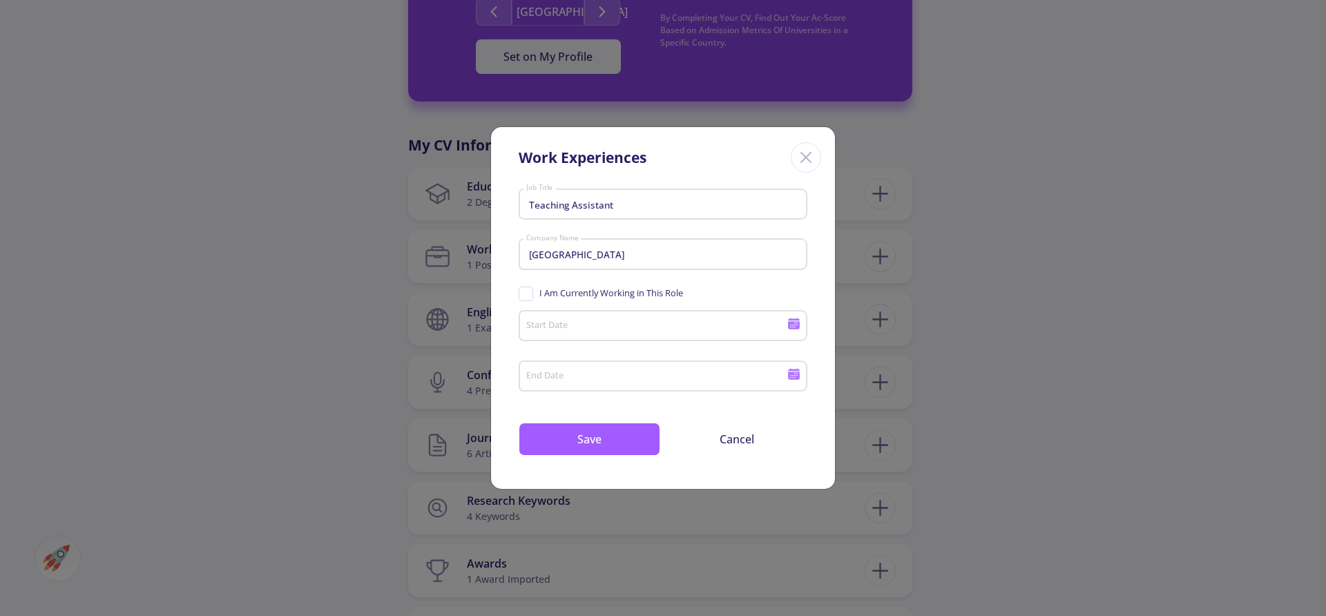
checkbox input "true"
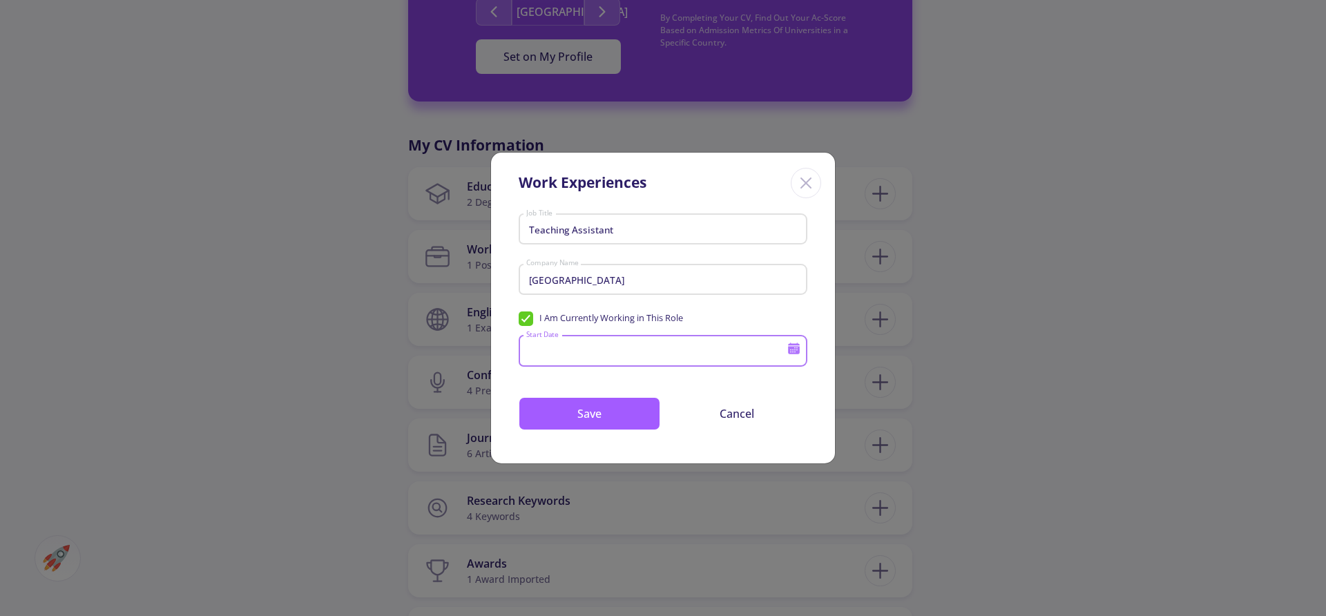
click at [546, 354] on input "Start Date" at bounding box center [659, 351] width 266 height 12
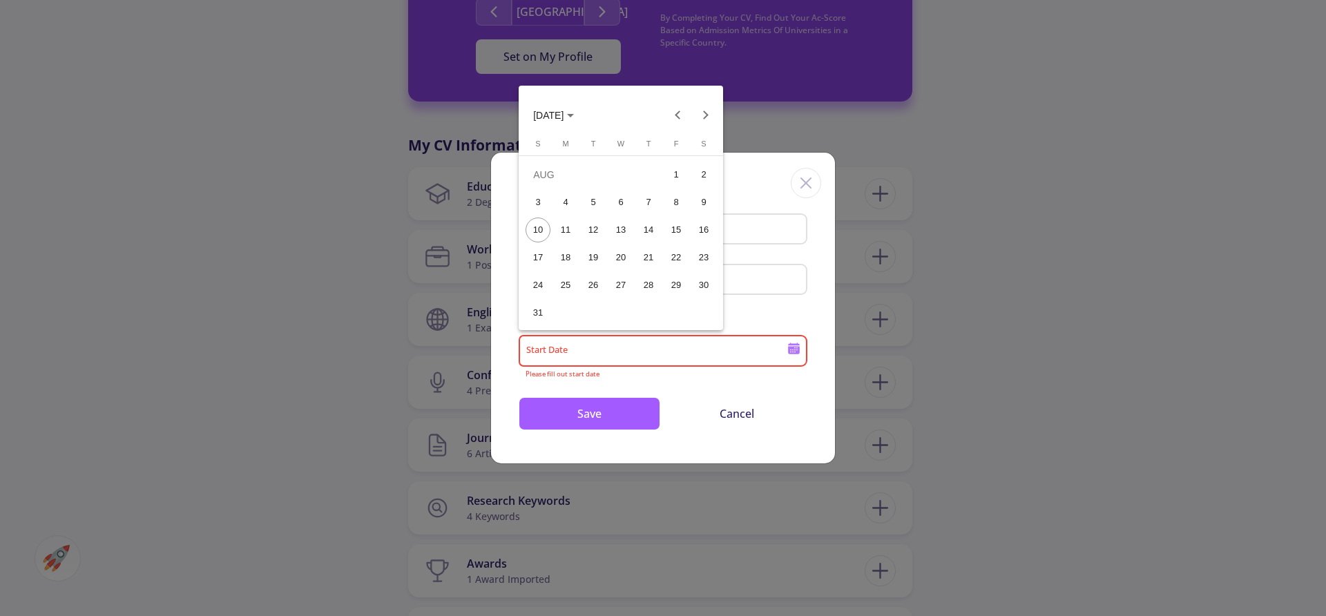
click at [564, 117] on span "[DATE]" at bounding box center [548, 115] width 30 height 11
click at [685, 187] on div "2023" at bounding box center [694, 185] width 44 height 25
click at [552, 245] on div "SEP" at bounding box center [549, 240] width 44 height 25
click at [642, 258] on div "21" at bounding box center [648, 257] width 25 height 25
type input "[DATE]"
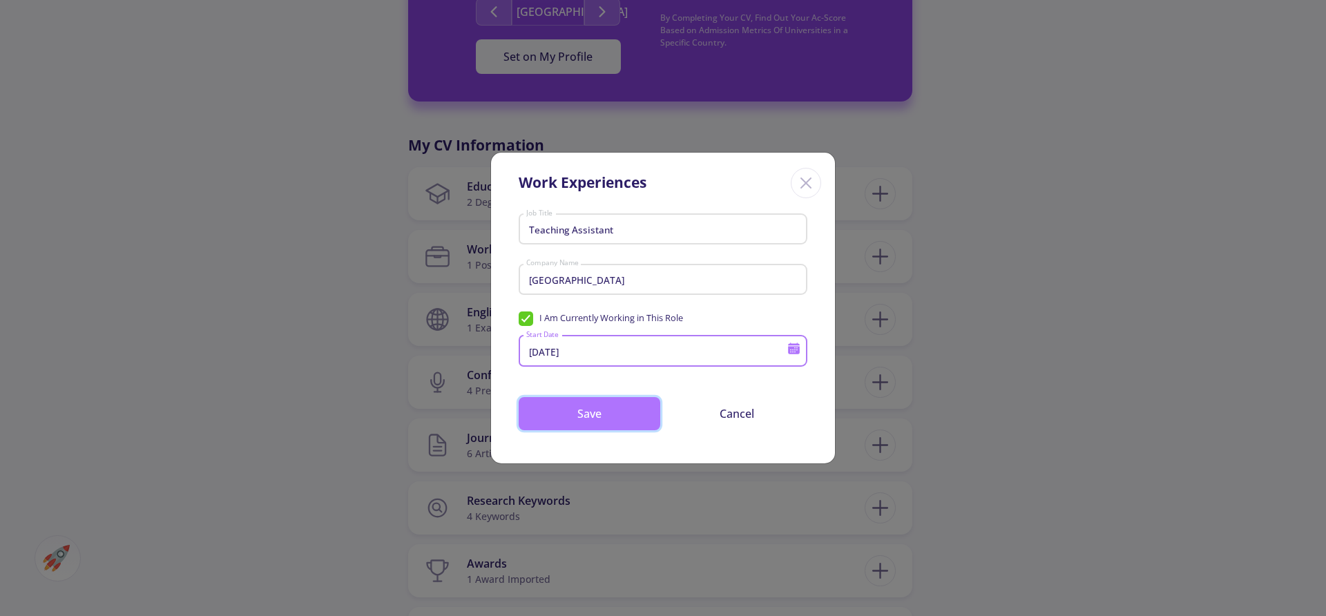
click at [594, 410] on button "Save" at bounding box center [590, 413] width 142 height 33
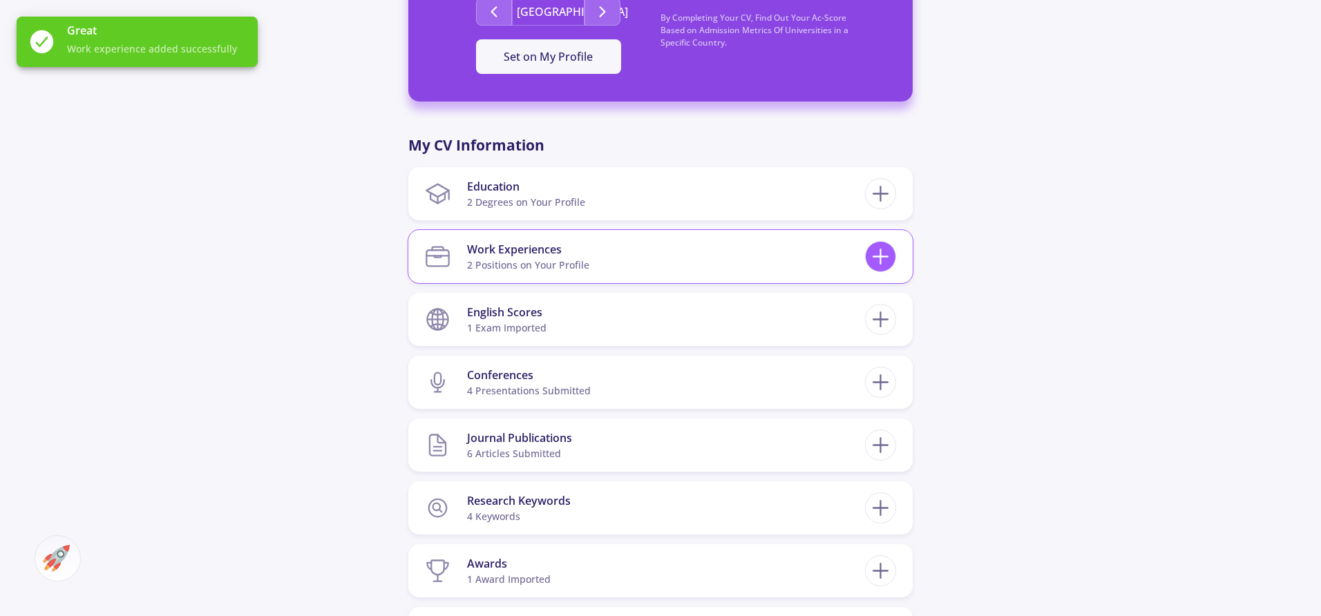
click at [878, 257] on line at bounding box center [880, 257] width 15 height 0
checkbox input "false"
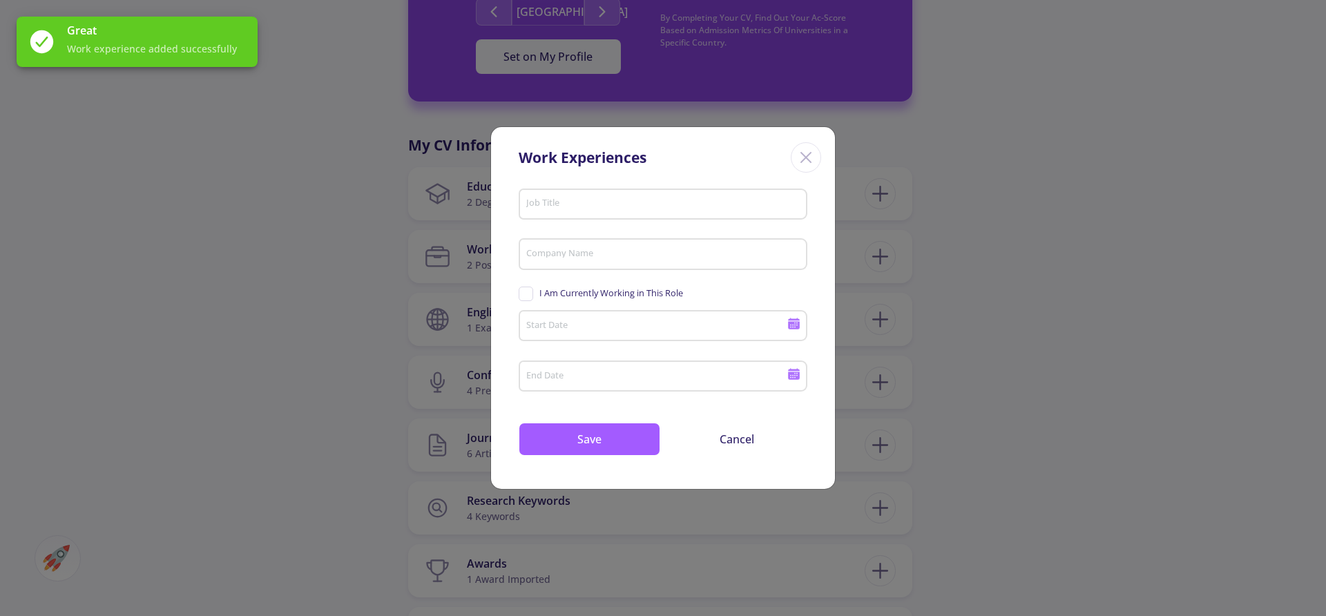
click at [595, 198] on input "Job Title" at bounding box center [665, 204] width 279 height 12
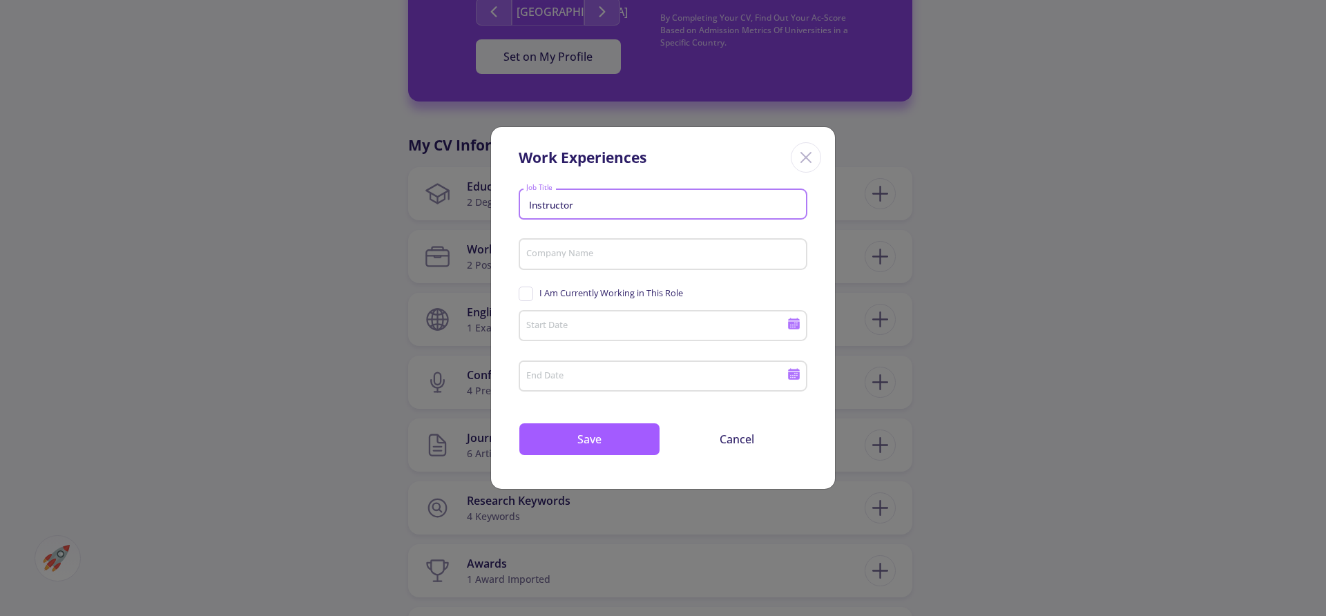
type input "Instructor"
click at [567, 260] on div "Company Name" at bounding box center [664, 251] width 276 height 36
type input "[GEOGRAPHIC_DATA]"
click at [525, 300] on div "I Am Currently Working in This Role" at bounding box center [663, 294] width 289 height 21
click at [522, 291] on span "I Am Currently Working in This Role" at bounding box center [601, 293] width 164 height 13
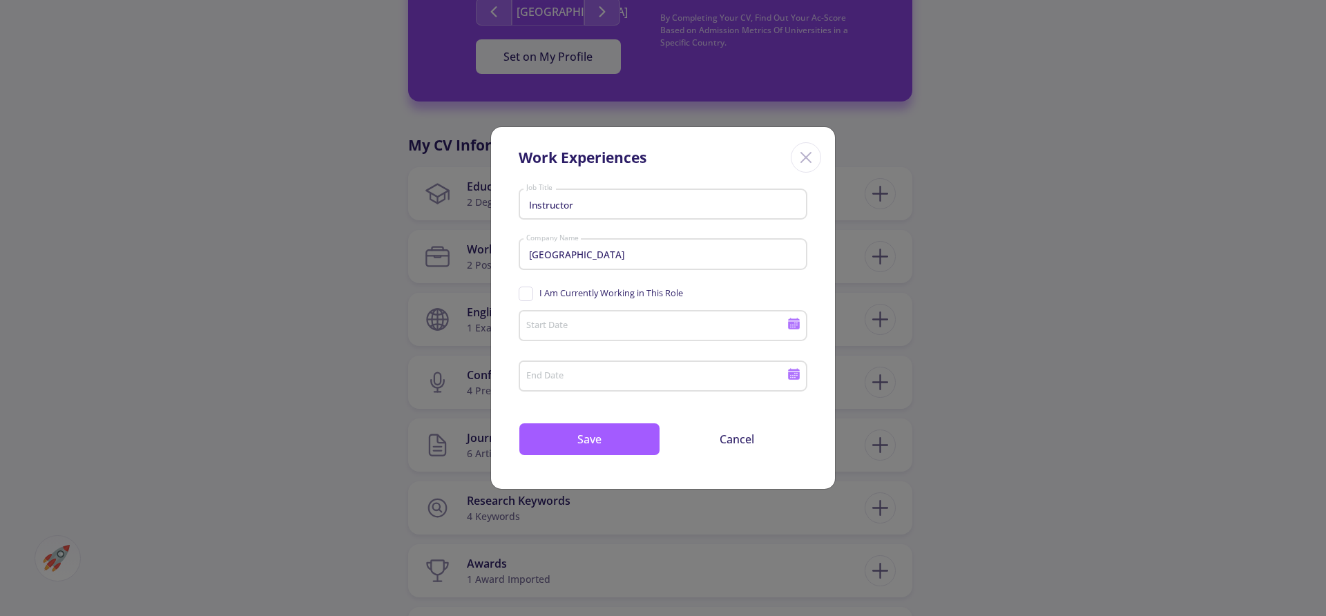
click at [522, 291] on input "I Am Currently Working in This Role" at bounding box center [523, 291] width 9 height 9
checkbox input "true"
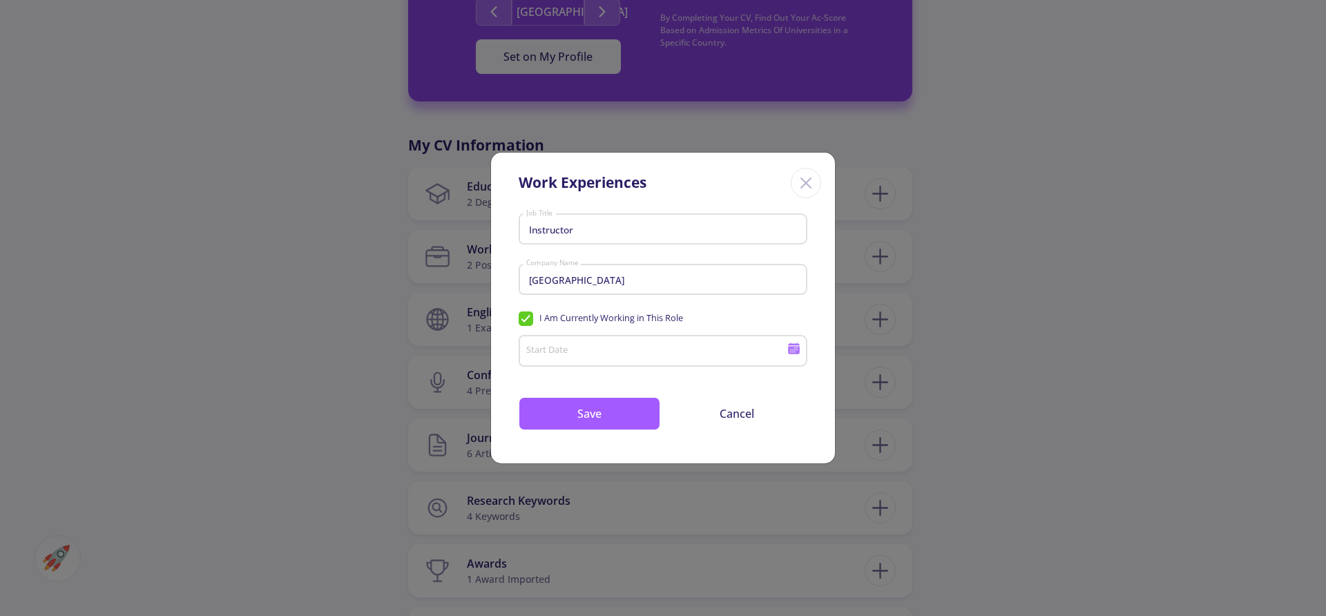
click at [589, 344] on div "Start Date" at bounding box center [657, 348] width 262 height 36
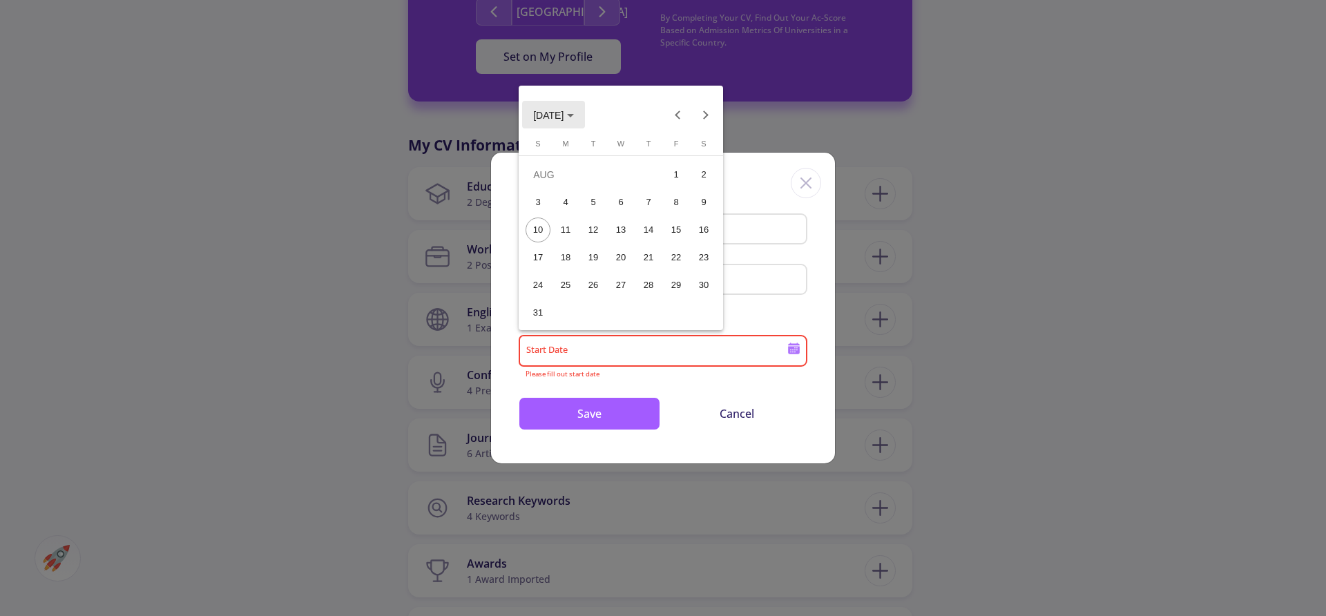
click at [564, 117] on span "[DATE]" at bounding box center [548, 115] width 30 height 11
click at [562, 207] on div "2024" at bounding box center [549, 212] width 44 height 25
click at [542, 242] on div "SEP" at bounding box center [549, 240] width 44 height 25
click at [539, 287] on div "22" at bounding box center [538, 285] width 25 height 25
type input "[DATE]"
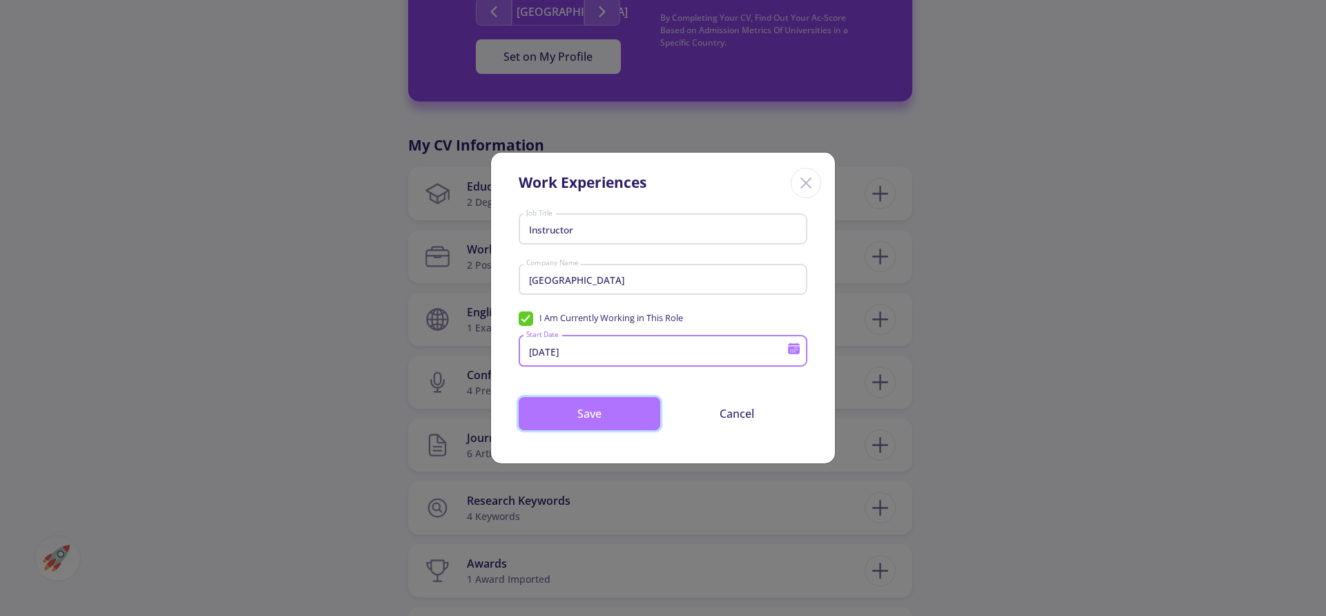
click at [582, 414] on button "Save" at bounding box center [590, 413] width 142 height 33
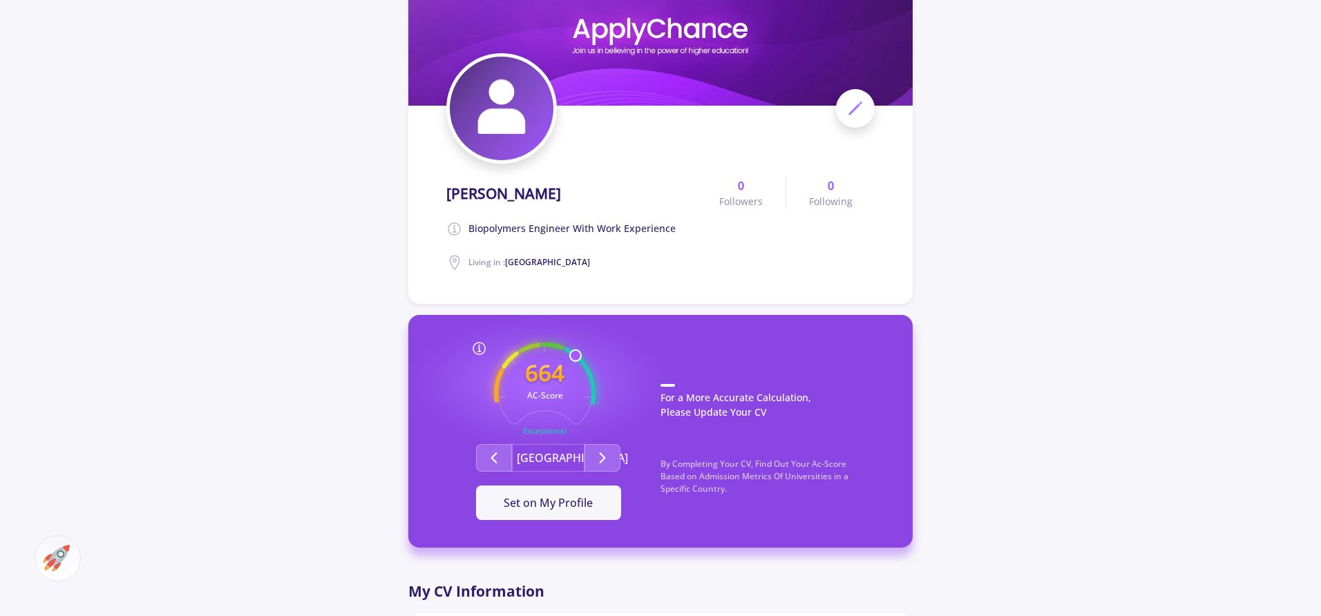
scroll to position [0, 0]
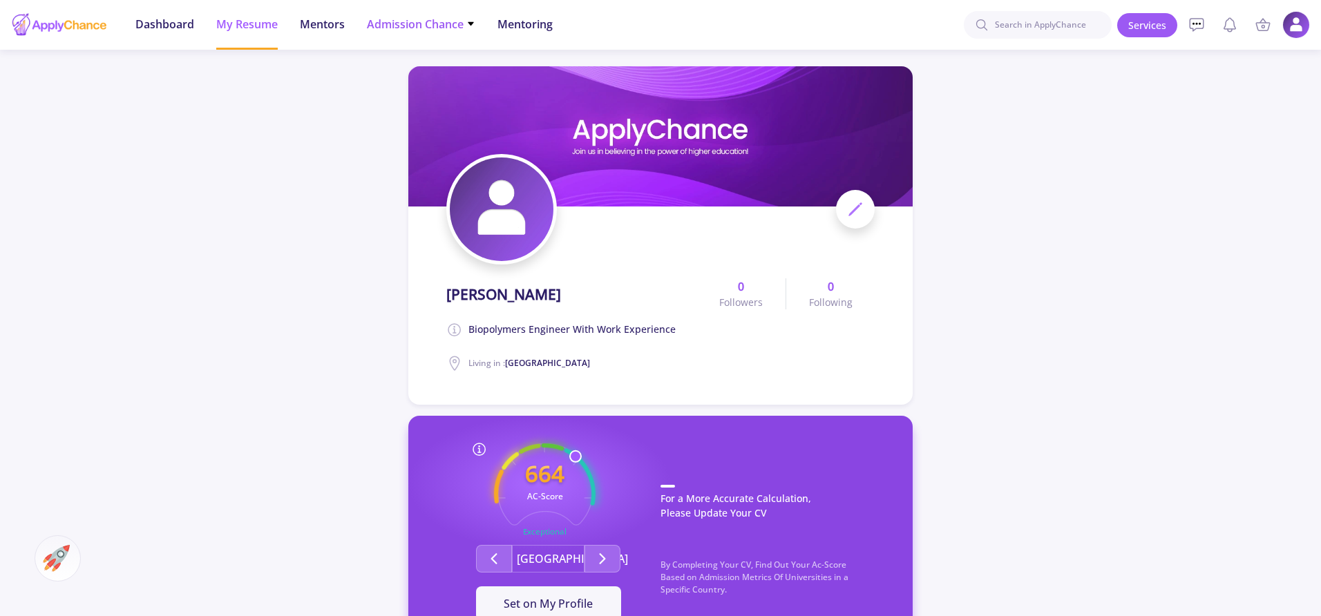
click at [437, 28] on span "Admission Chance" at bounding box center [421, 24] width 108 height 17
click at [429, 101] on link "Only My Chance of Admission" at bounding box center [448, 97] width 163 height 26
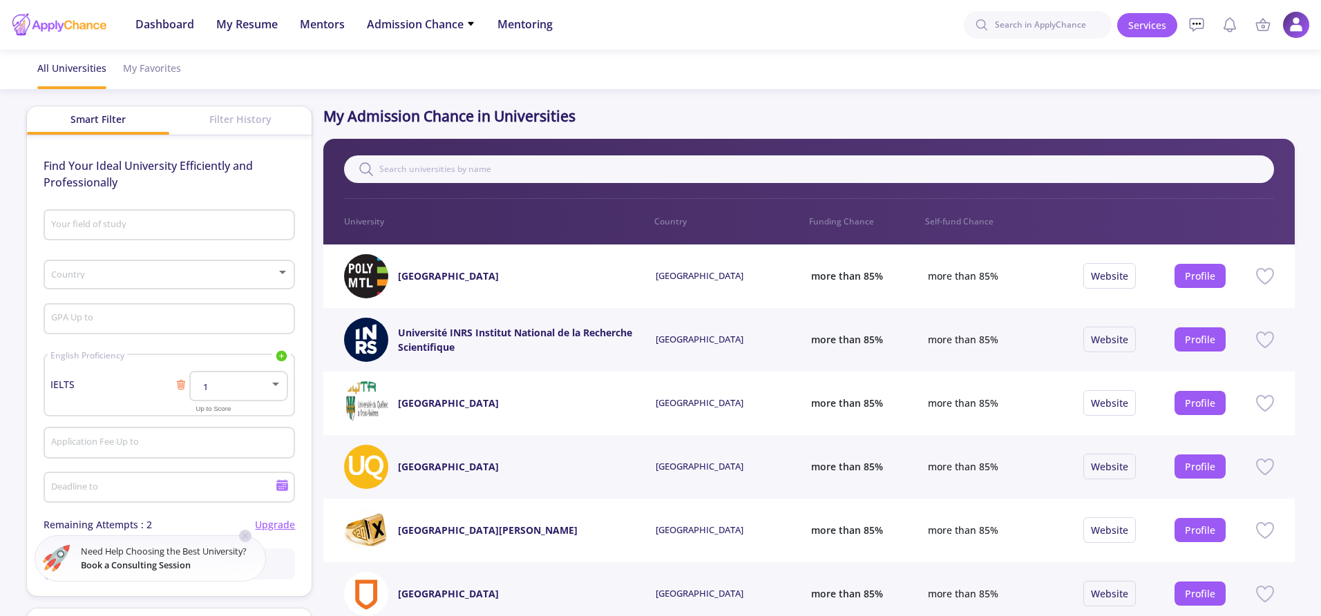
click at [93, 229] on input "Your field of study" at bounding box center [171, 226] width 242 height 12
type input "p"
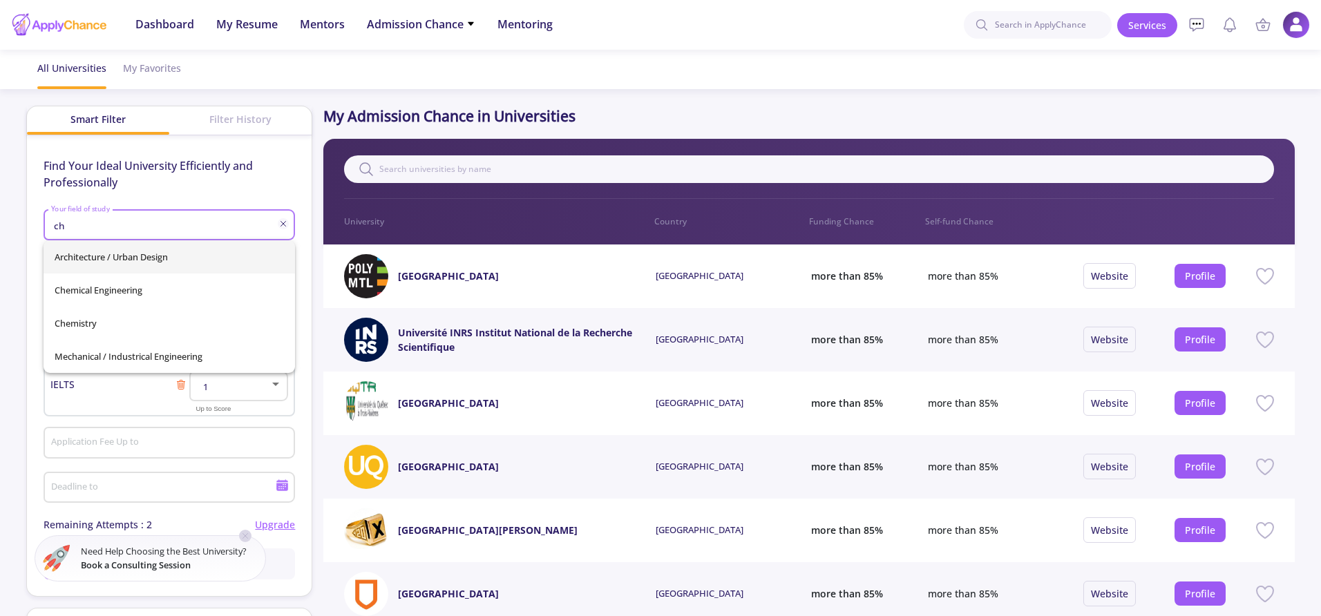
type input "ch"
click at [216, 169] on p "Find Your Ideal University Efficiently and Professionally" at bounding box center [169, 173] width 251 height 33
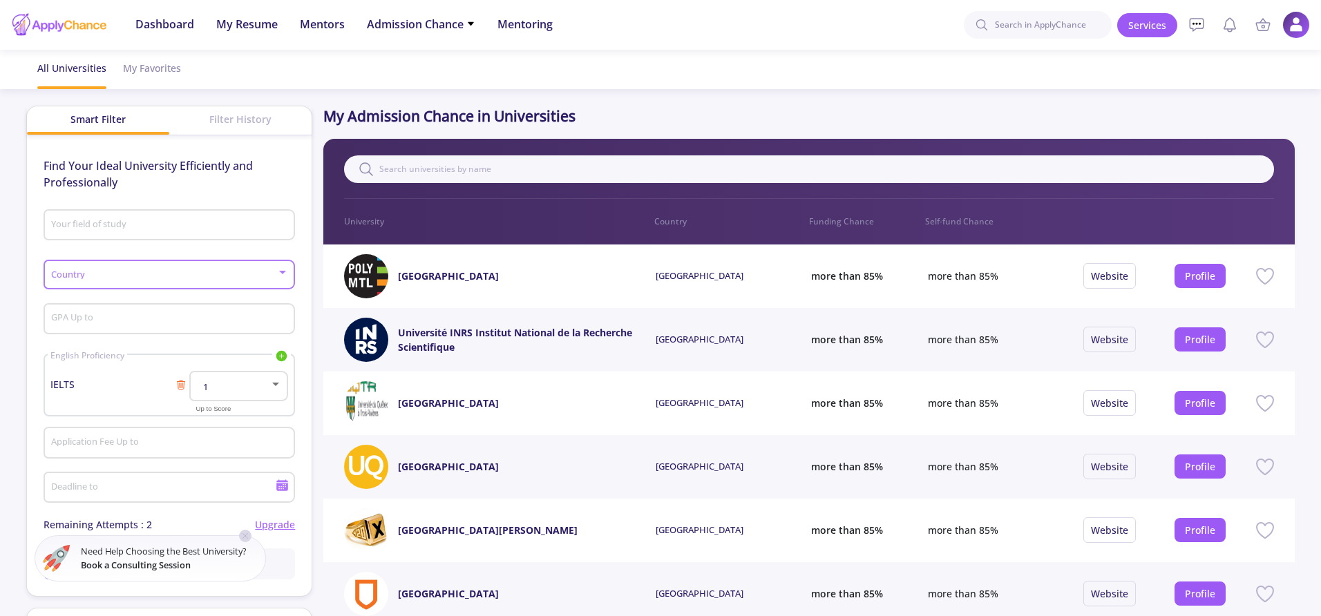
click at [134, 280] on div at bounding box center [163, 275] width 226 height 10
click at [229, 176] on div at bounding box center [660, 308] width 1321 height 616
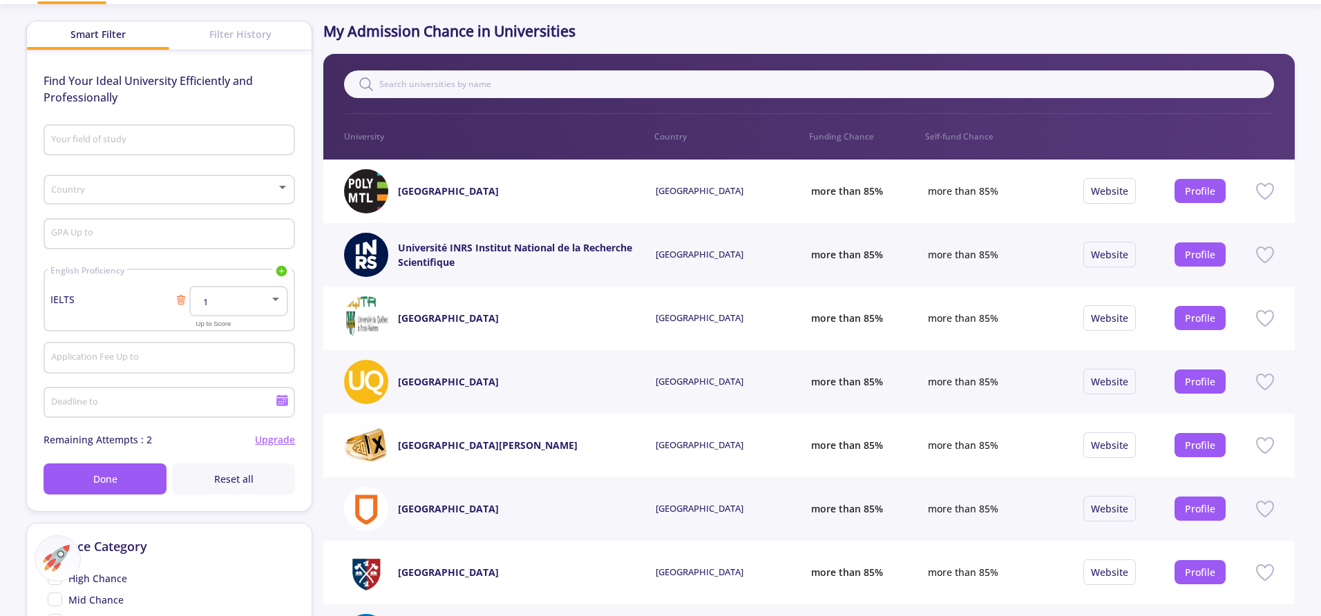
scroll to position [111, 0]
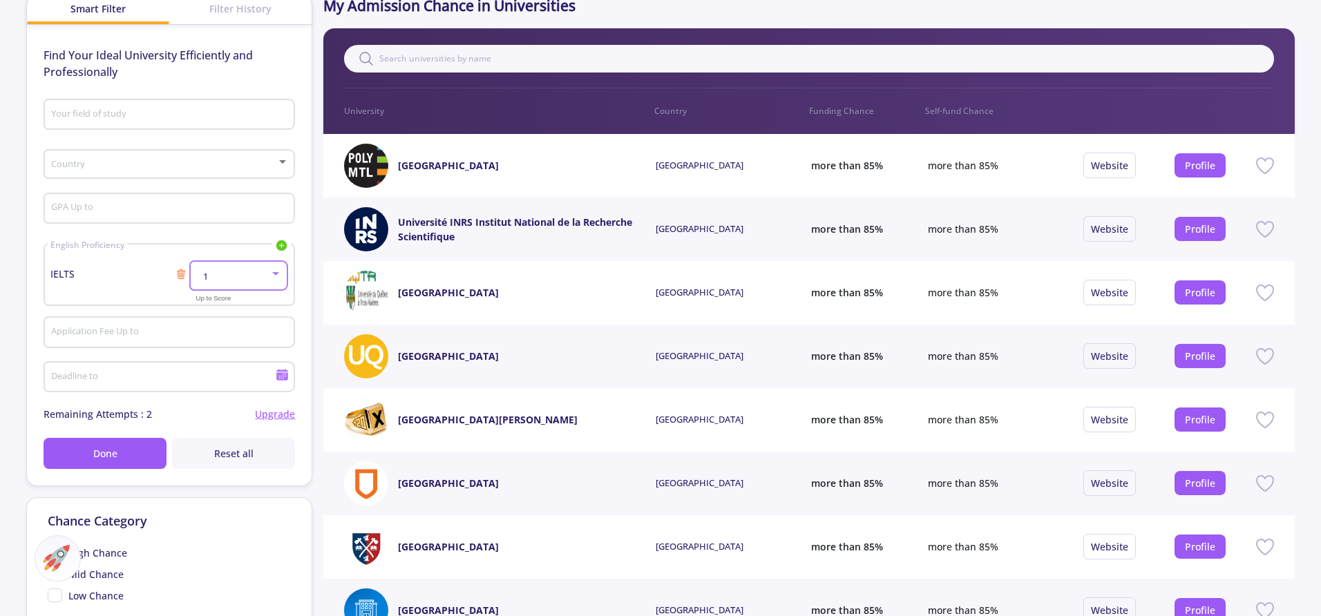
click at [219, 280] on div "1" at bounding box center [232, 276] width 73 height 10
click at [211, 343] on span "7" at bounding box center [239, 339] width 73 height 25
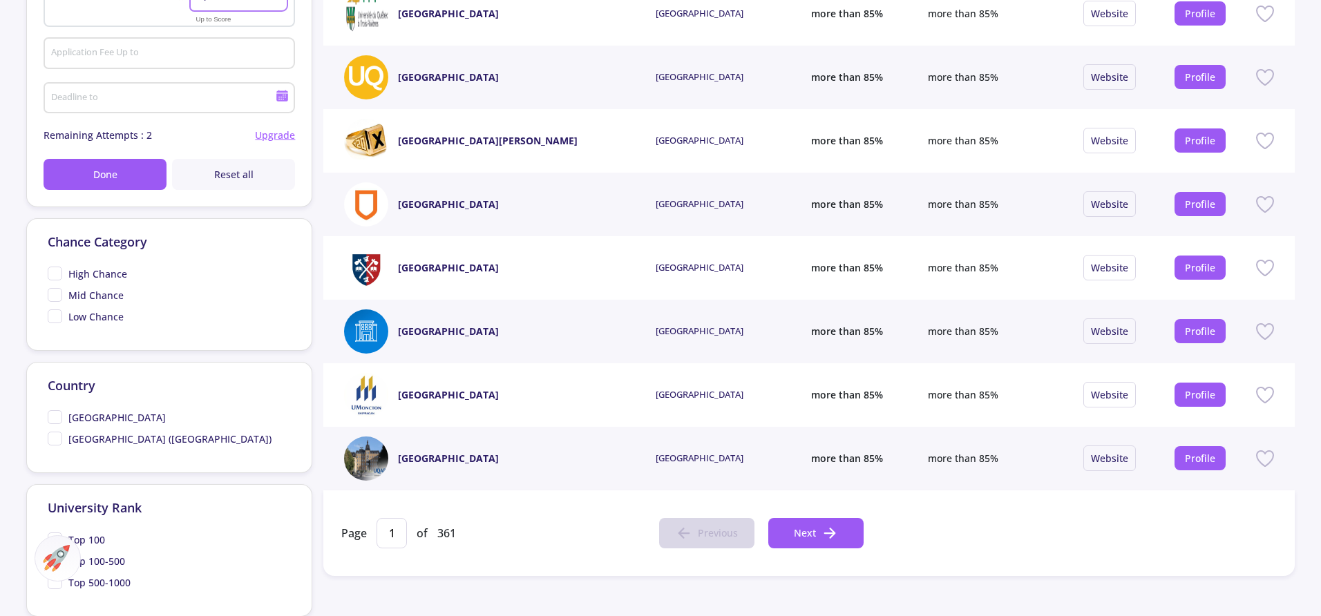
scroll to position [398, 0]
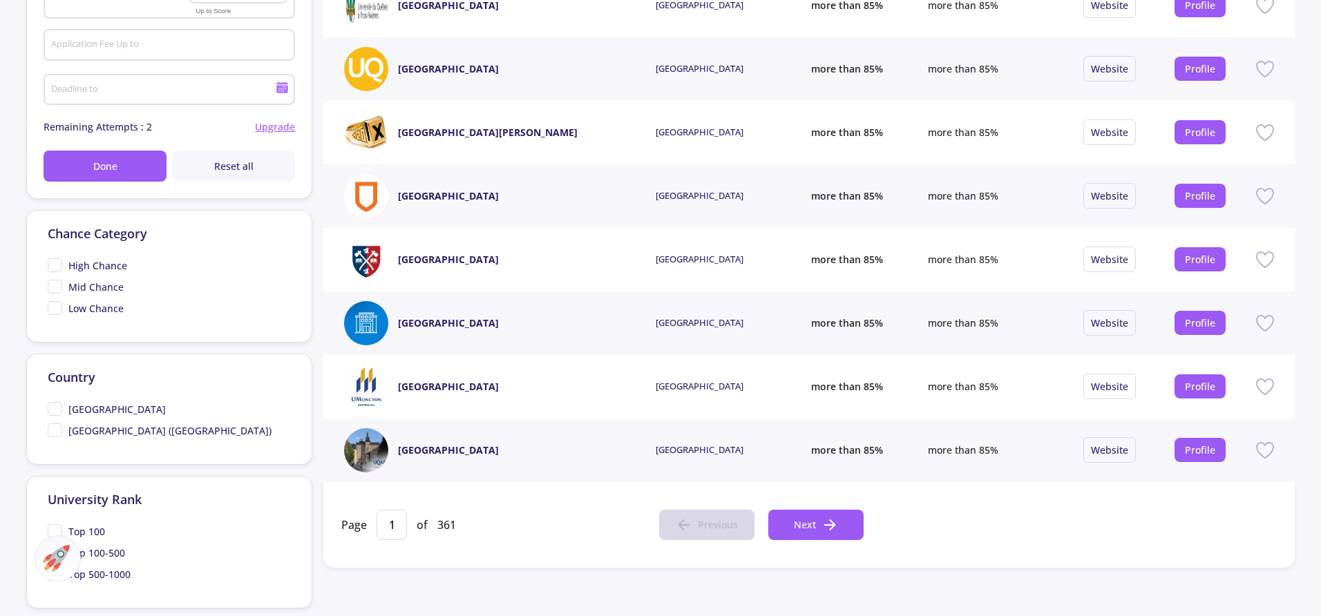
click at [54, 408] on span "[GEOGRAPHIC_DATA]" at bounding box center [107, 409] width 118 height 15
click at [54, 408] on input "[GEOGRAPHIC_DATA]" at bounding box center [52, 406] width 9 height 9
checkbox input "true"
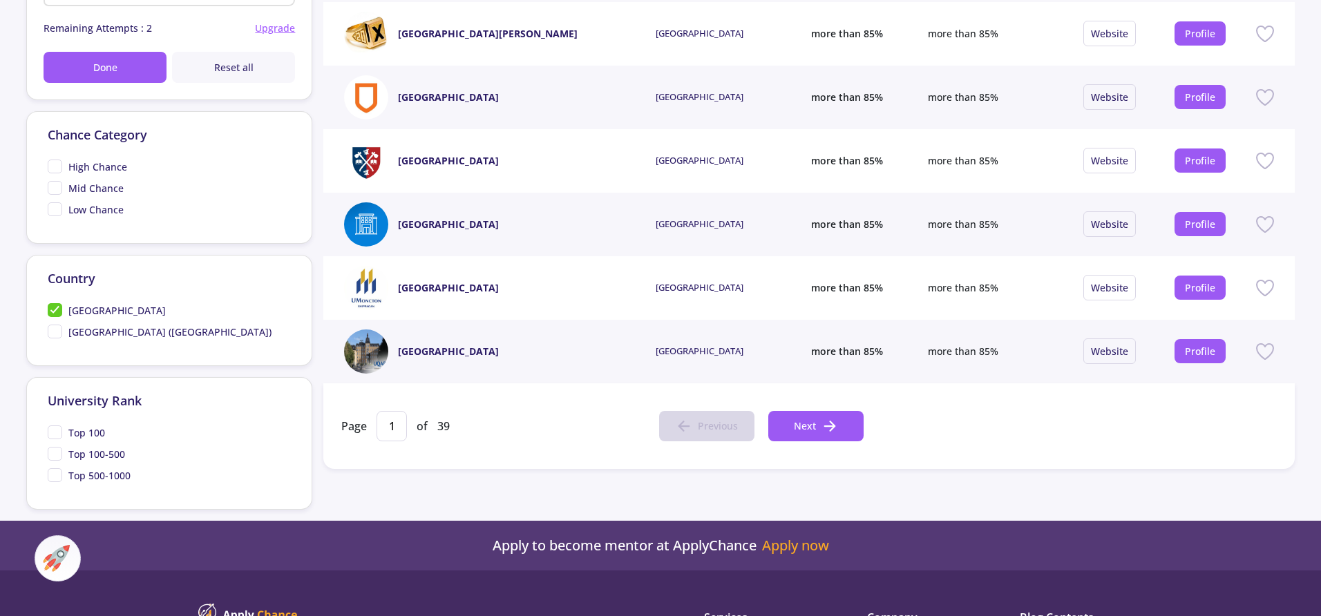
scroll to position [489, 0]
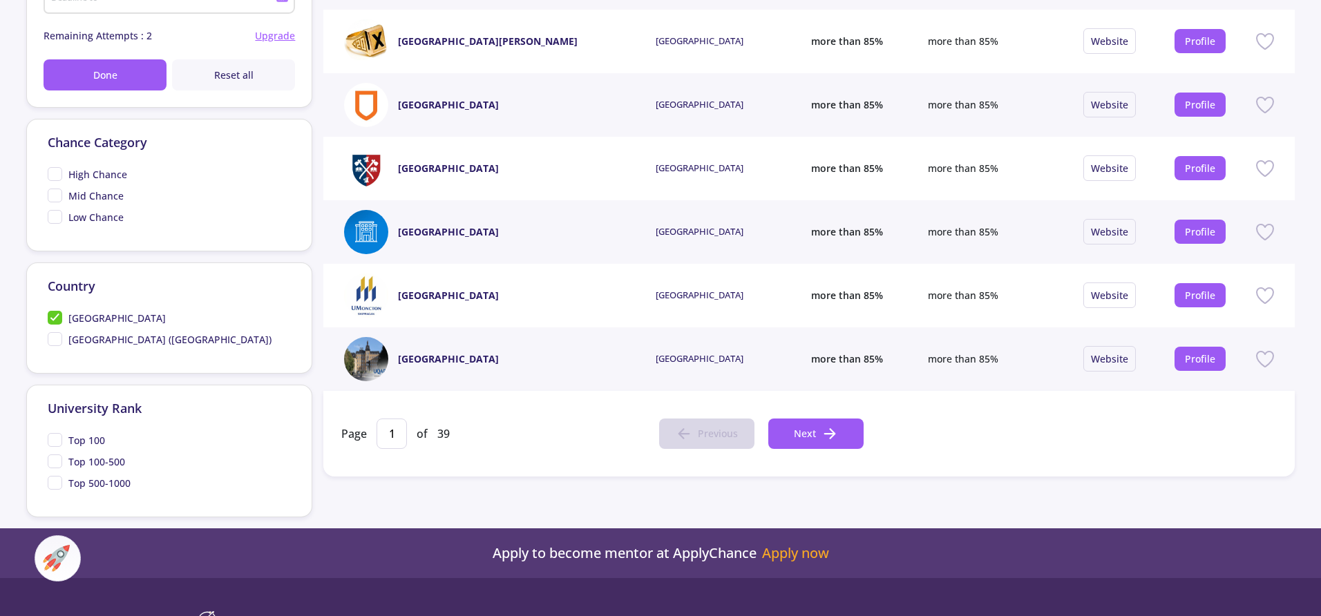
click at [56, 439] on span "Top 100" at bounding box center [76, 440] width 57 height 15
click at [56, 439] on input "Top 100" at bounding box center [52, 437] width 9 height 9
checkbox input "true"
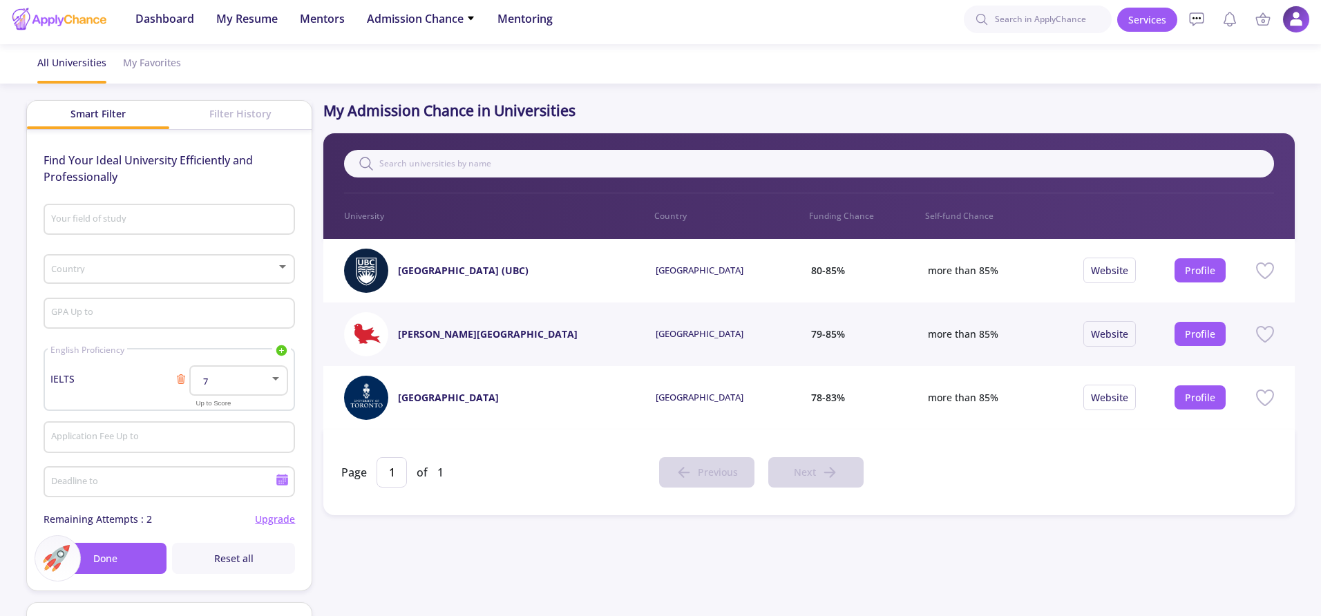
scroll to position [0, 0]
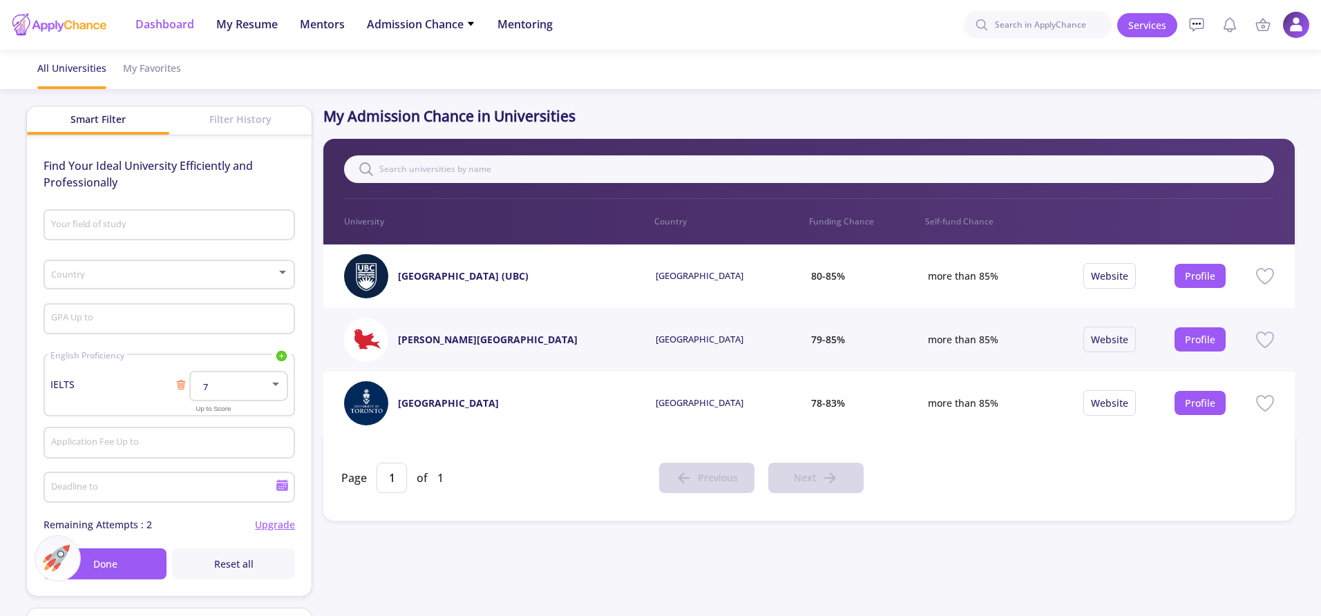
click at [166, 19] on span "Dashboard" at bounding box center [164, 24] width 59 height 17
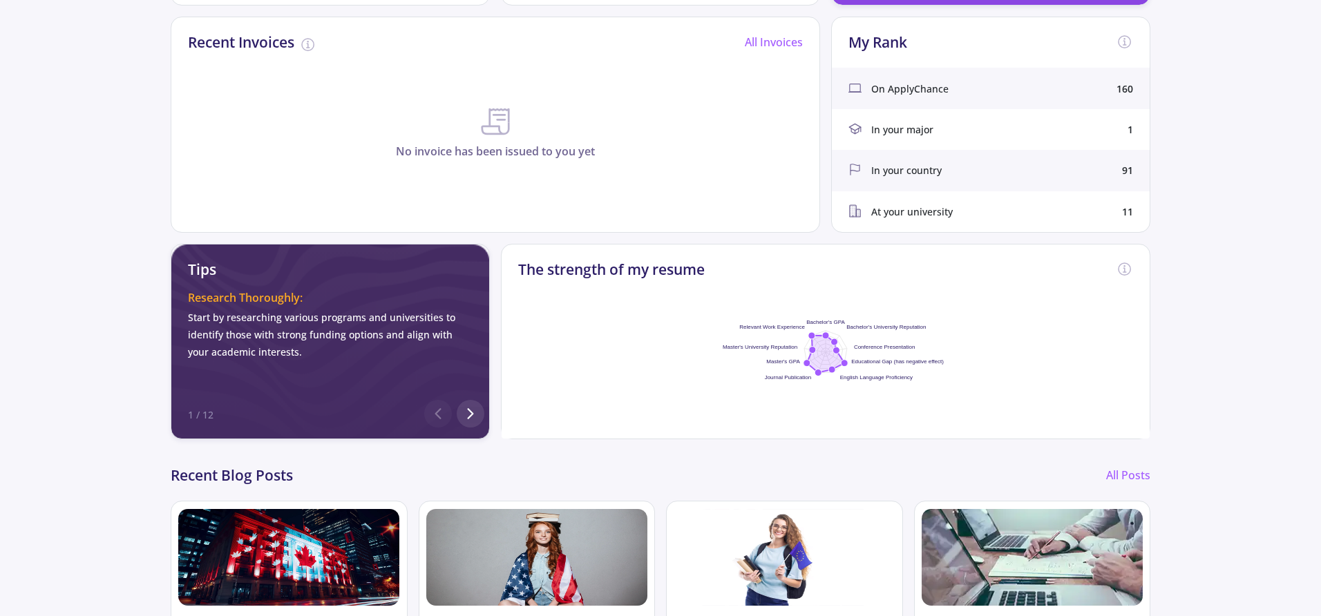
scroll to position [365, 0]
click at [834, 350] on icon at bounding box center [835, 349] width 11 height 11
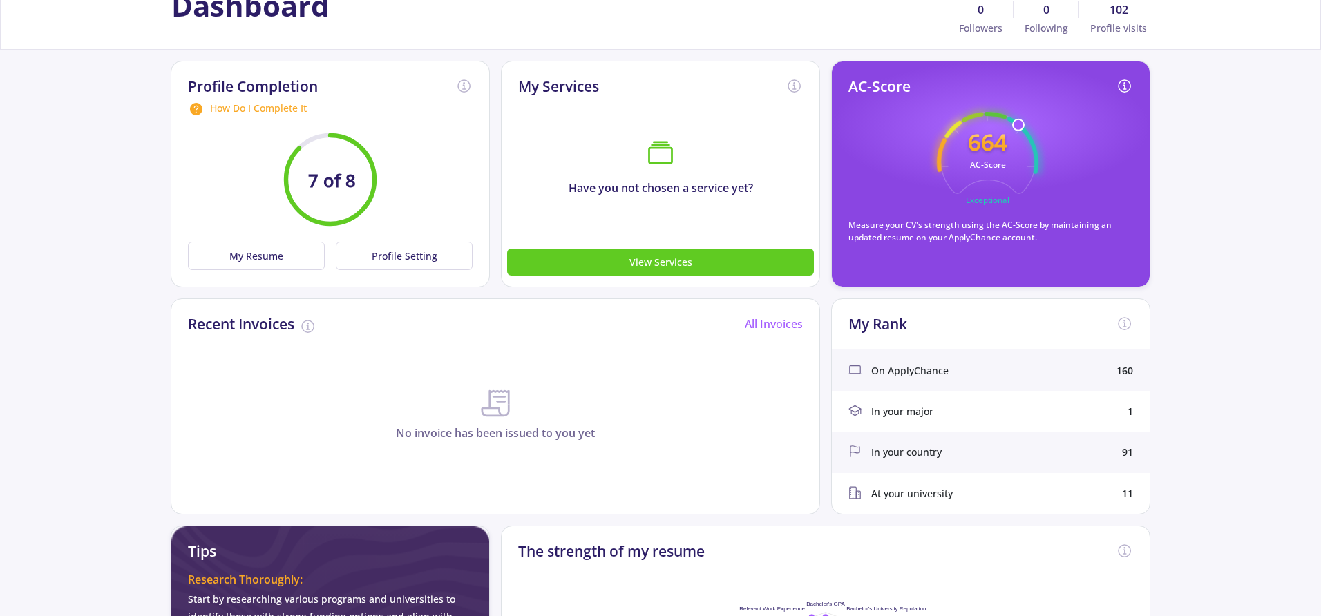
scroll to position [82, 0]
click at [248, 258] on button "My Resume" at bounding box center [256, 256] width 137 height 28
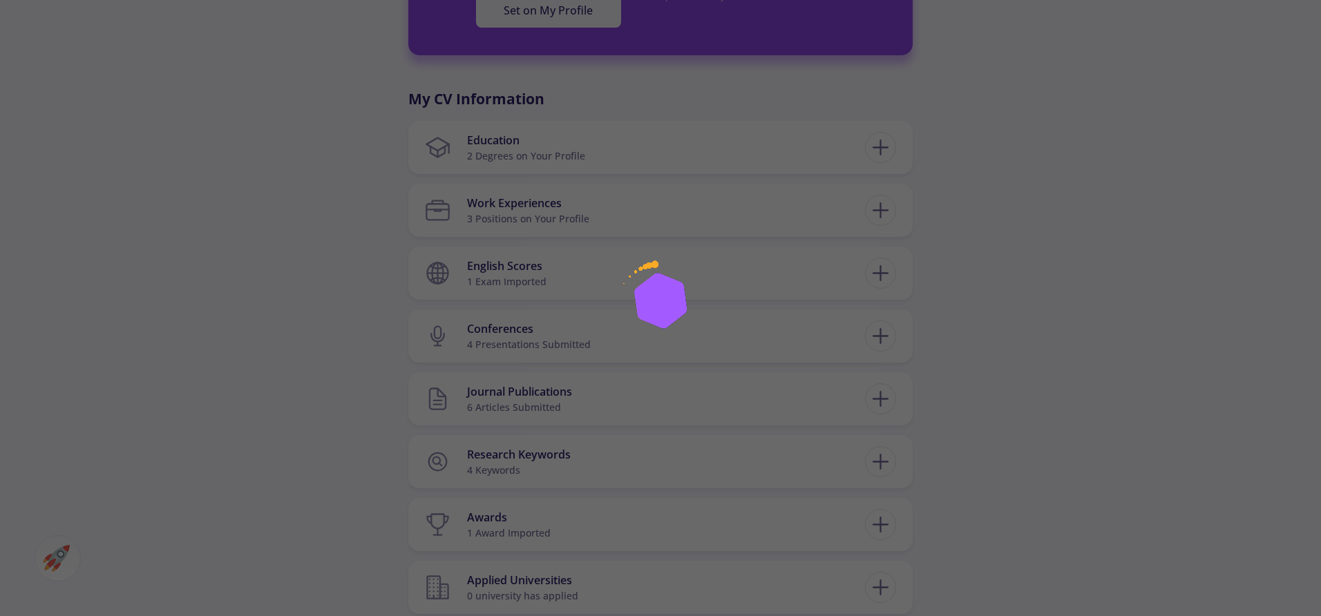
scroll to position [600, 0]
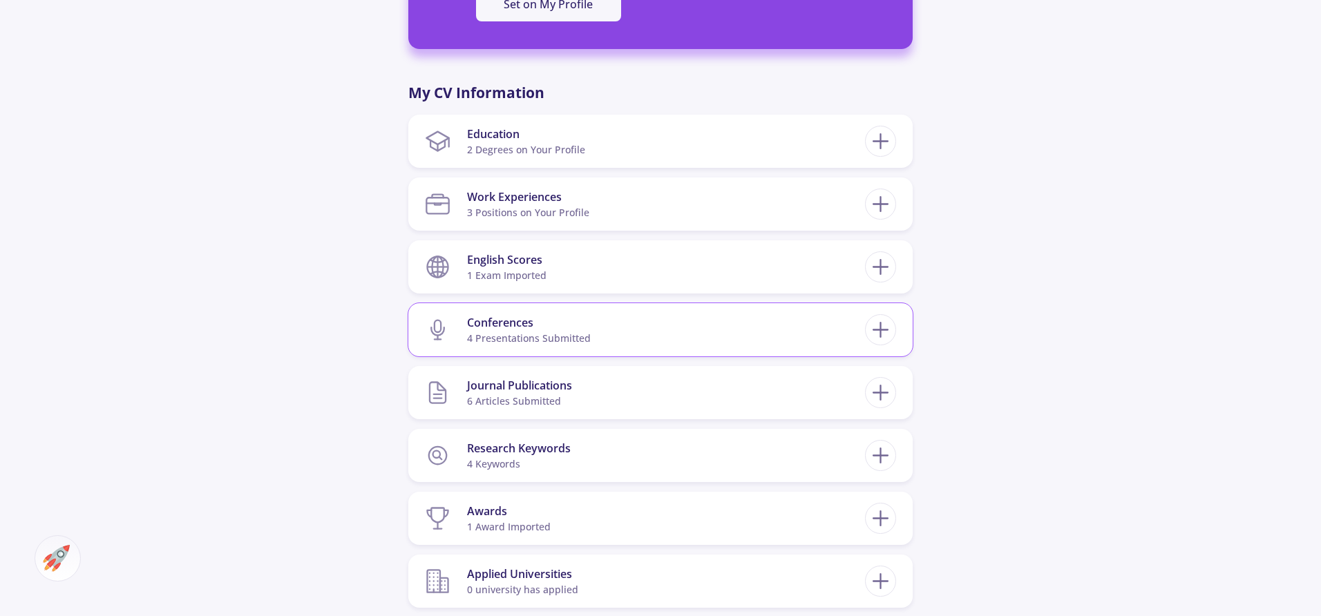
click at [658, 320] on section "Conferences 4 presentations submitted" at bounding box center [645, 330] width 440 height 42
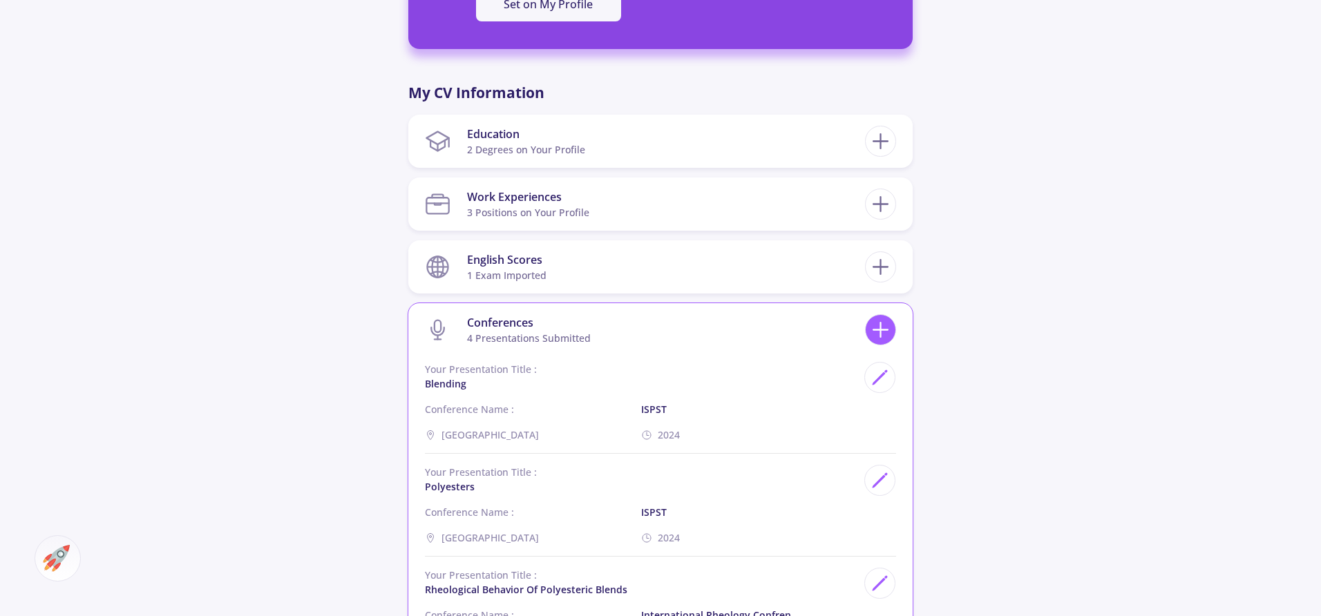
click at [879, 327] on icon at bounding box center [880, 330] width 26 height 26
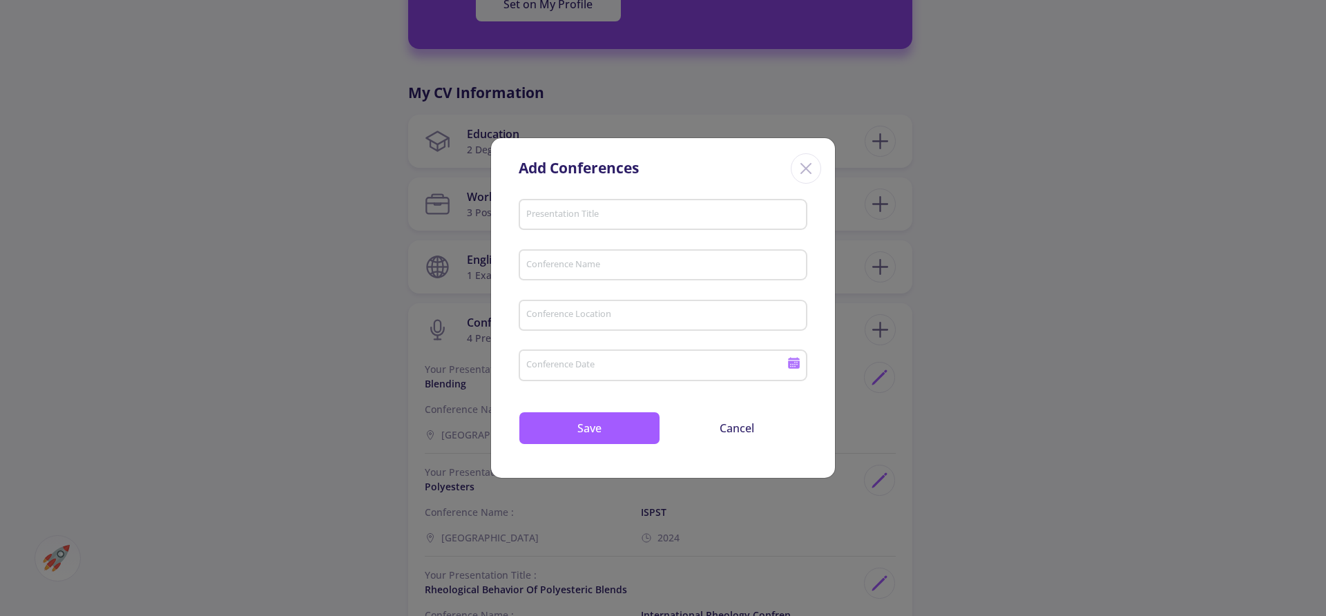
click at [613, 213] on input "Presentation Title" at bounding box center [665, 215] width 279 height 12
type input "rheology"
click at [563, 262] on input "Conference Name" at bounding box center [665, 266] width 279 height 12
type input "rheology"
click at [584, 300] on div "Conference Location" at bounding box center [664, 313] width 276 height 36
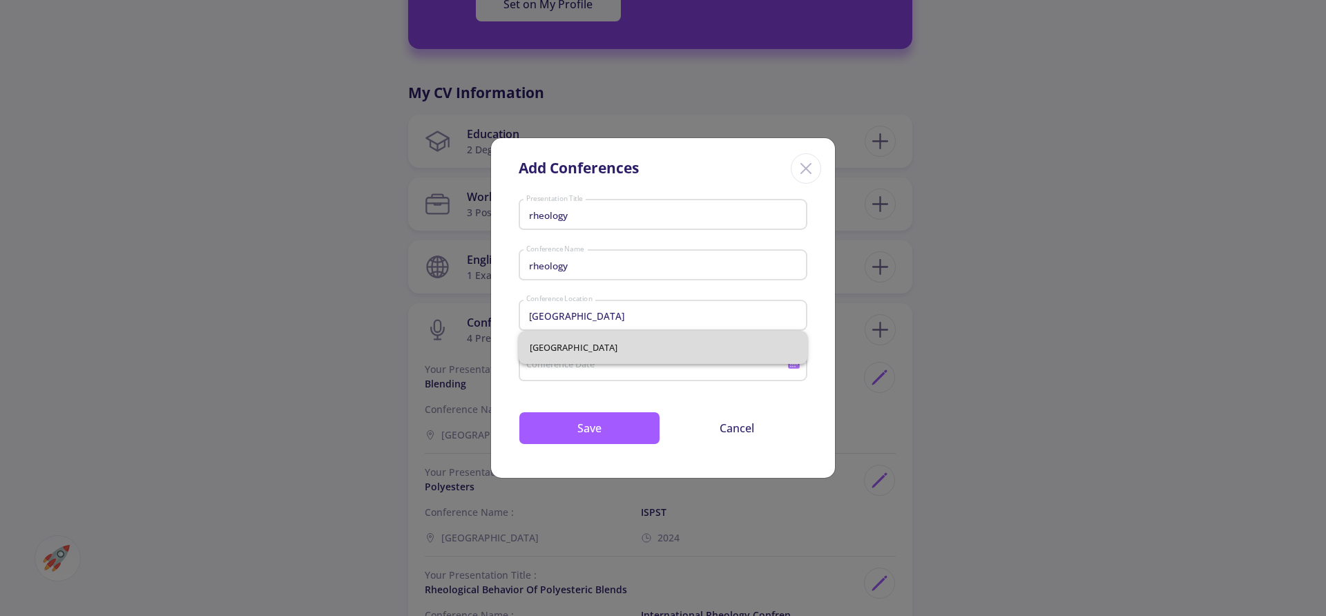
click at [541, 350] on span "[GEOGRAPHIC_DATA]" at bounding box center [663, 347] width 267 height 33
type input "[GEOGRAPHIC_DATA]"
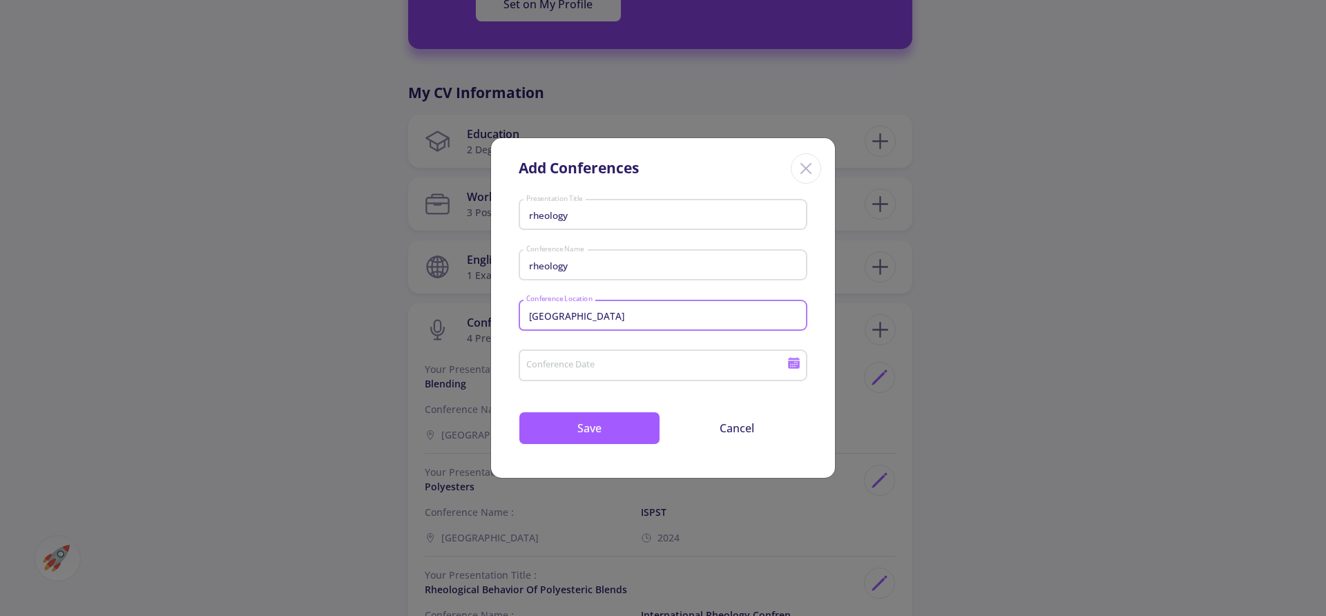
click at [562, 367] on input "Conference Date" at bounding box center [659, 366] width 266 height 12
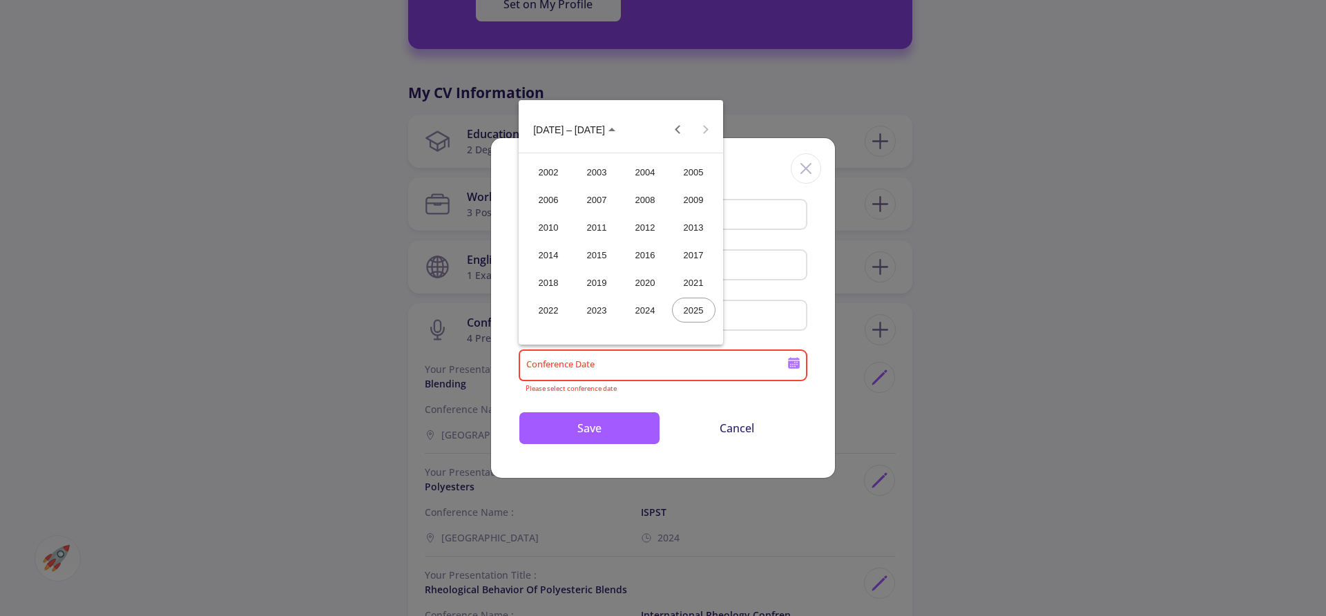
click at [691, 303] on div "2025" at bounding box center [694, 310] width 44 height 25
type input "2025"
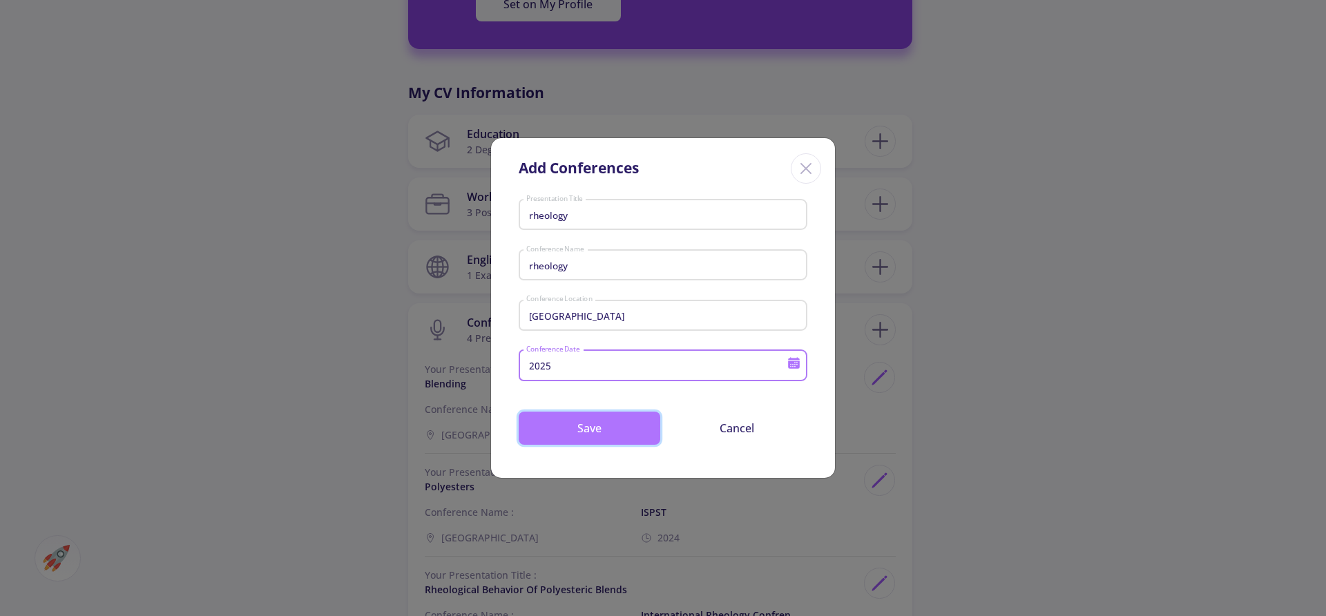
click at [582, 425] on button "Save" at bounding box center [590, 428] width 142 height 33
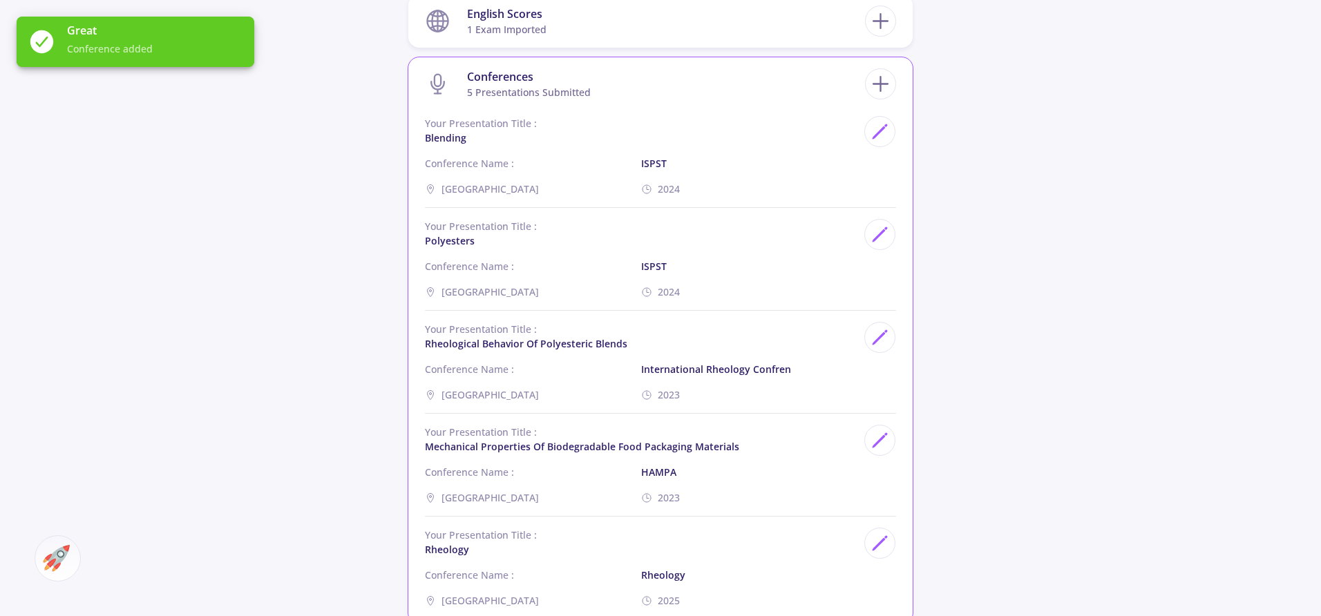
scroll to position [888, 0]
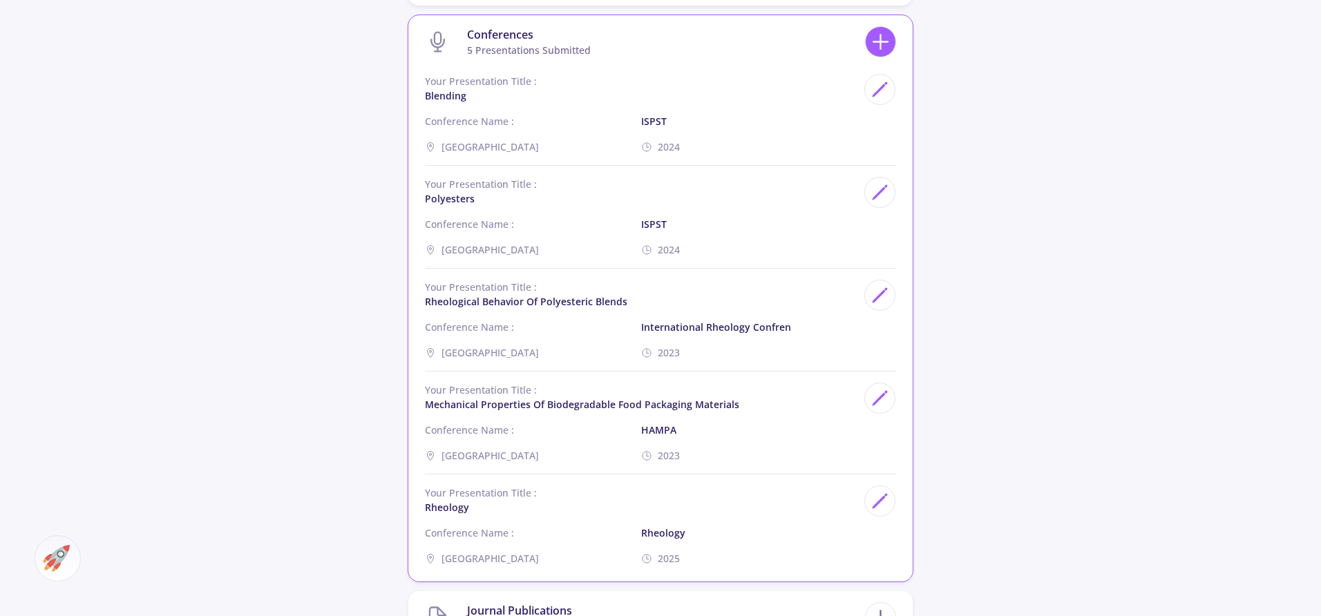
click at [882, 53] on icon at bounding box center [880, 42] width 26 height 26
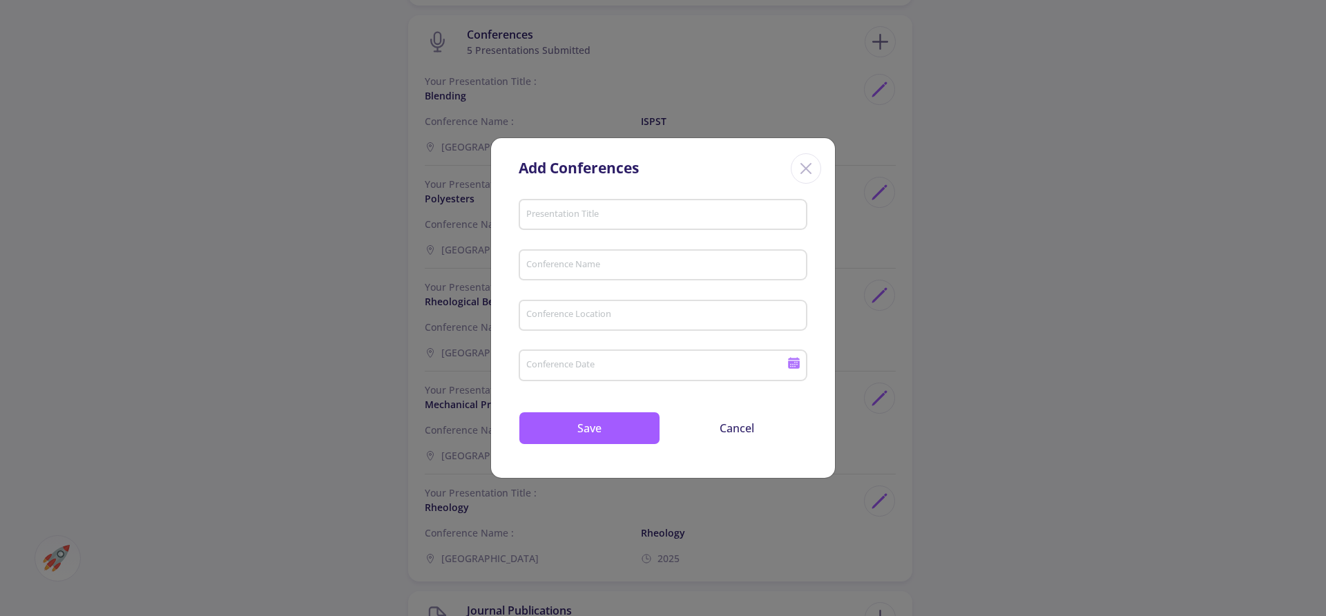
click at [589, 214] on input "Presentation Title" at bounding box center [665, 215] width 279 height 12
type input "rheology"
click at [555, 261] on input "Conference Name" at bounding box center [665, 266] width 279 height 12
type input "rheology"
click at [553, 320] on input "Conference Location" at bounding box center [665, 315] width 279 height 12
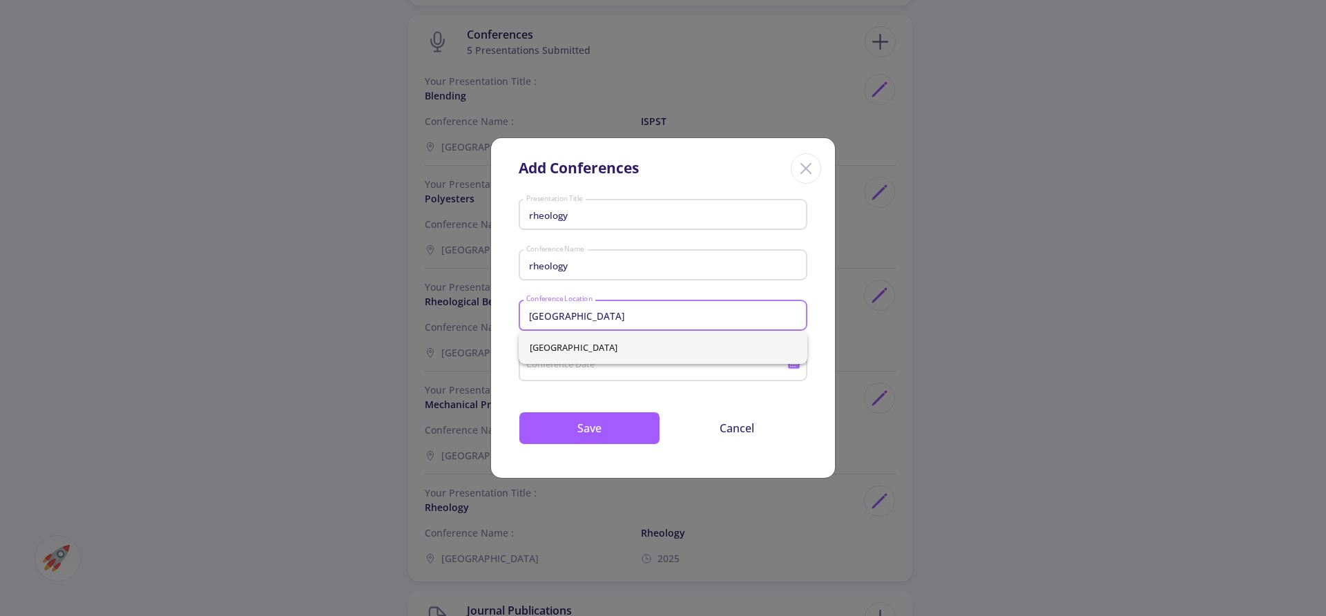
click at [541, 345] on span "[GEOGRAPHIC_DATA]" at bounding box center [663, 347] width 267 height 33
type input "[GEOGRAPHIC_DATA]"
click at [548, 361] on input "Conference Date" at bounding box center [659, 366] width 266 height 12
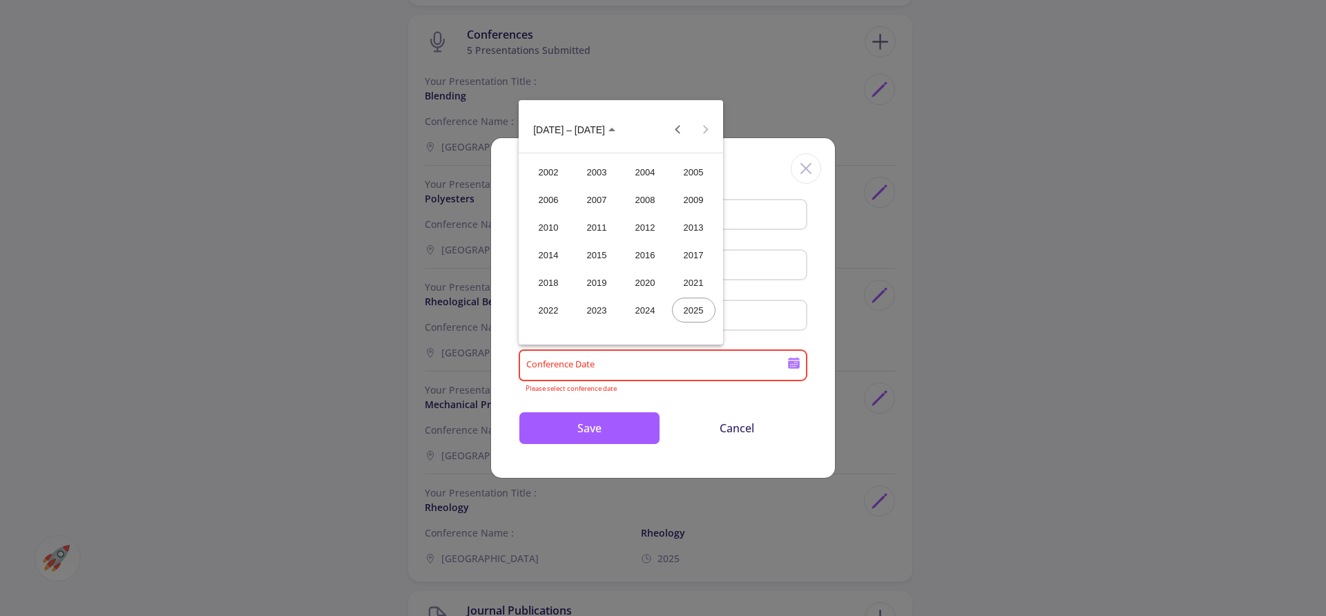
click at [681, 311] on div "2025" at bounding box center [694, 310] width 44 height 25
type input "2025"
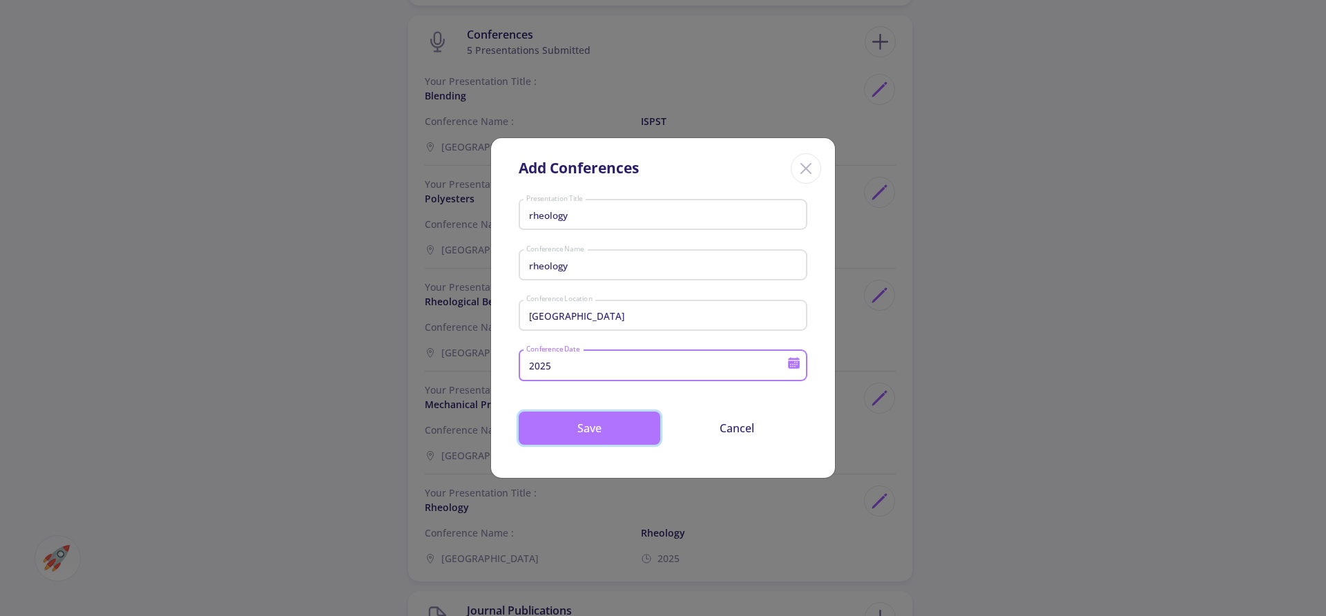
click at [584, 432] on button "Save" at bounding box center [590, 428] width 142 height 33
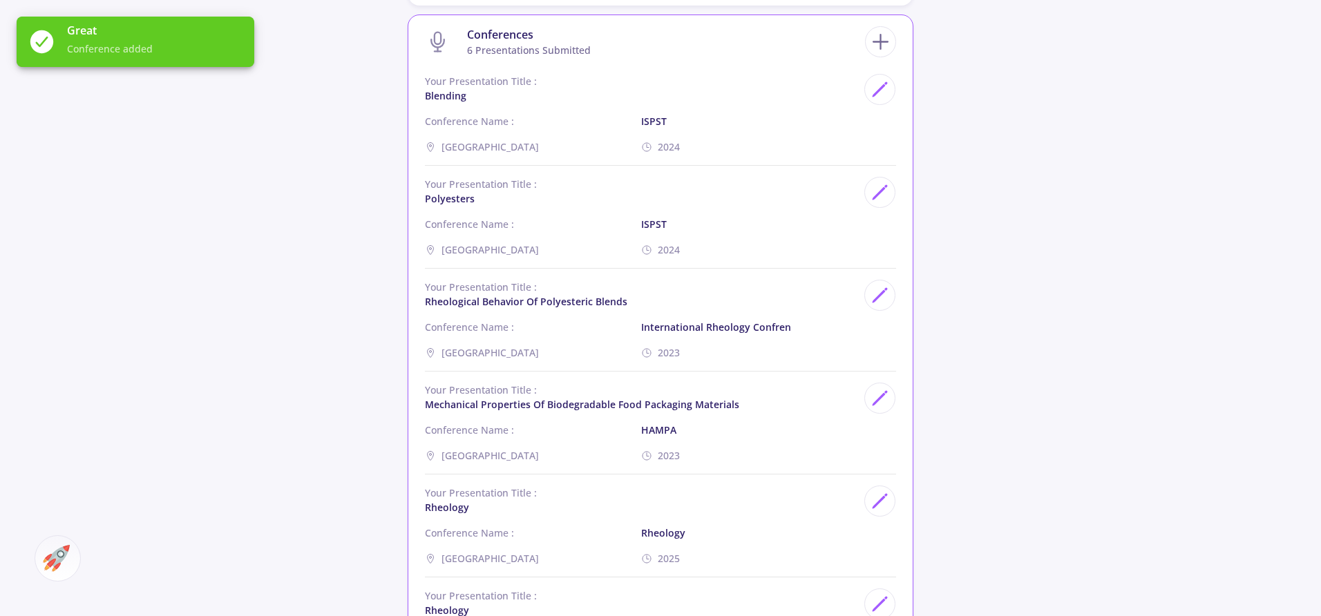
click at [854, 70] on div "Conferences 6 presentations submitted Your Presentation Title : Blending Confer…" at bounding box center [660, 349] width 504 height 669
click at [877, 37] on icon at bounding box center [880, 42] width 26 height 26
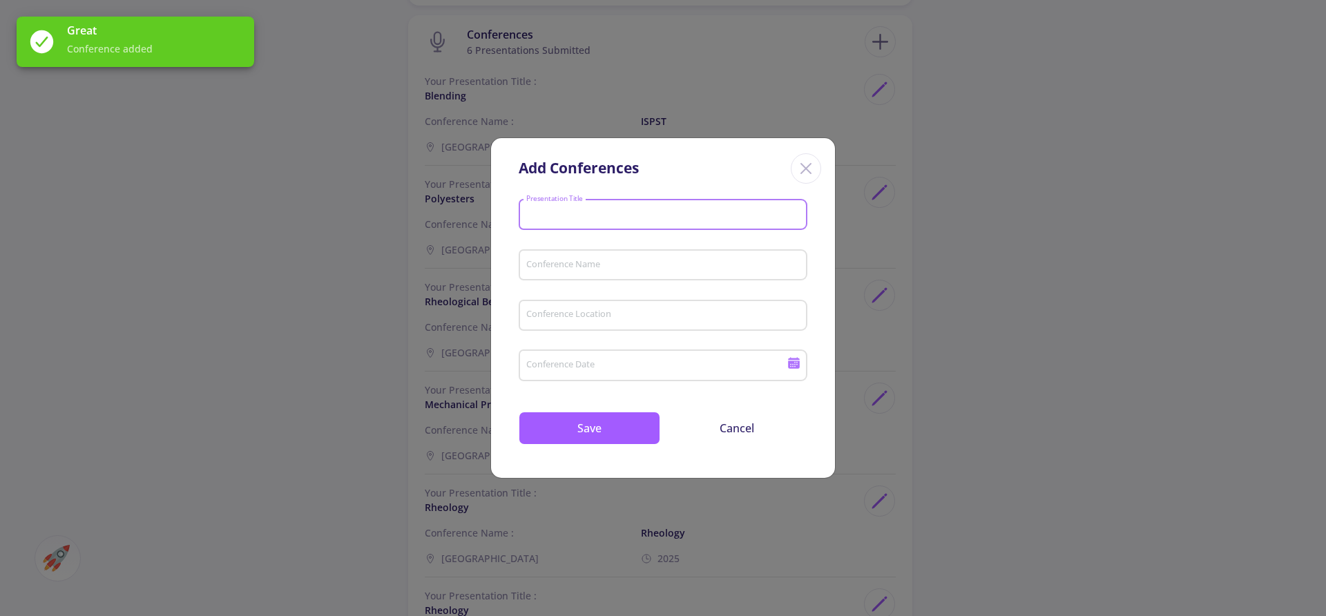
click at [551, 215] on input "Presentation Title" at bounding box center [665, 215] width 279 height 12
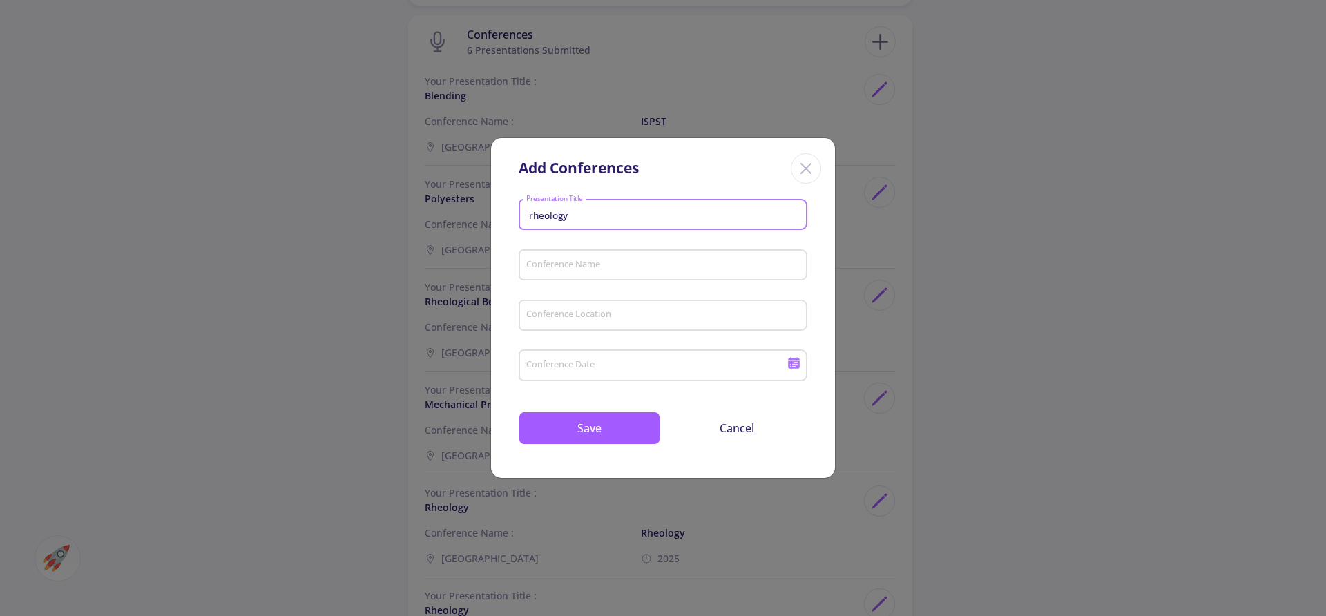
type input "rheology"
click at [550, 261] on input "Conference Name" at bounding box center [665, 266] width 279 height 12
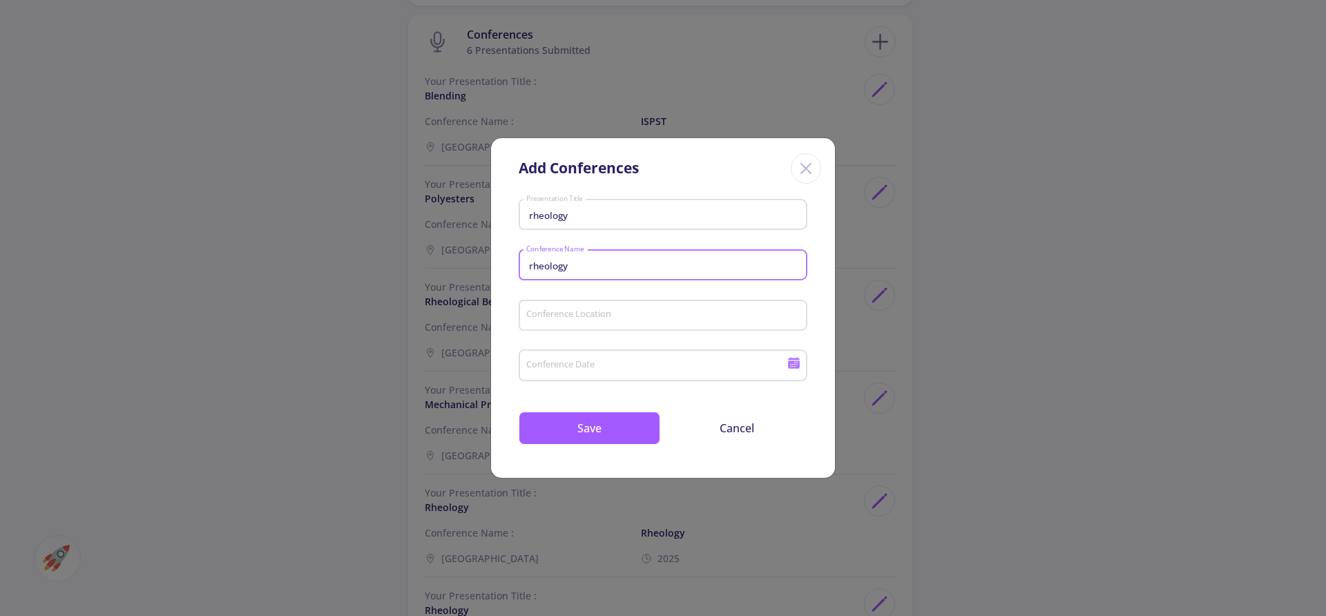
type input "rheology"
click at [546, 319] on input "Conference Location" at bounding box center [665, 315] width 279 height 12
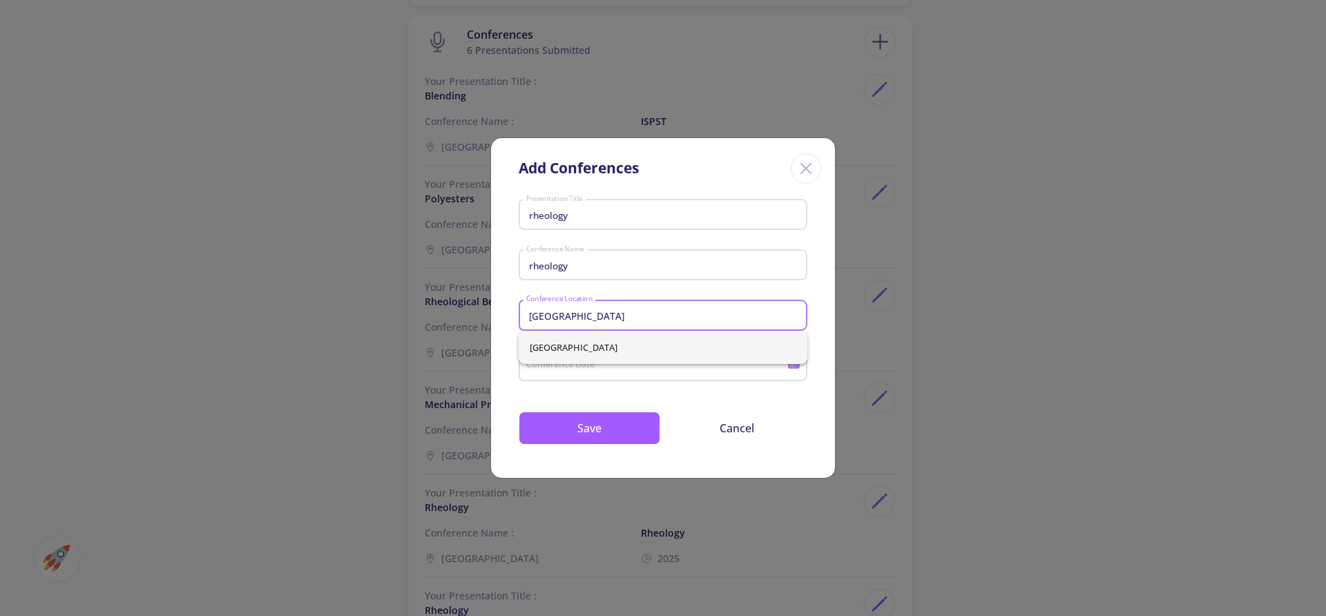
click at [539, 347] on span "[GEOGRAPHIC_DATA]" at bounding box center [663, 347] width 267 height 33
type input "[GEOGRAPHIC_DATA]"
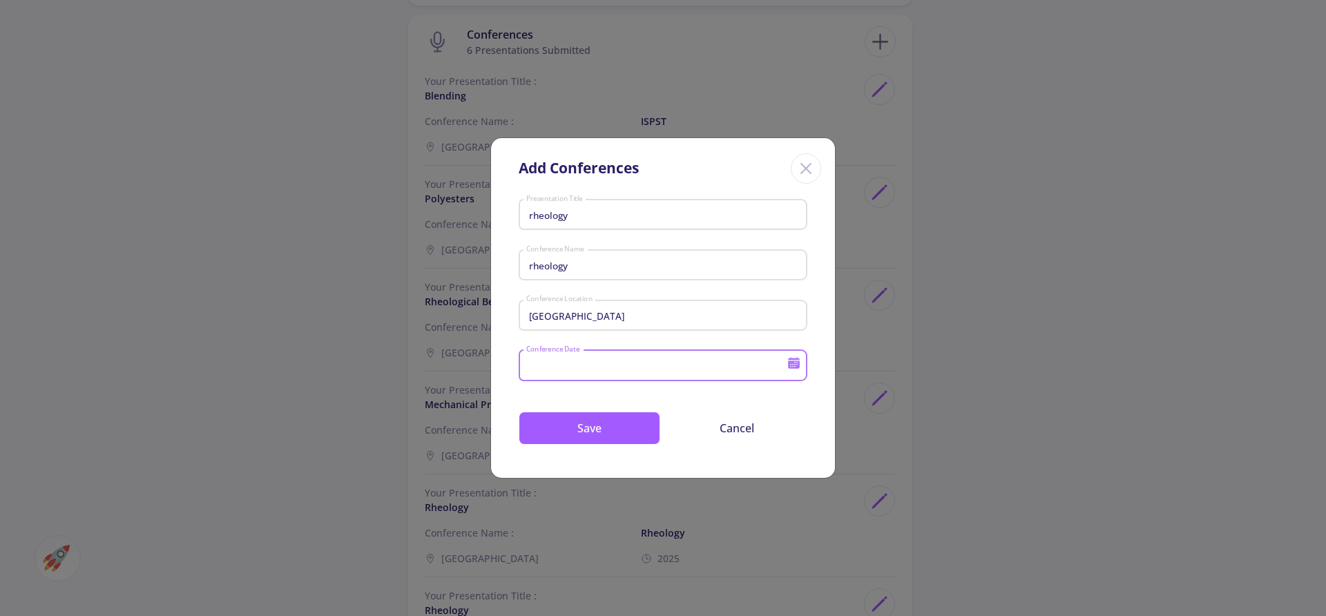
click at [542, 361] on input "Conference Date" at bounding box center [659, 366] width 266 height 12
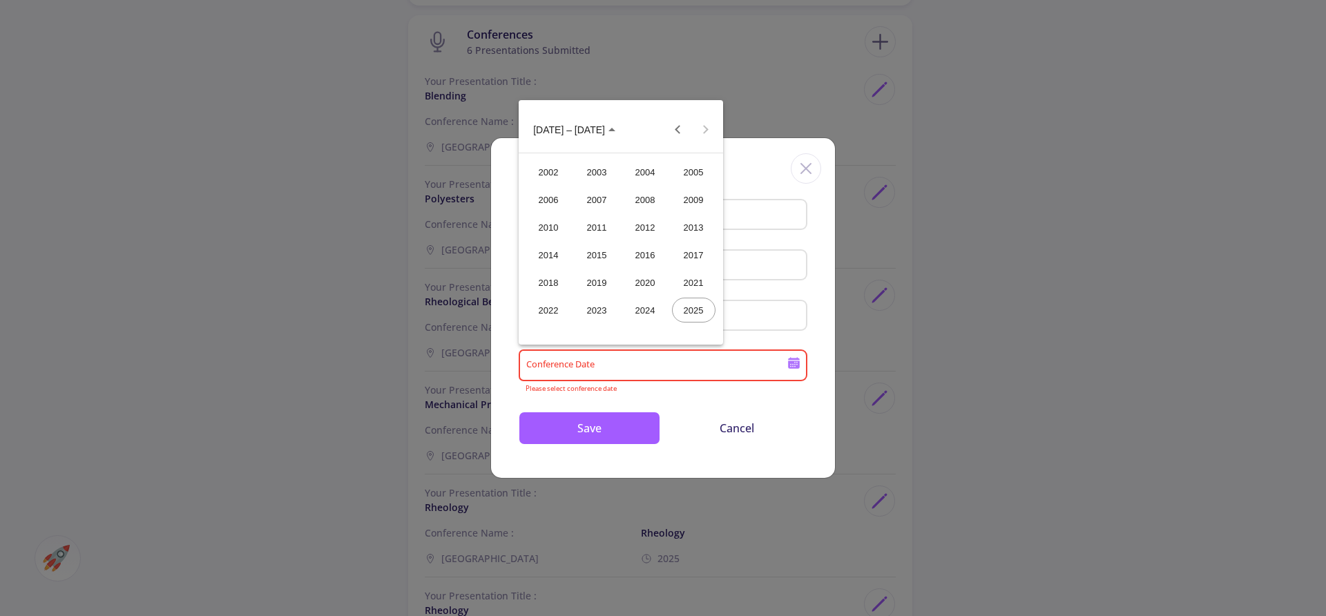
click at [700, 304] on div "2025" at bounding box center [694, 310] width 44 height 25
type input "2025"
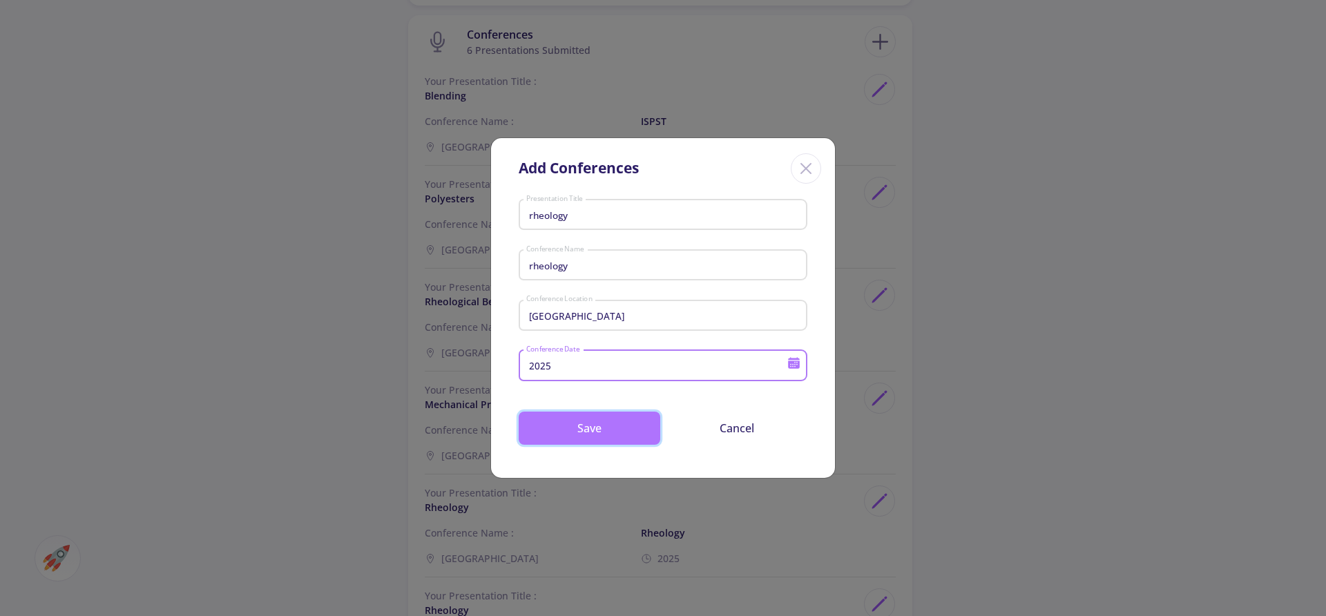
click at [582, 430] on button "Save" at bounding box center [590, 428] width 142 height 33
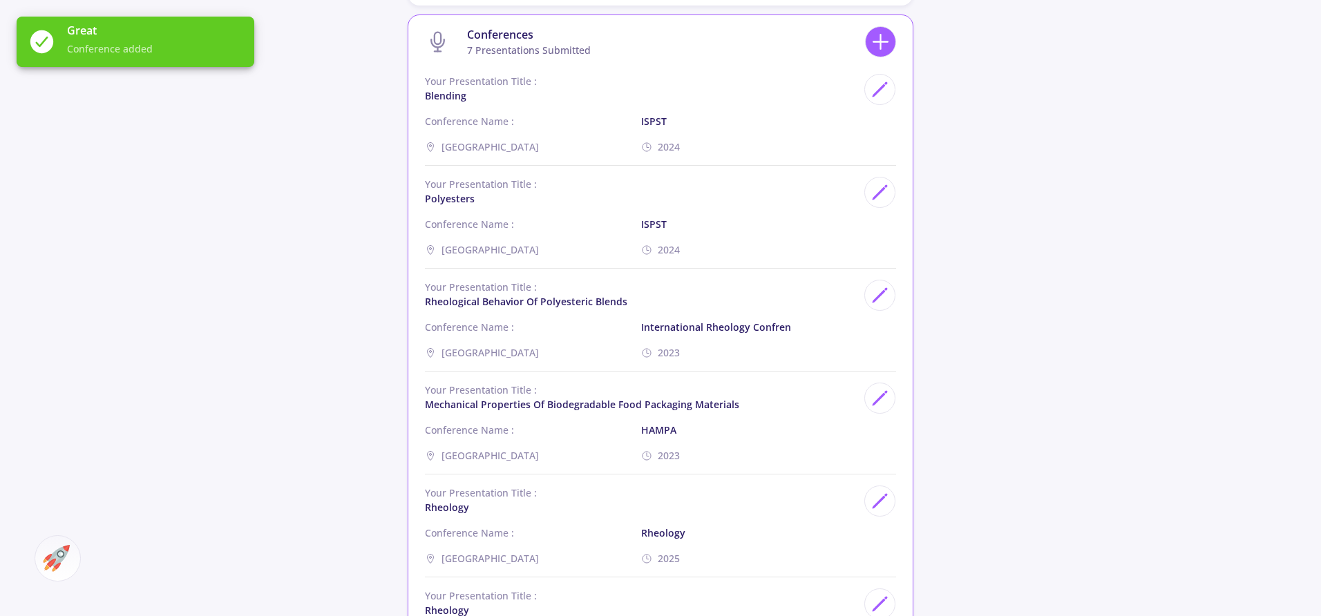
click at [876, 42] on line at bounding box center [880, 42] width 15 height 0
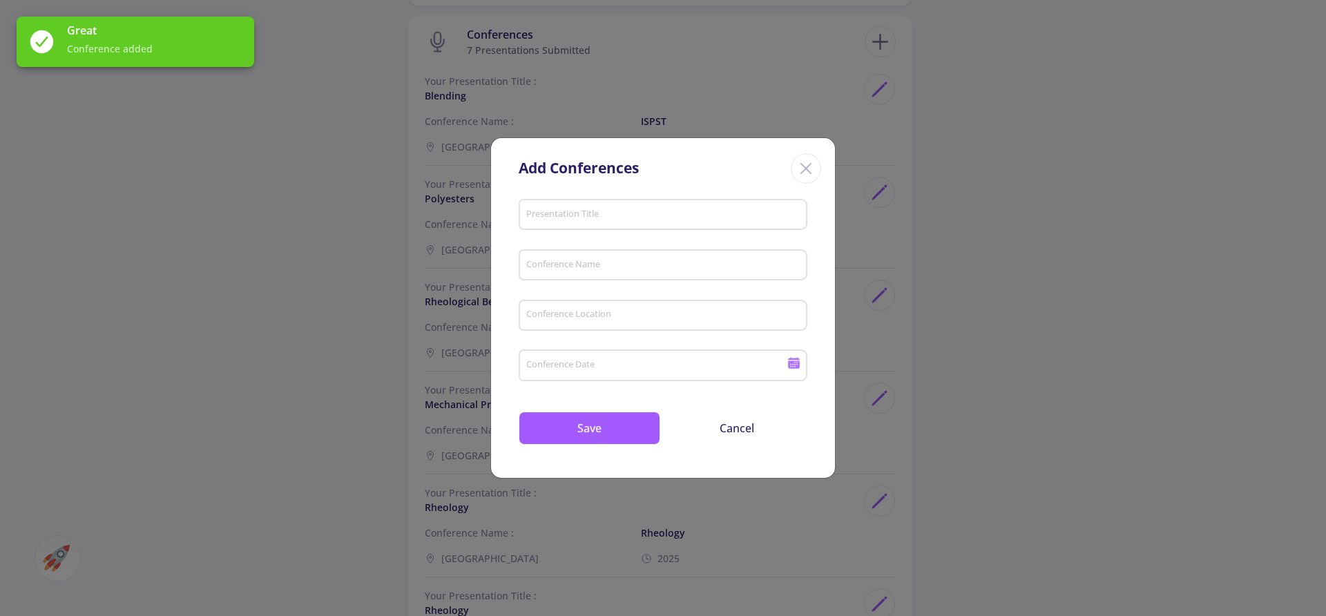
click at [562, 208] on div "Presentation Title" at bounding box center [664, 212] width 276 height 36
type input "b"
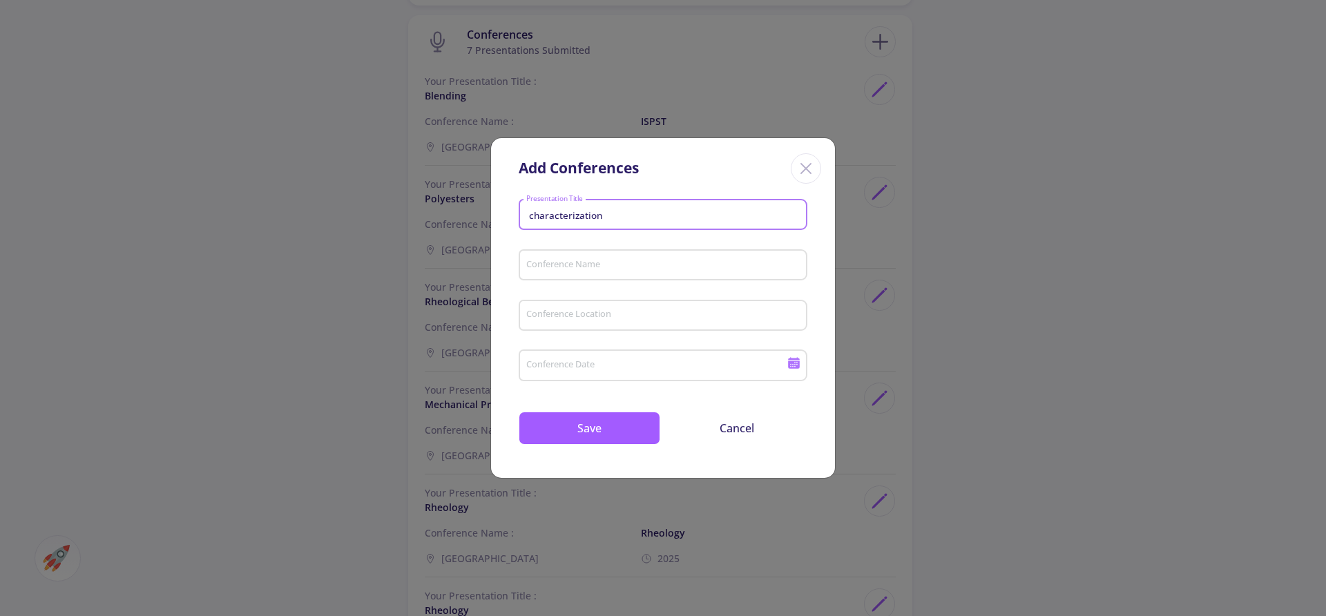
type input "characterization"
click at [553, 271] on input "Conference Name" at bounding box center [665, 266] width 279 height 12
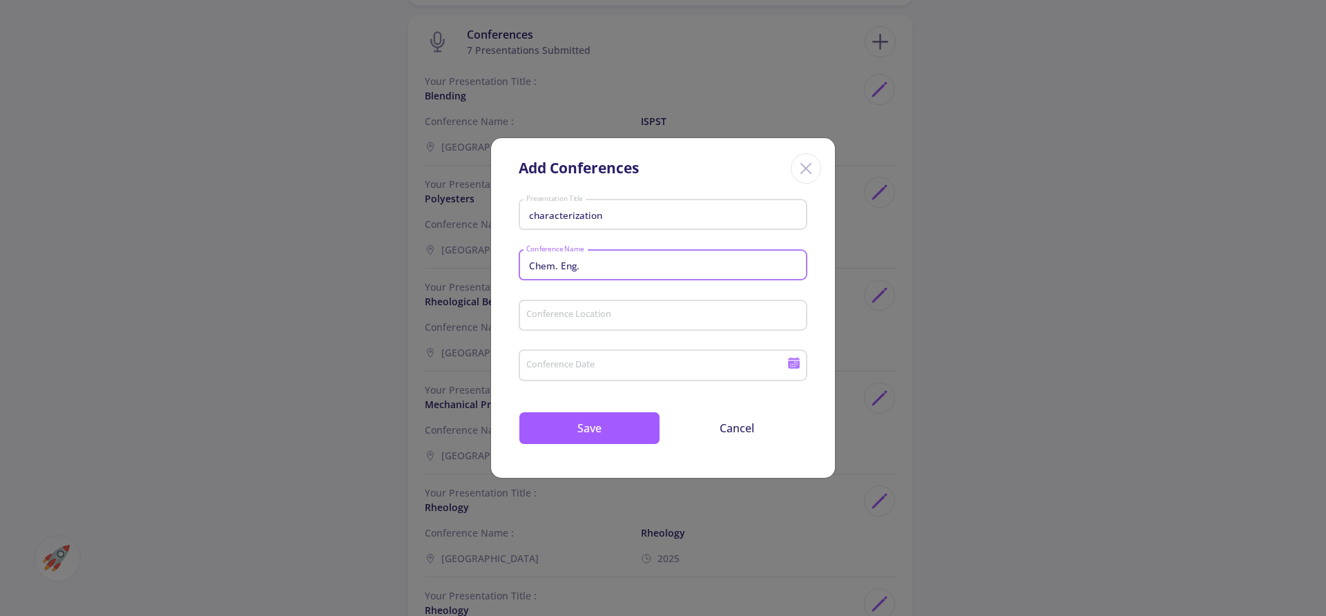
type input "Chem. Eng."
click at [555, 317] on input "Conference Location" at bounding box center [665, 315] width 279 height 12
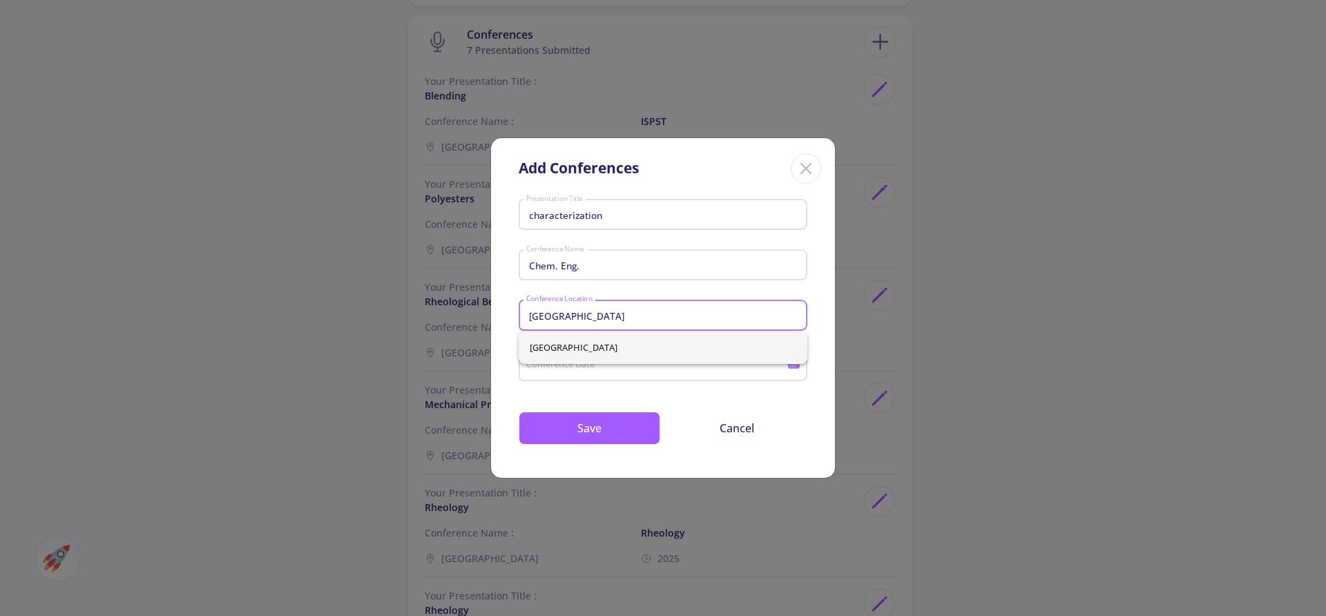
click at [545, 340] on span "[GEOGRAPHIC_DATA]" at bounding box center [663, 347] width 267 height 33
type input "[GEOGRAPHIC_DATA]"
click at [549, 362] on input "Conference Date" at bounding box center [659, 366] width 266 height 12
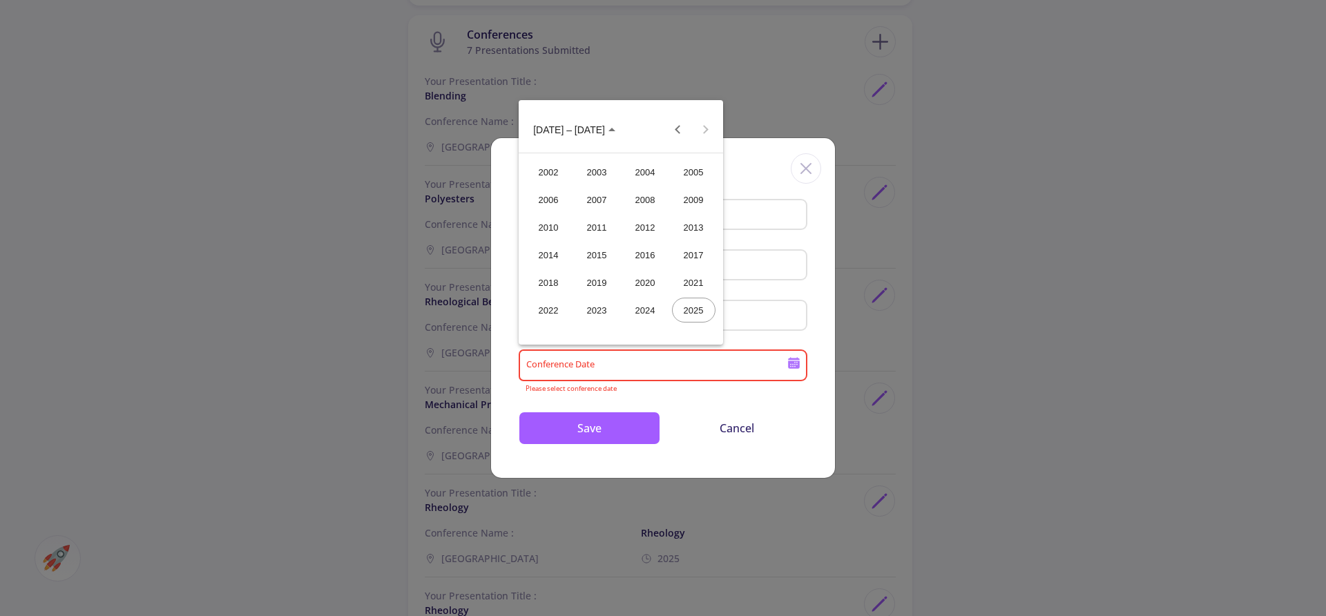
click at [687, 311] on div "2025" at bounding box center [694, 310] width 44 height 25
type input "2025"
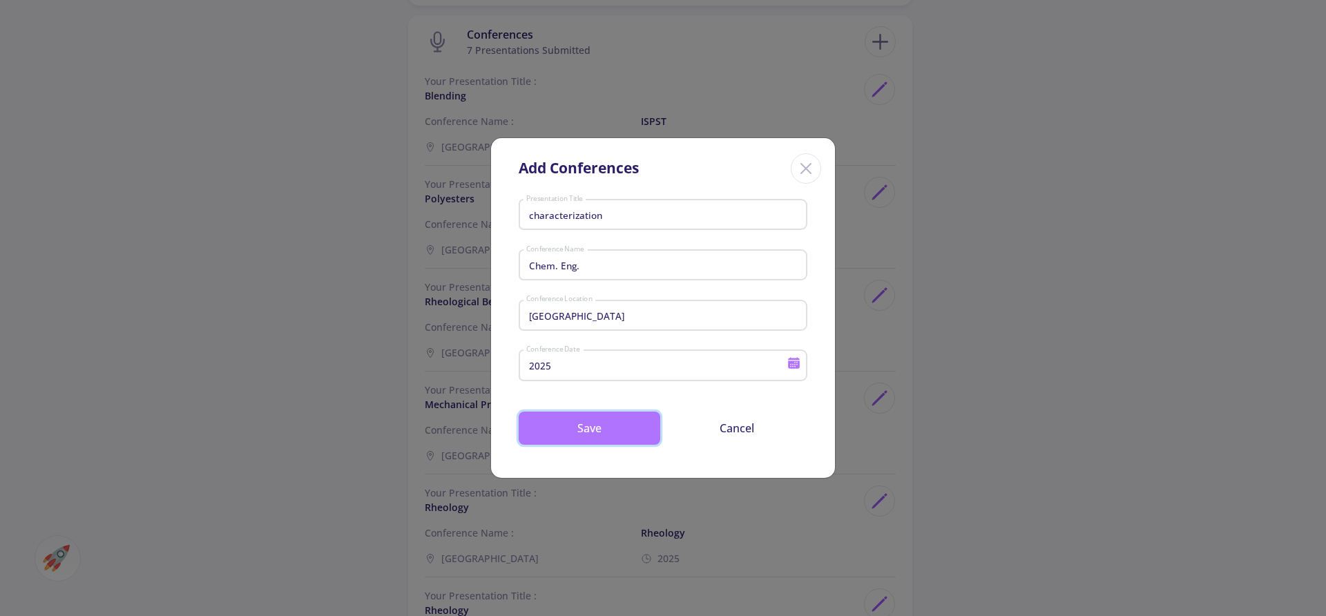
click at [571, 419] on button "Save" at bounding box center [590, 428] width 142 height 33
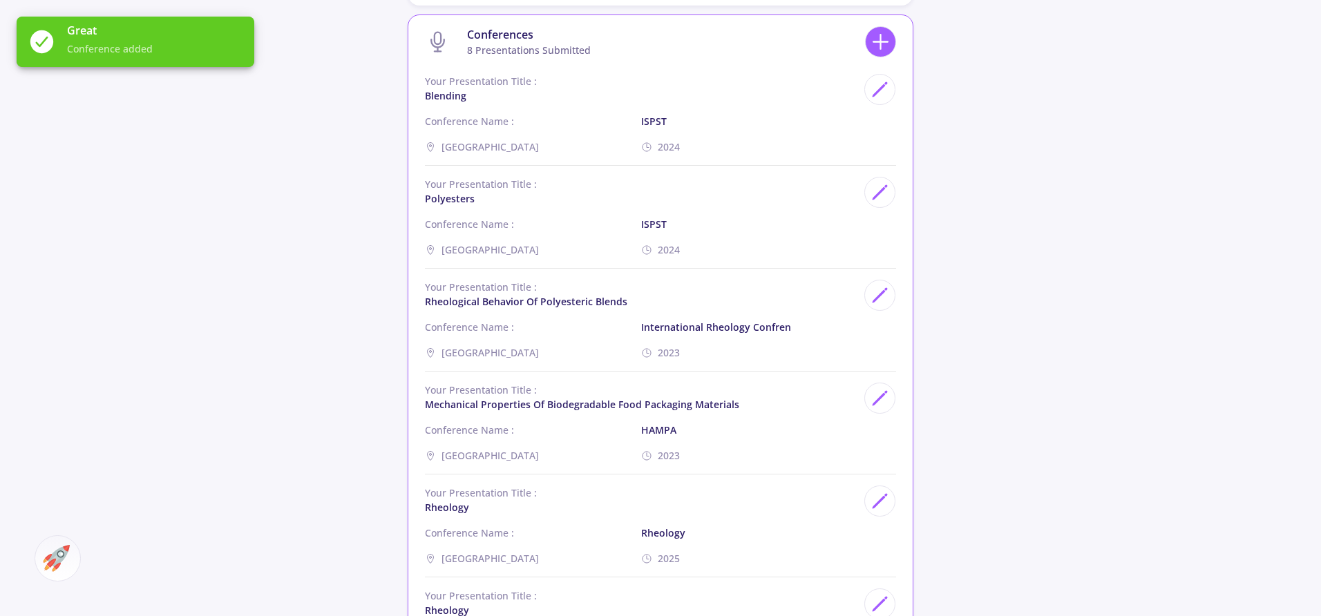
click at [887, 36] on icon at bounding box center [880, 42] width 26 height 26
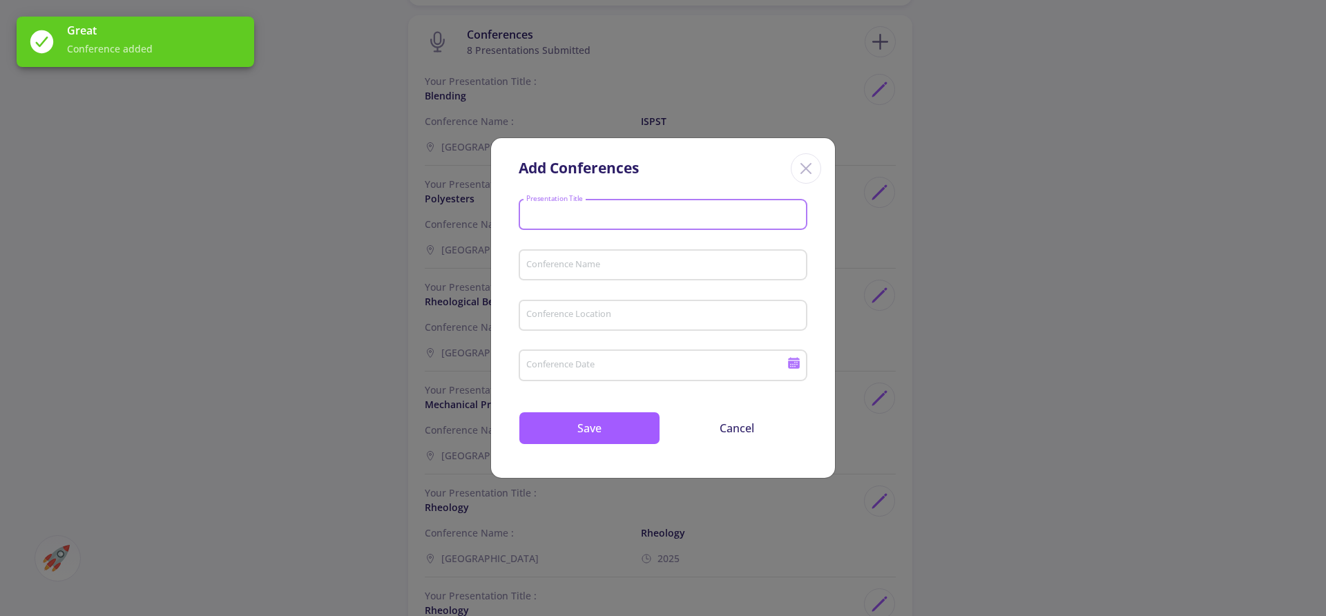
click at [591, 209] on input "Presentation Title" at bounding box center [665, 215] width 279 height 12
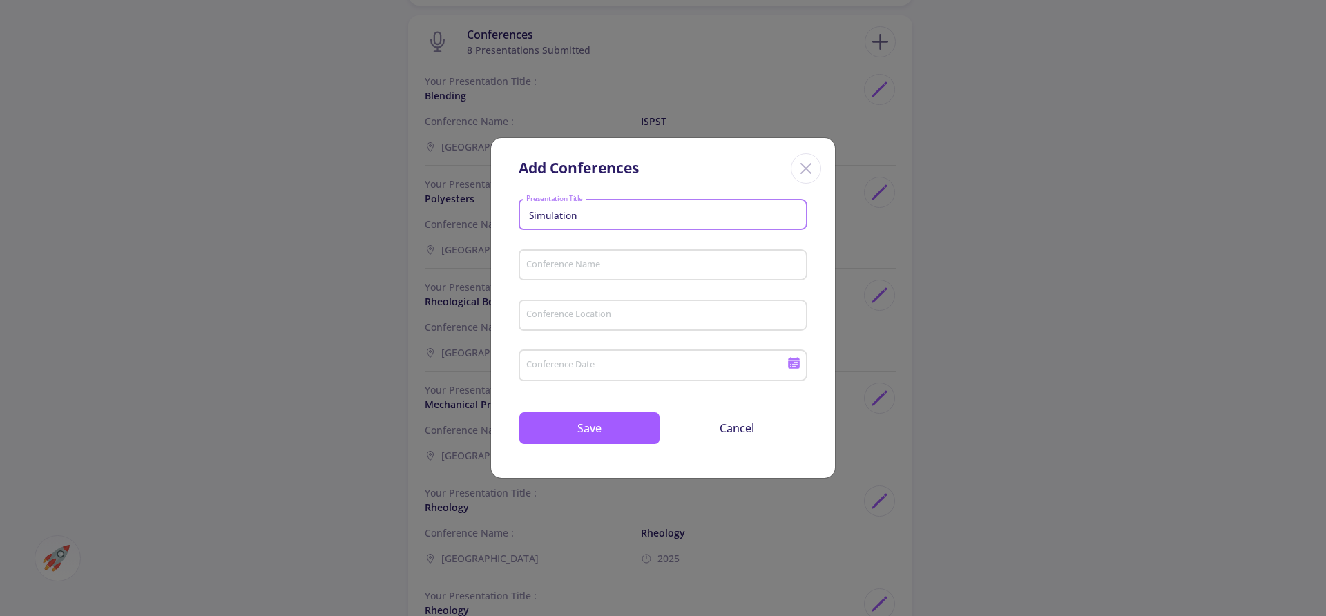
type input "Simulation"
click at [539, 268] on input "Conference Name" at bounding box center [665, 266] width 279 height 12
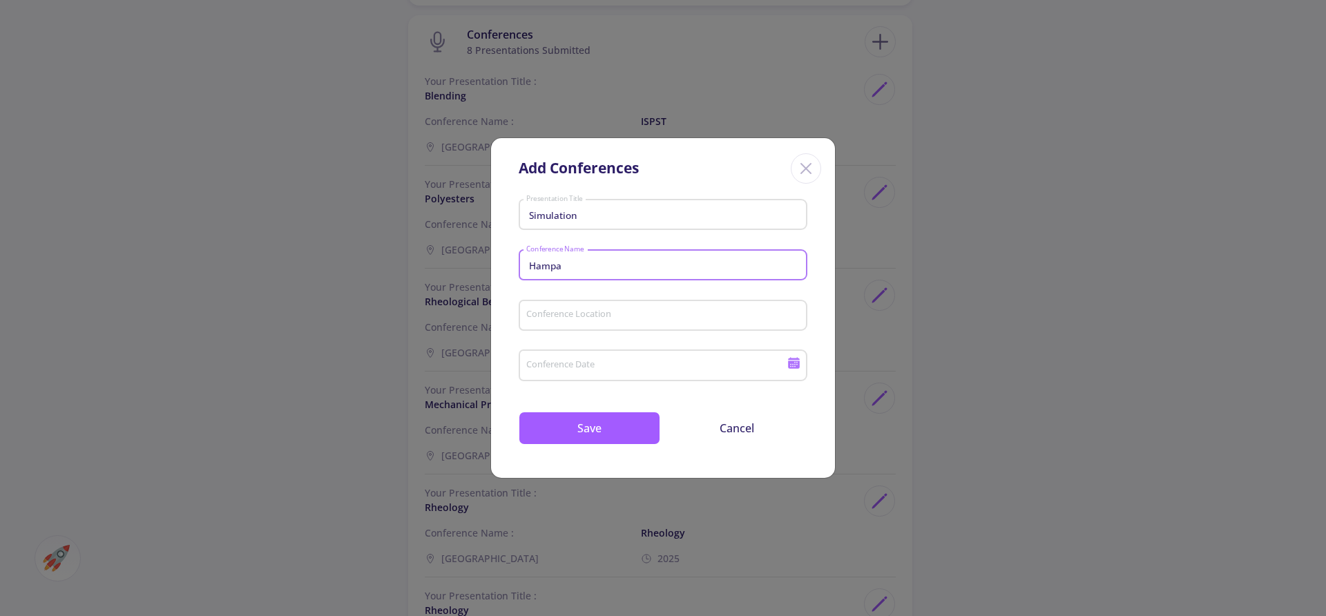
type input "Hampa"
click at [553, 327] on div "Conference Location" at bounding box center [664, 313] width 276 height 36
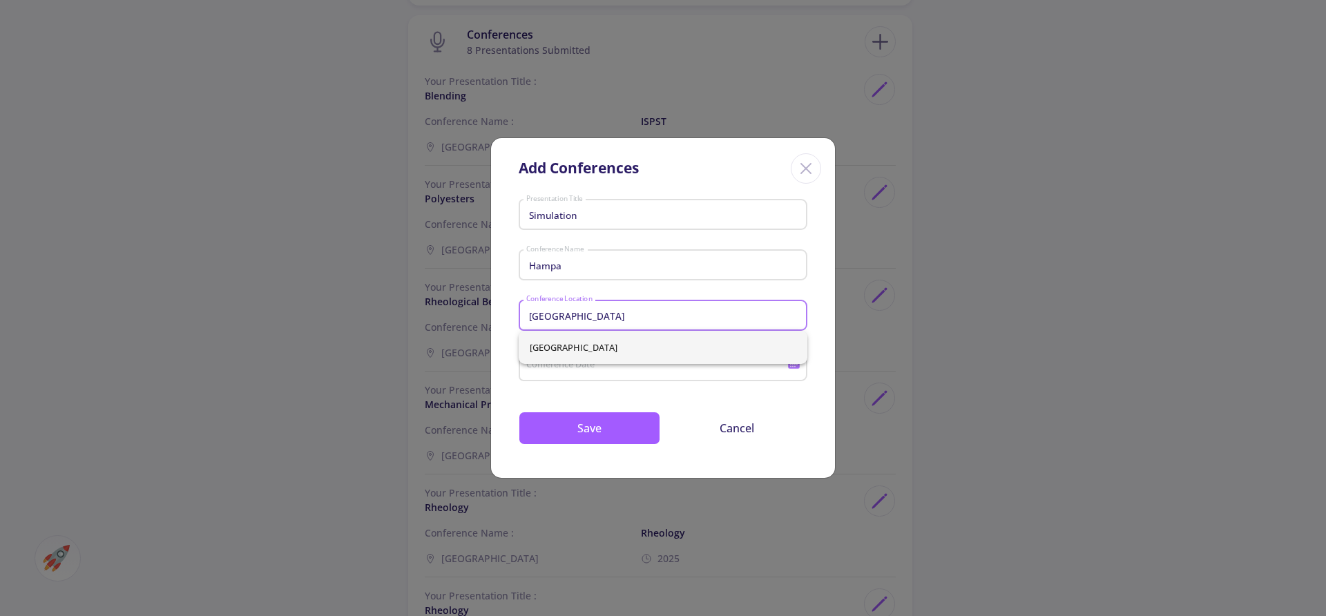
click at [541, 348] on span "[GEOGRAPHIC_DATA]" at bounding box center [663, 347] width 267 height 33
type input "[GEOGRAPHIC_DATA]"
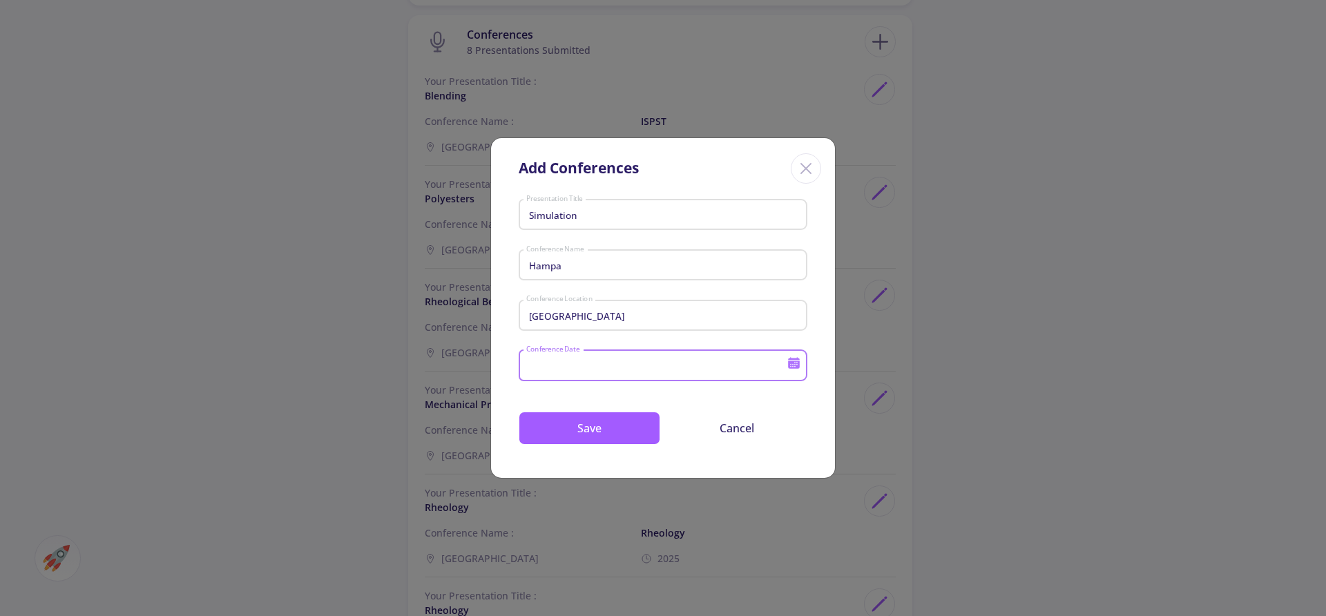
click at [549, 367] on input "Conference Date" at bounding box center [659, 366] width 266 height 12
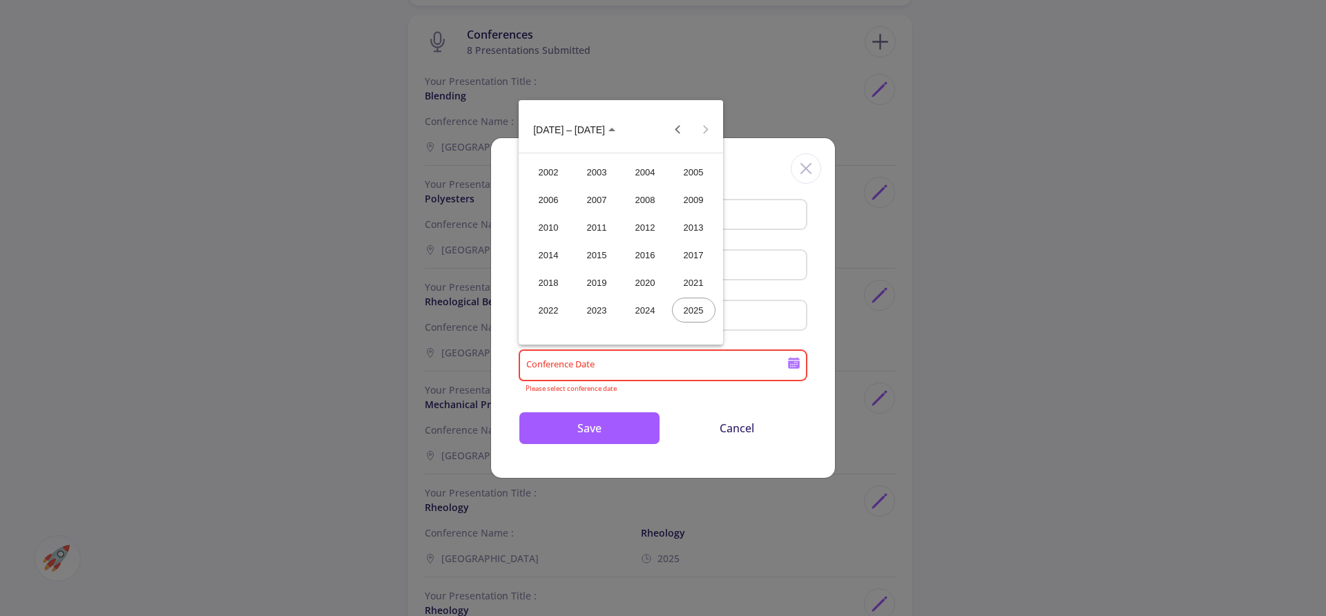
click at [696, 313] on div "2025" at bounding box center [694, 310] width 44 height 25
type input "2025"
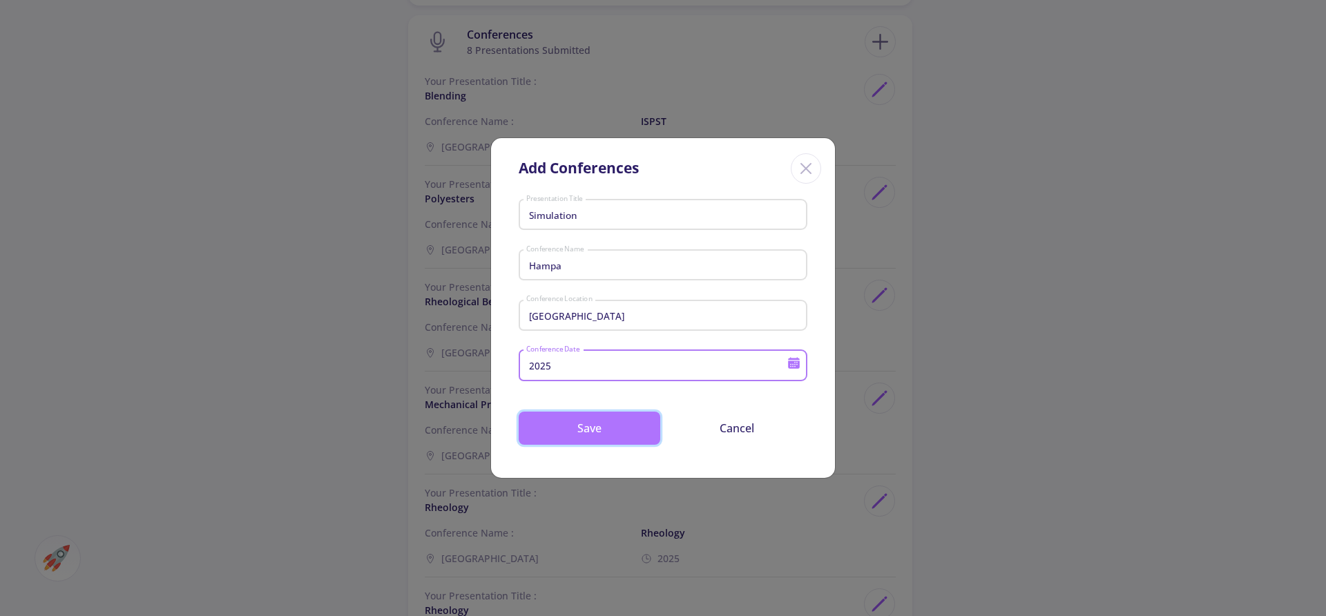
click at [575, 421] on button "Save" at bounding box center [590, 428] width 142 height 33
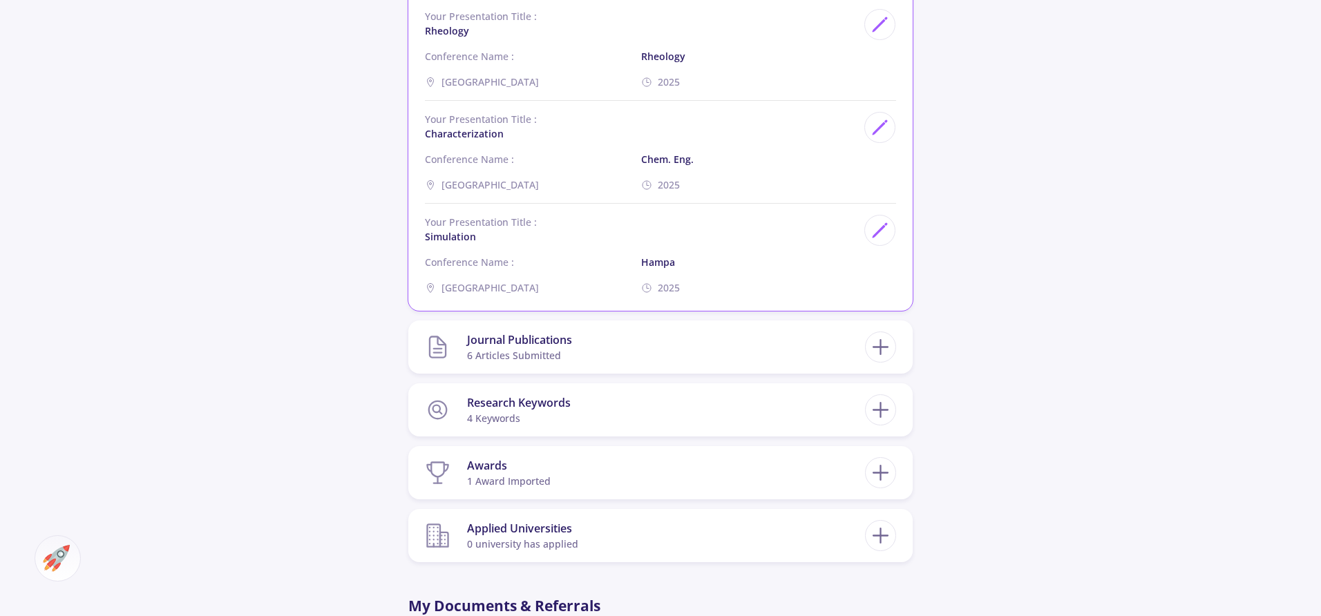
scroll to position [1573, 0]
click at [885, 341] on icon at bounding box center [880, 344] width 26 height 26
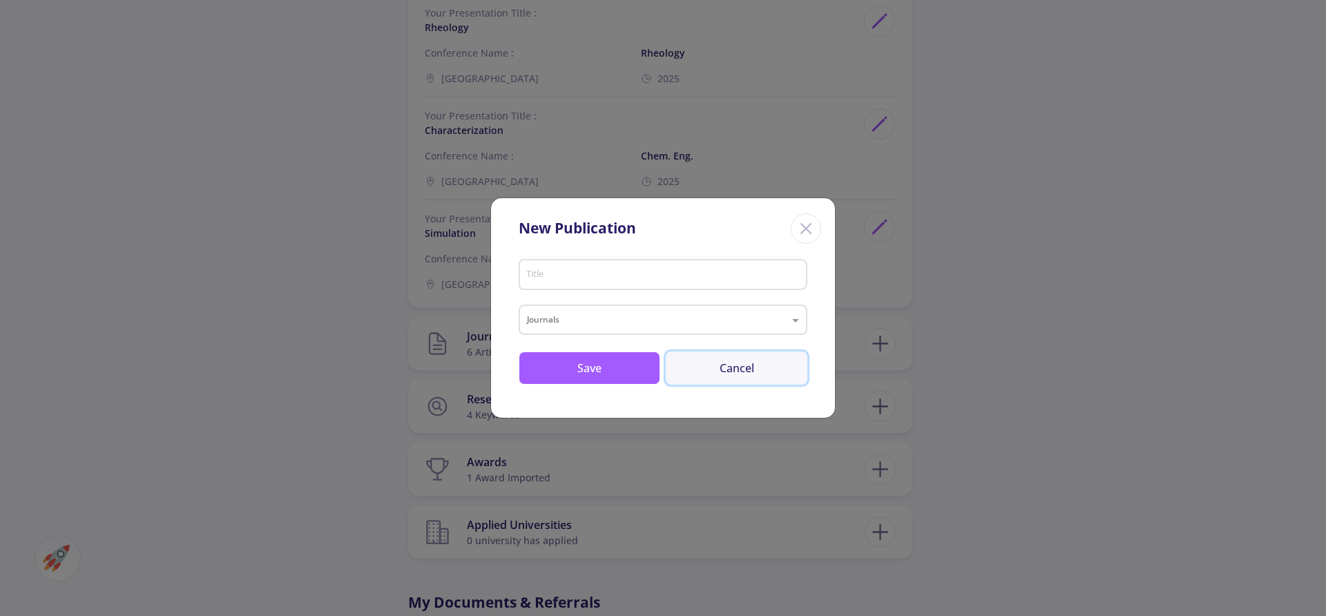
click at [725, 367] on button "Cancel" at bounding box center [737, 368] width 142 height 33
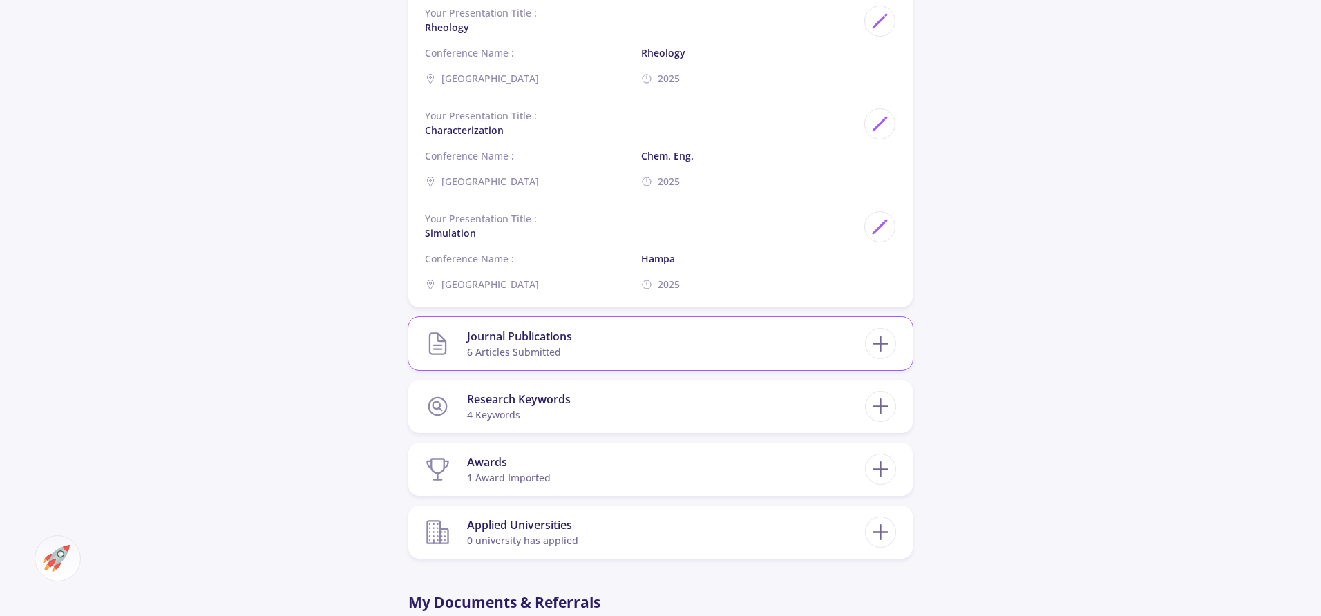
click at [666, 345] on section "Journal Publications 6 articles submitted" at bounding box center [645, 344] width 440 height 42
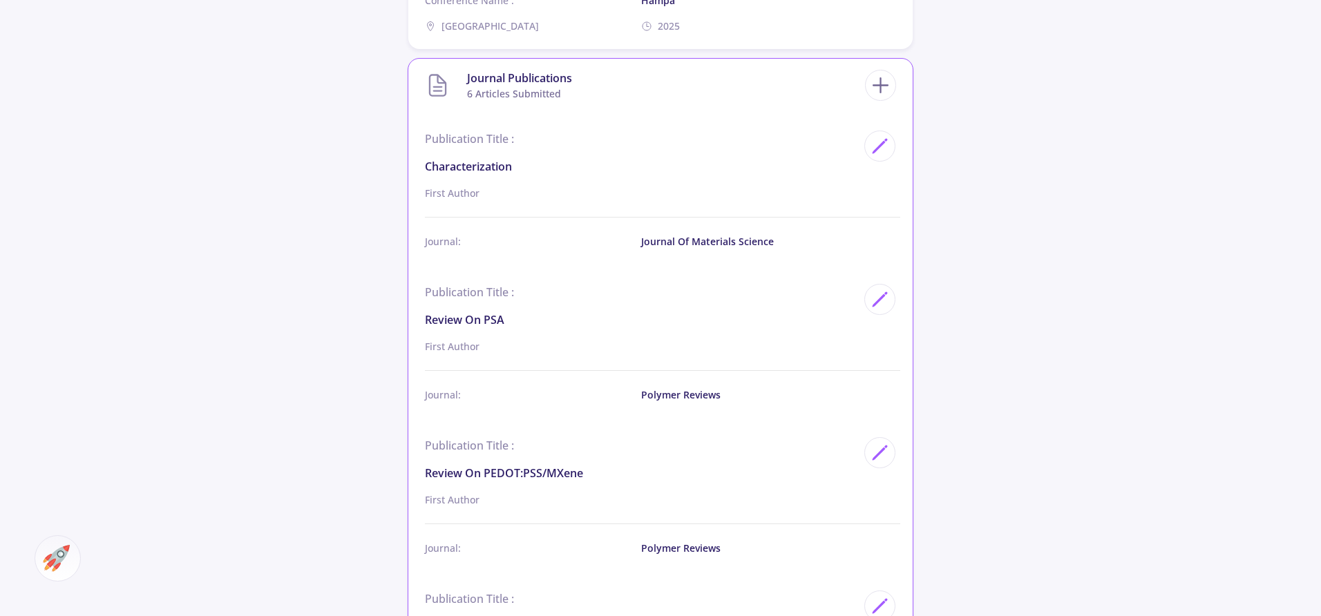
scroll to position [1813, 0]
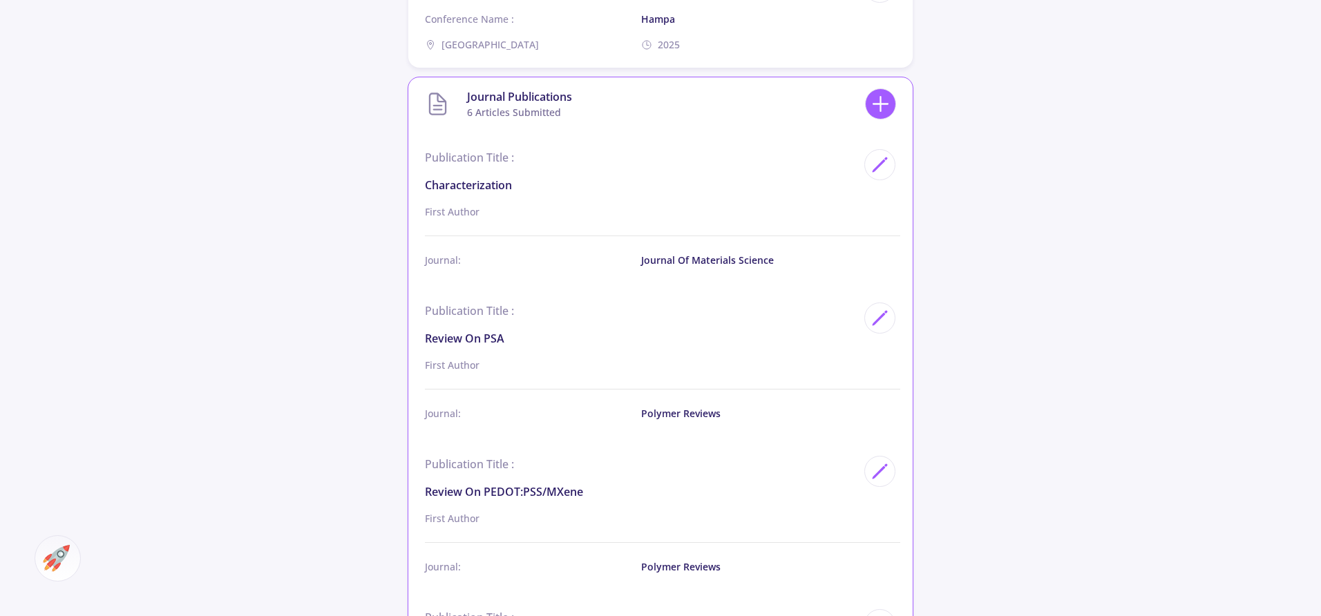
click at [881, 104] on line at bounding box center [880, 104] width 15 height 0
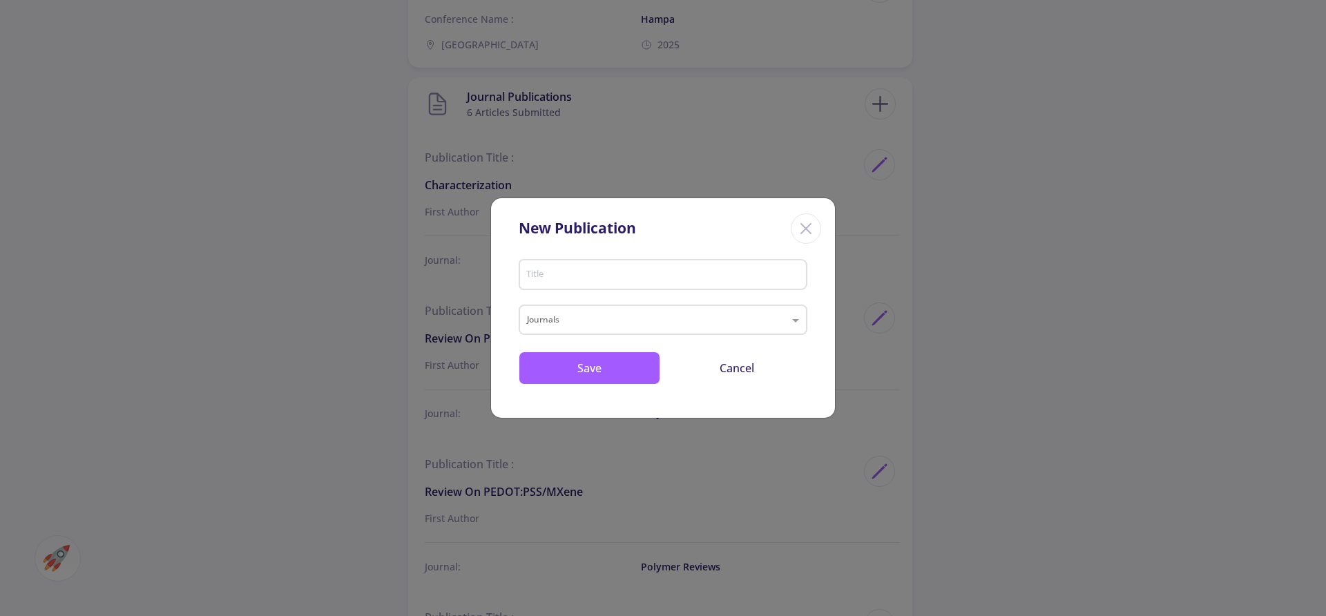
click at [558, 275] on input "Title" at bounding box center [665, 275] width 279 height 12
type input "Simulation"
click at [550, 323] on input "text" at bounding box center [649, 321] width 245 height 17
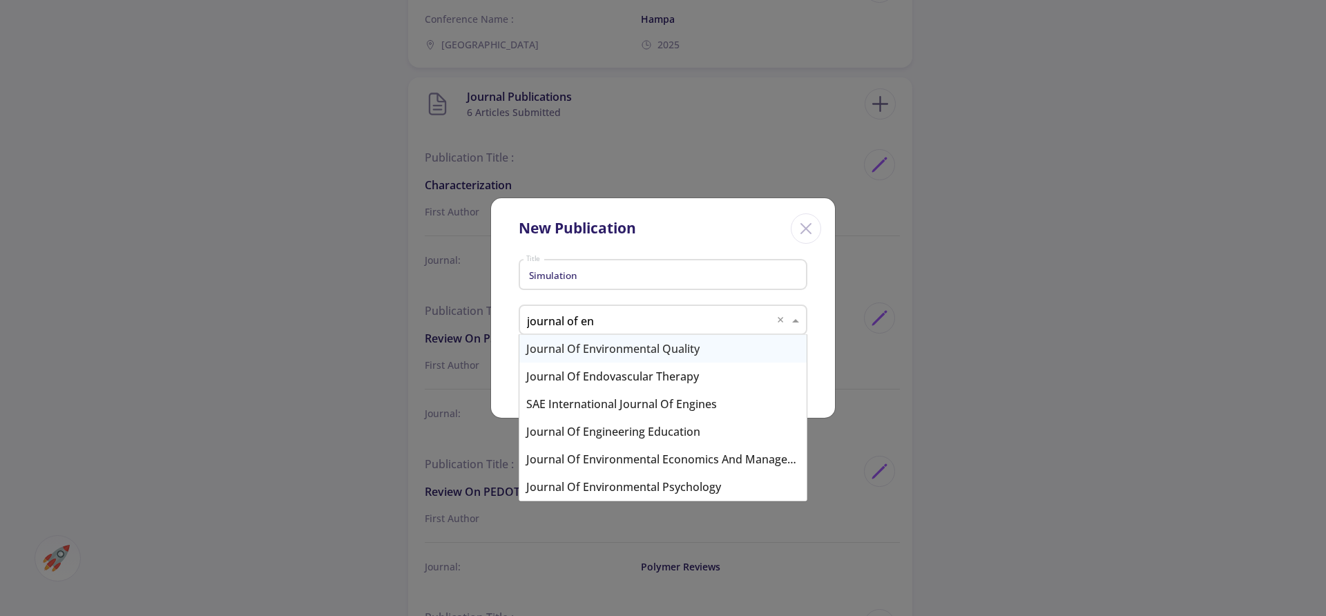
type input "journal of env"
click at [588, 482] on div "Journal of Environmental Management" at bounding box center [662, 487] width 287 height 28
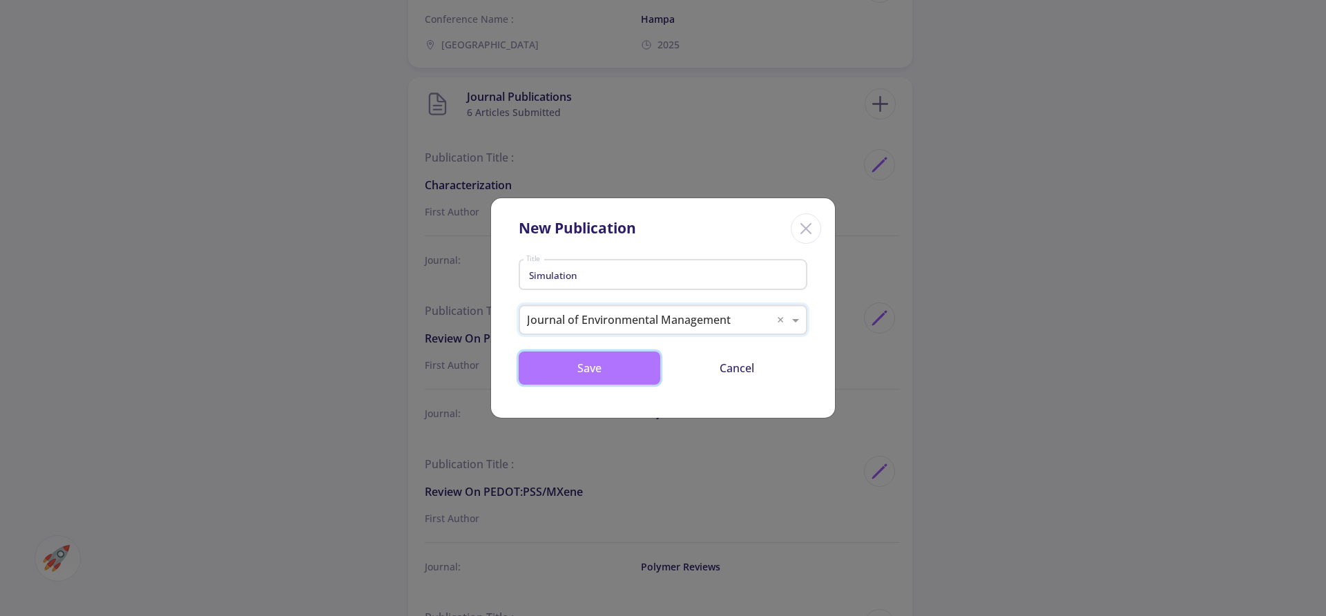
click at [586, 361] on button "Save" at bounding box center [590, 368] width 142 height 33
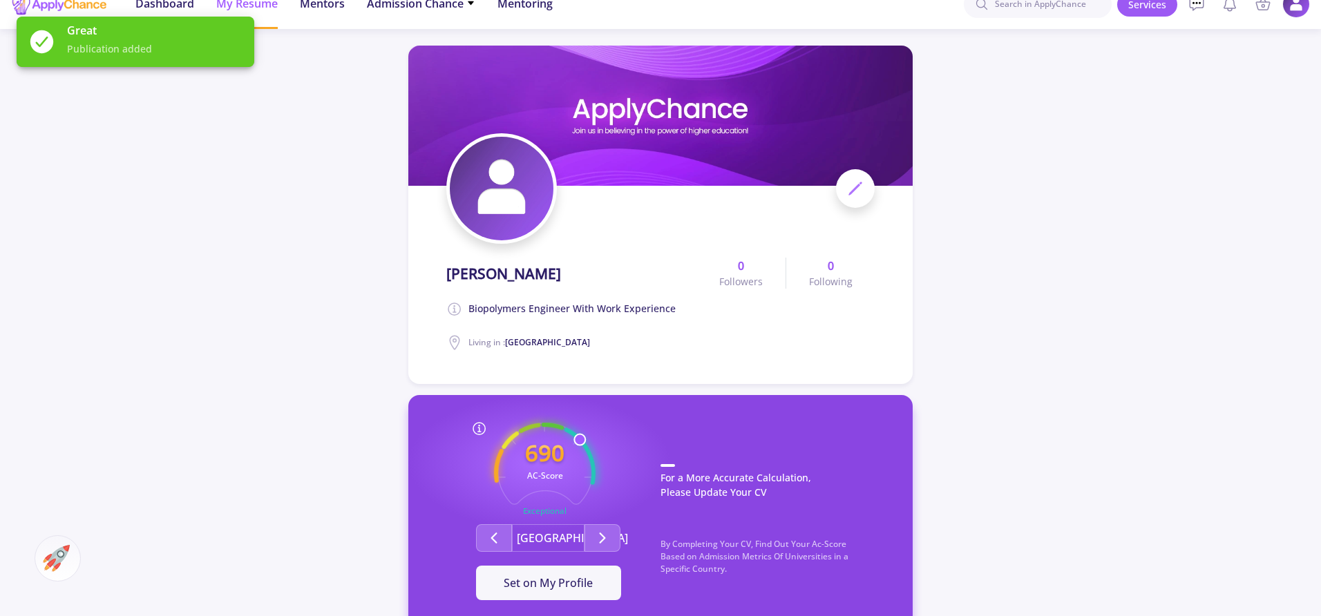
scroll to position [0, 0]
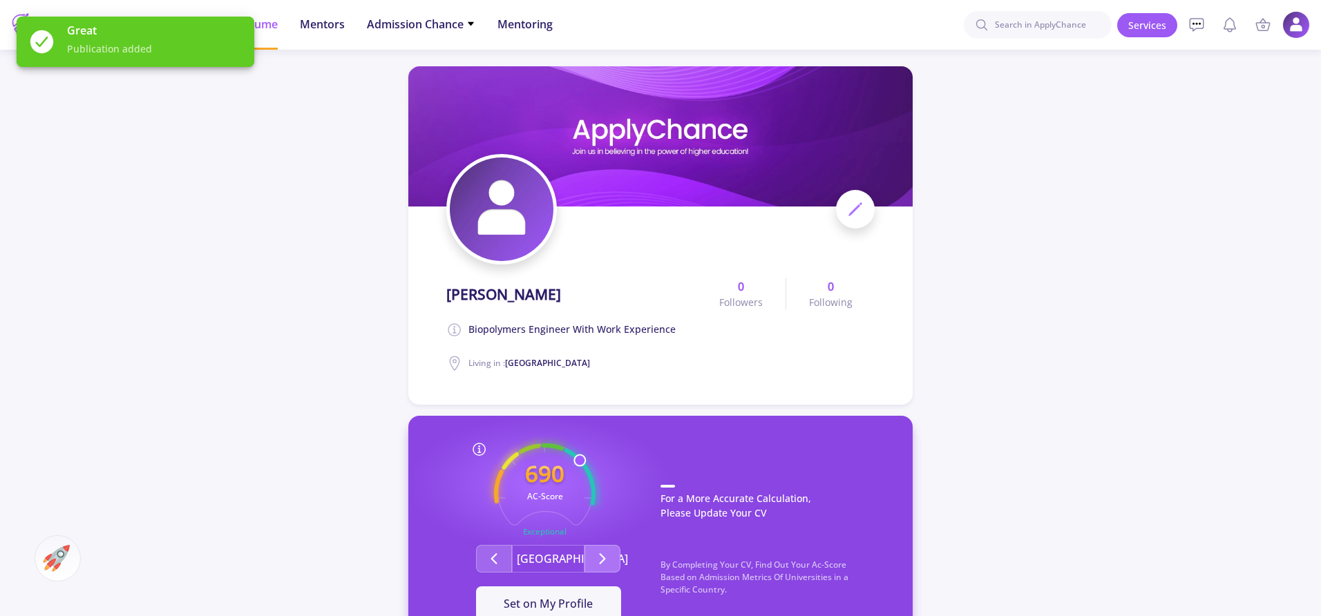
click at [593, 556] on button "Second group" at bounding box center [602, 559] width 36 height 28
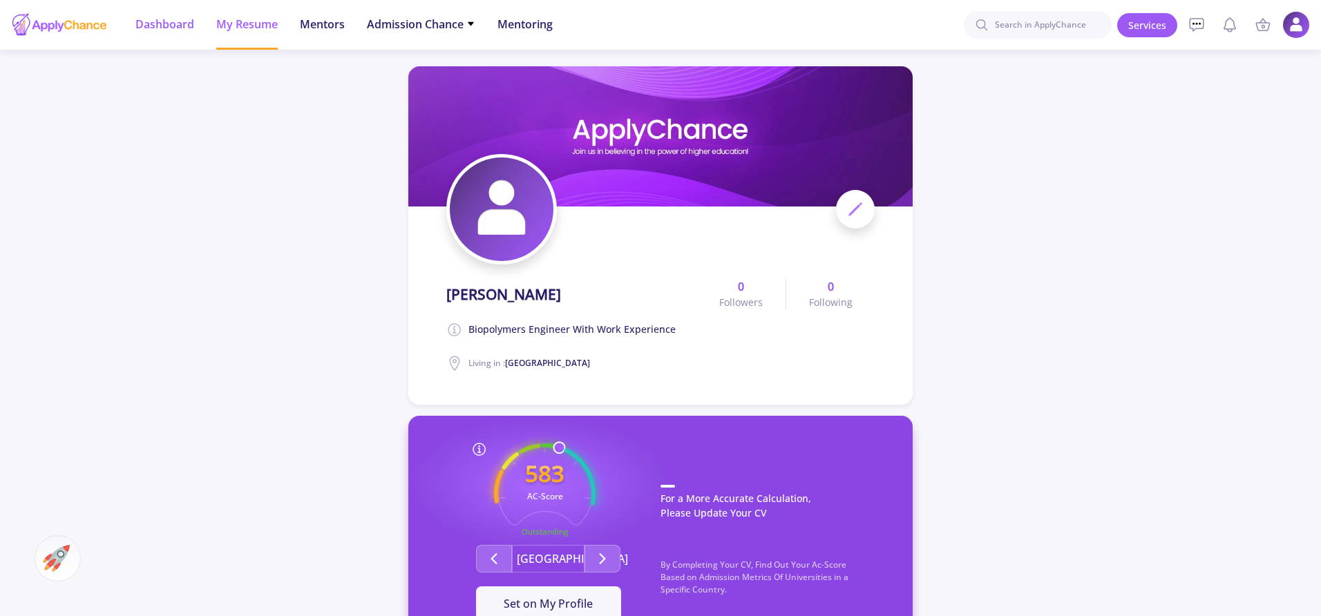
click at [172, 22] on span "Dashboard" at bounding box center [164, 24] width 59 height 17
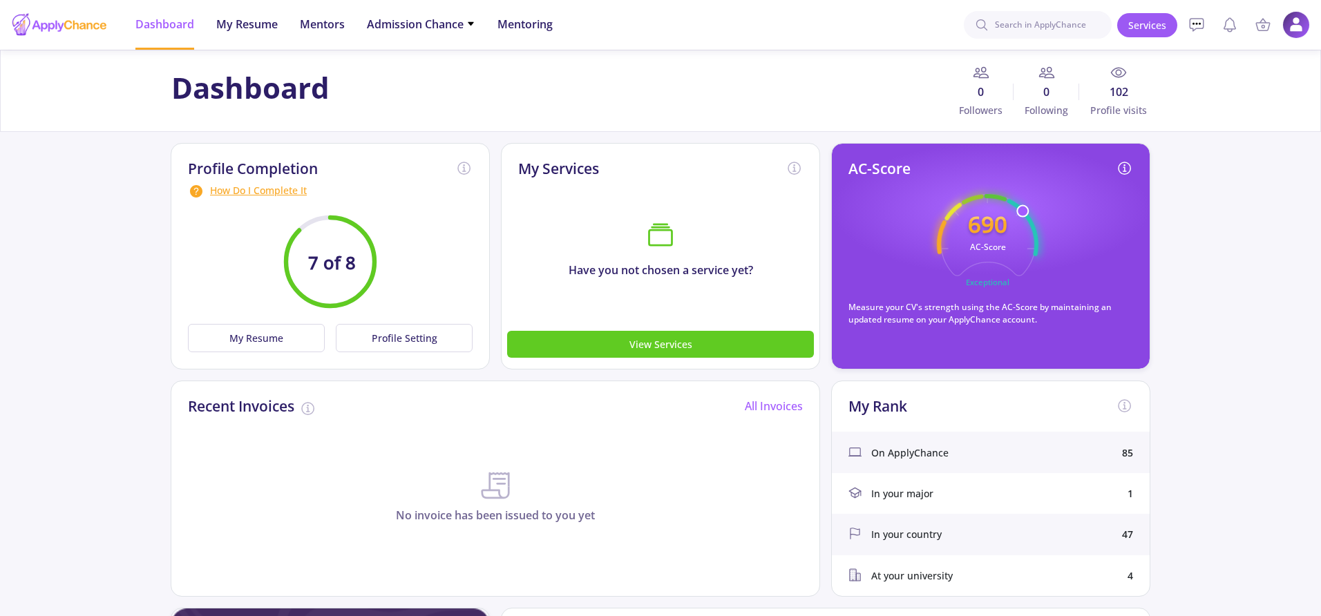
click at [269, 184] on div "How Do I Complete It" at bounding box center [330, 191] width 285 height 17
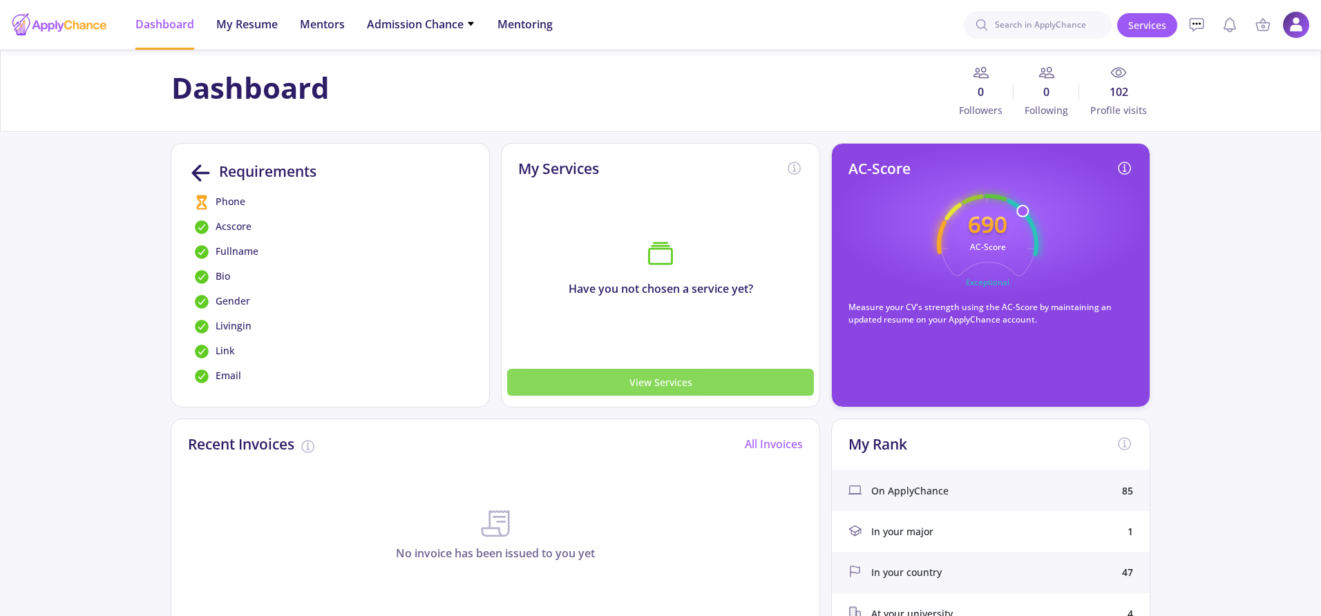
click at [633, 376] on button "View Services" at bounding box center [660, 382] width 307 height 27
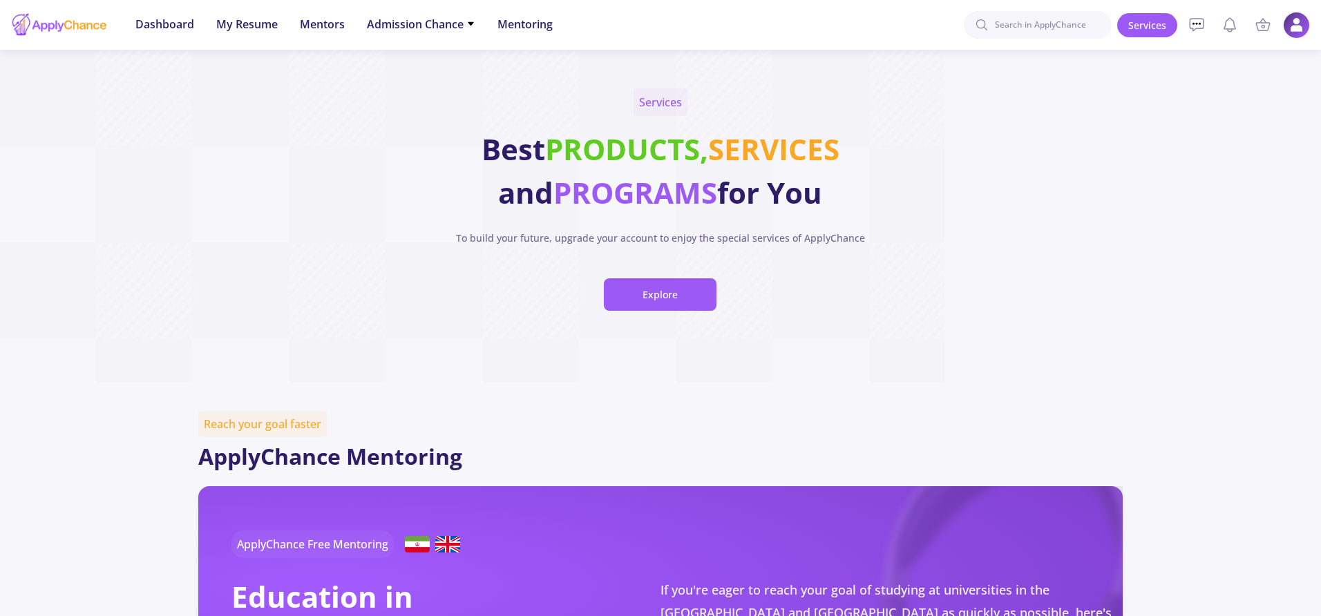
click at [1297, 22] on img at bounding box center [1296, 25] width 27 height 27
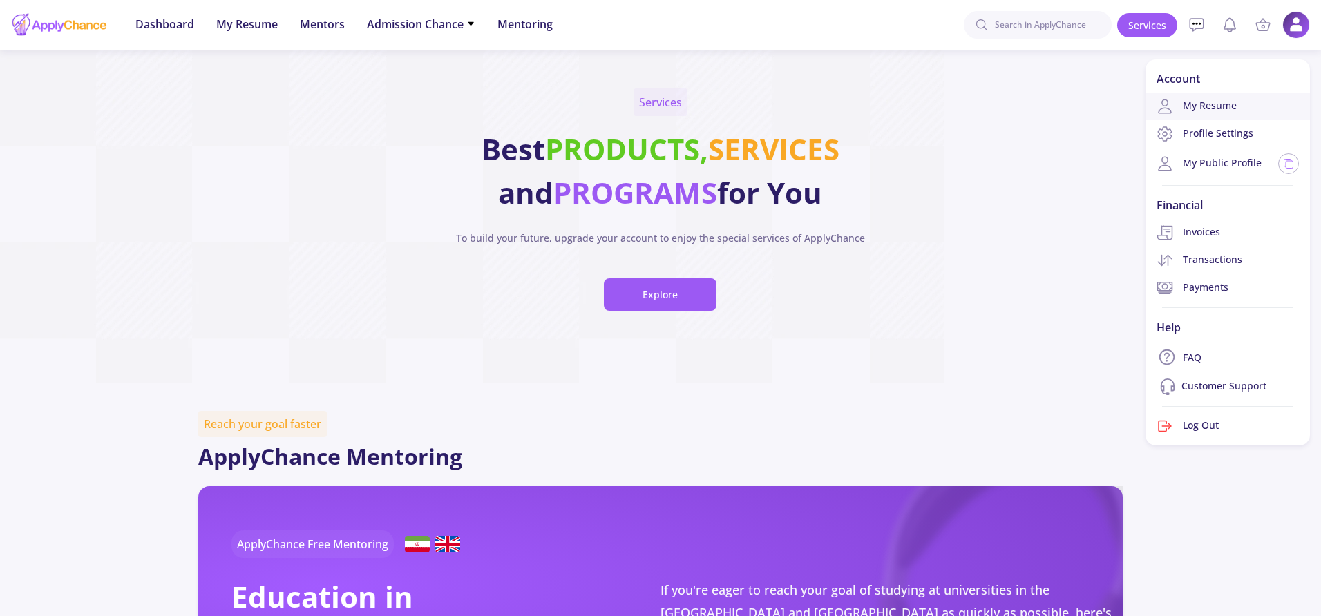
click at [1205, 107] on link "My Resume" at bounding box center [1227, 107] width 164 height 28
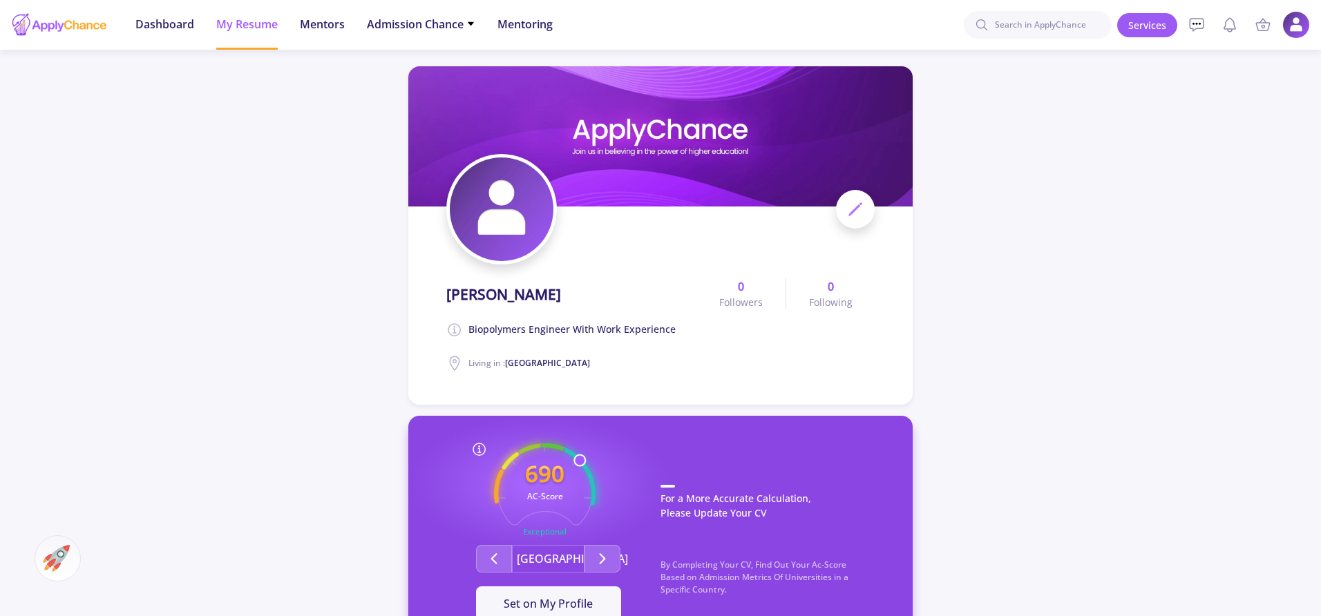
scroll to position [398, 0]
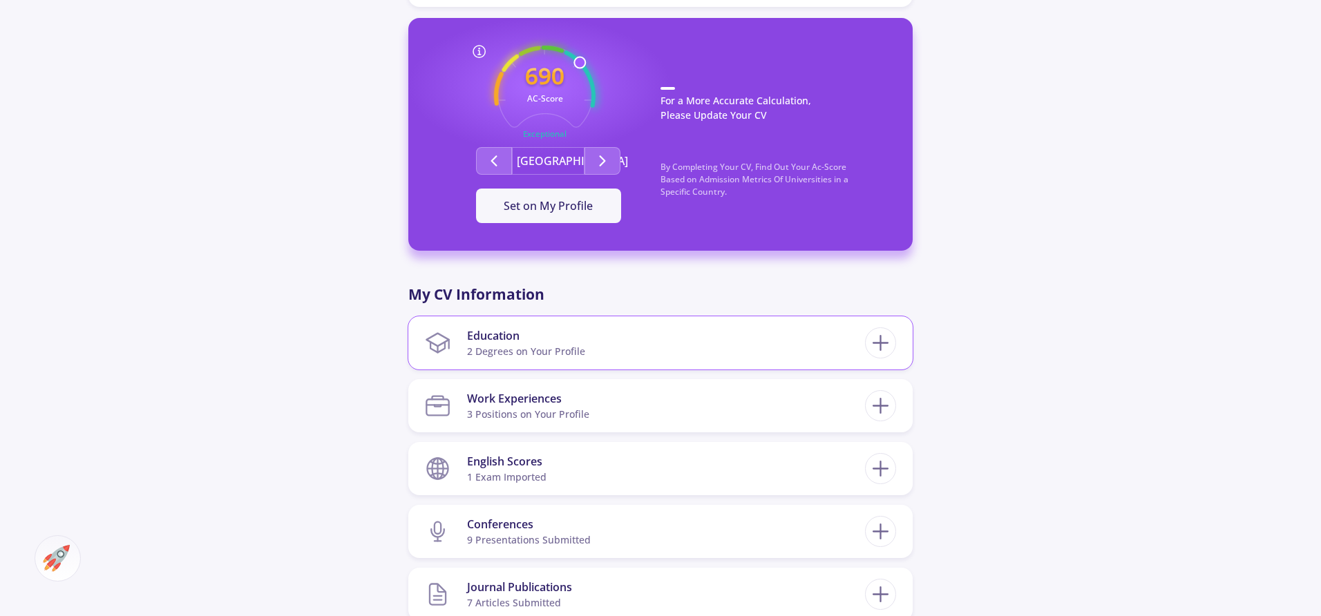
click at [729, 345] on section "Education 2 Degrees on Your Profile" at bounding box center [645, 343] width 440 height 42
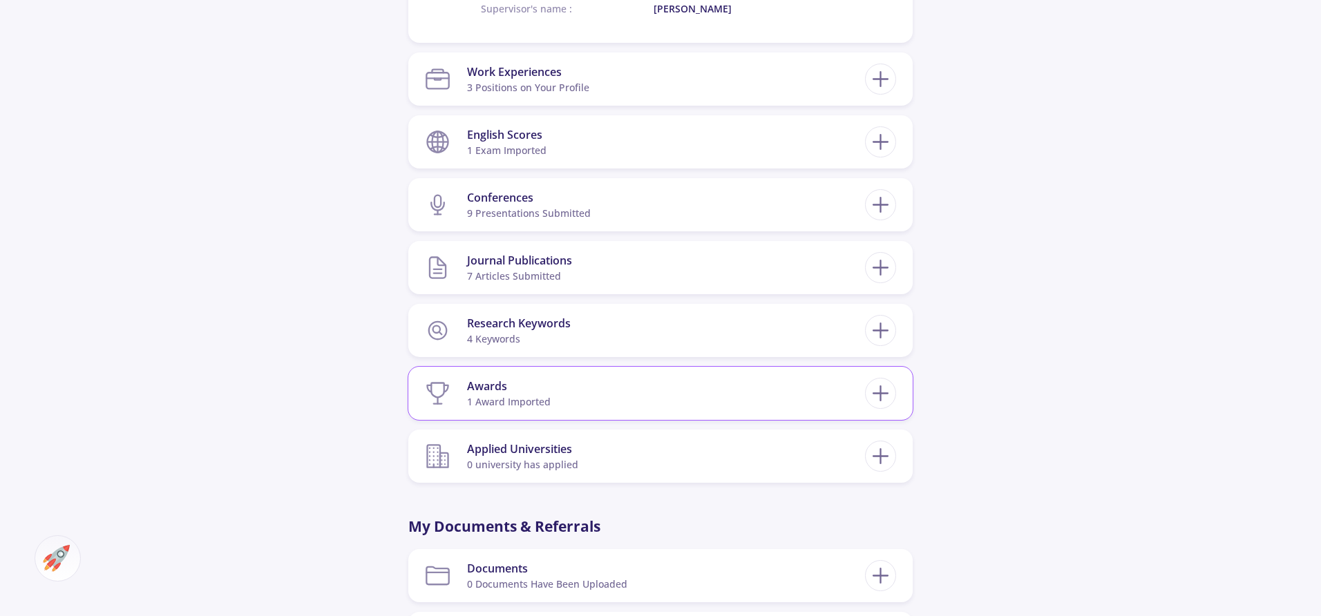
scroll to position [1036, 0]
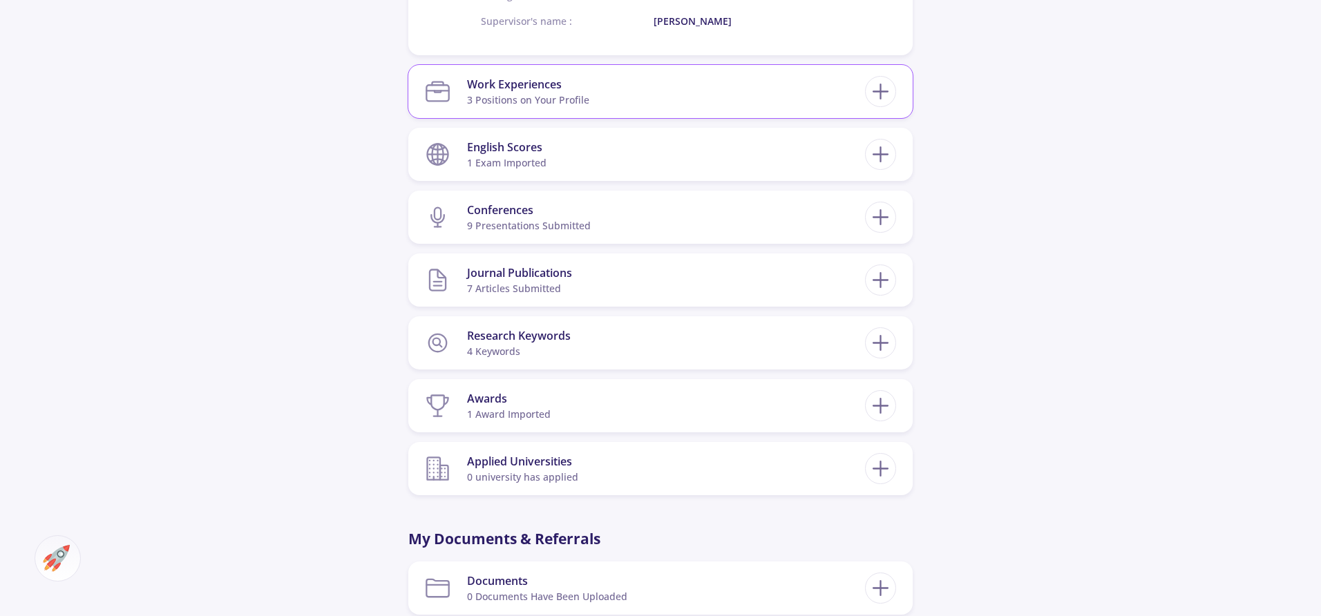
click at [671, 90] on section "Work Experiences 3 Positions on Your Profile" at bounding box center [645, 91] width 440 height 42
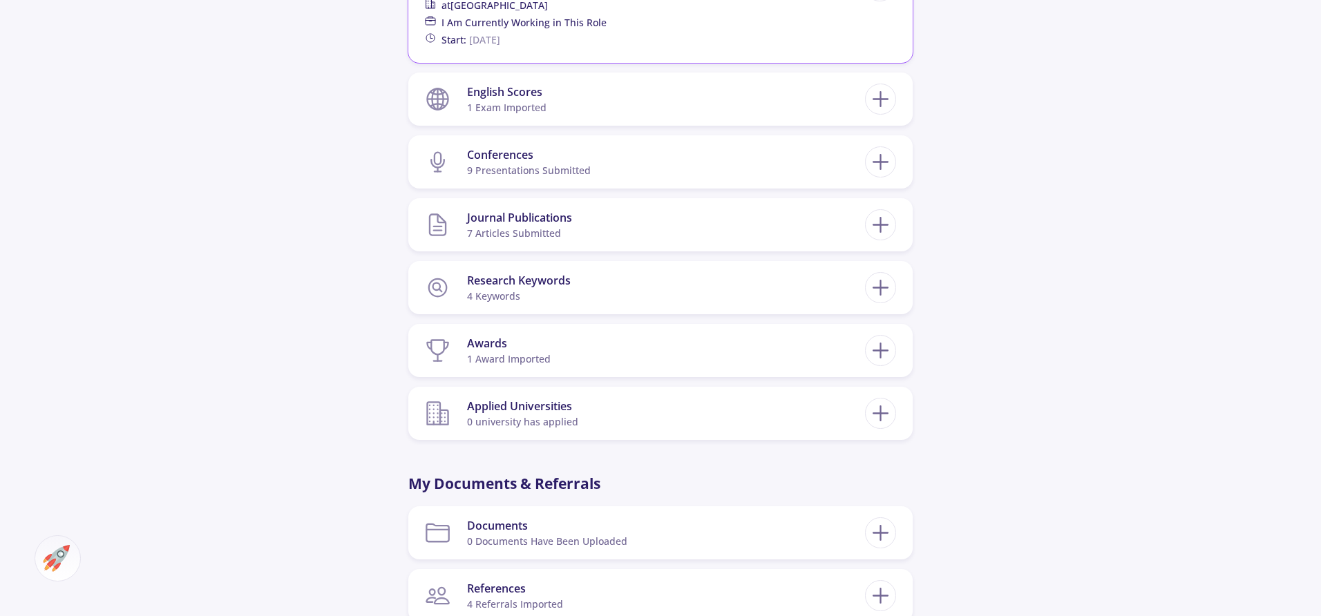
scroll to position [1429, 0]
click at [550, 405] on div "Applied Universities" at bounding box center [522, 404] width 111 height 17
click at [881, 406] on line at bounding box center [881, 412] width 0 height 15
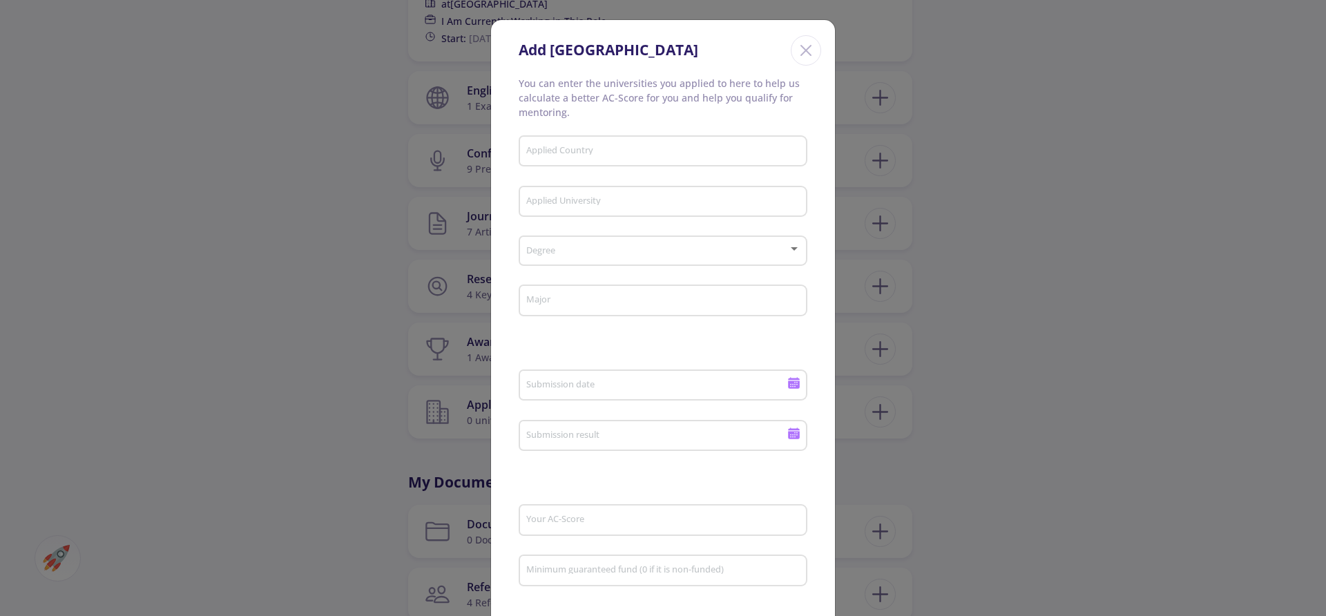
click at [802, 40] on icon "Close" at bounding box center [806, 50] width 22 height 22
